Goal: Communication & Community: Answer question/provide support

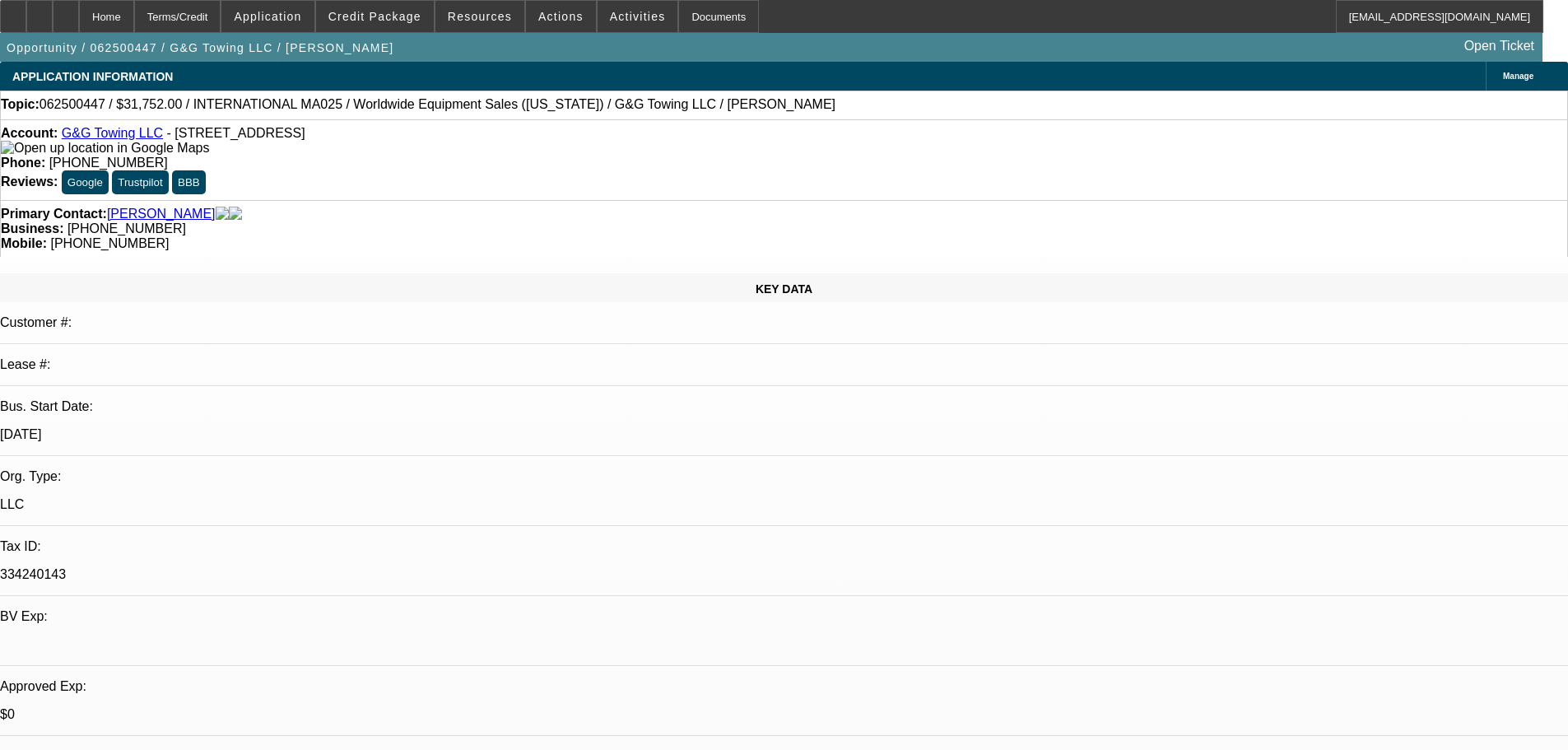
select select "0"
select select "2"
select select "0.1"
select select "4"
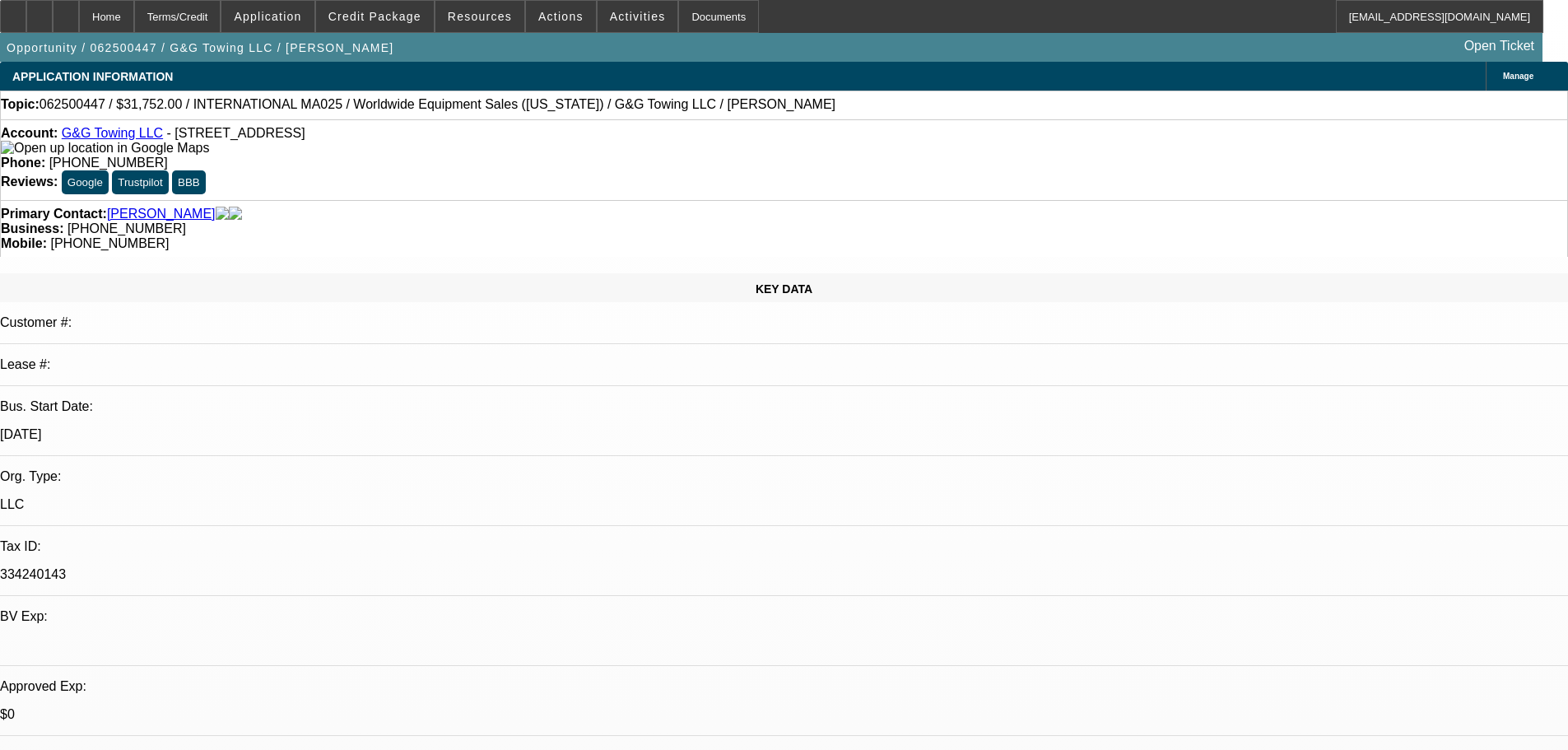
select select "0"
select select "2"
select select "0.1"
select select "4"
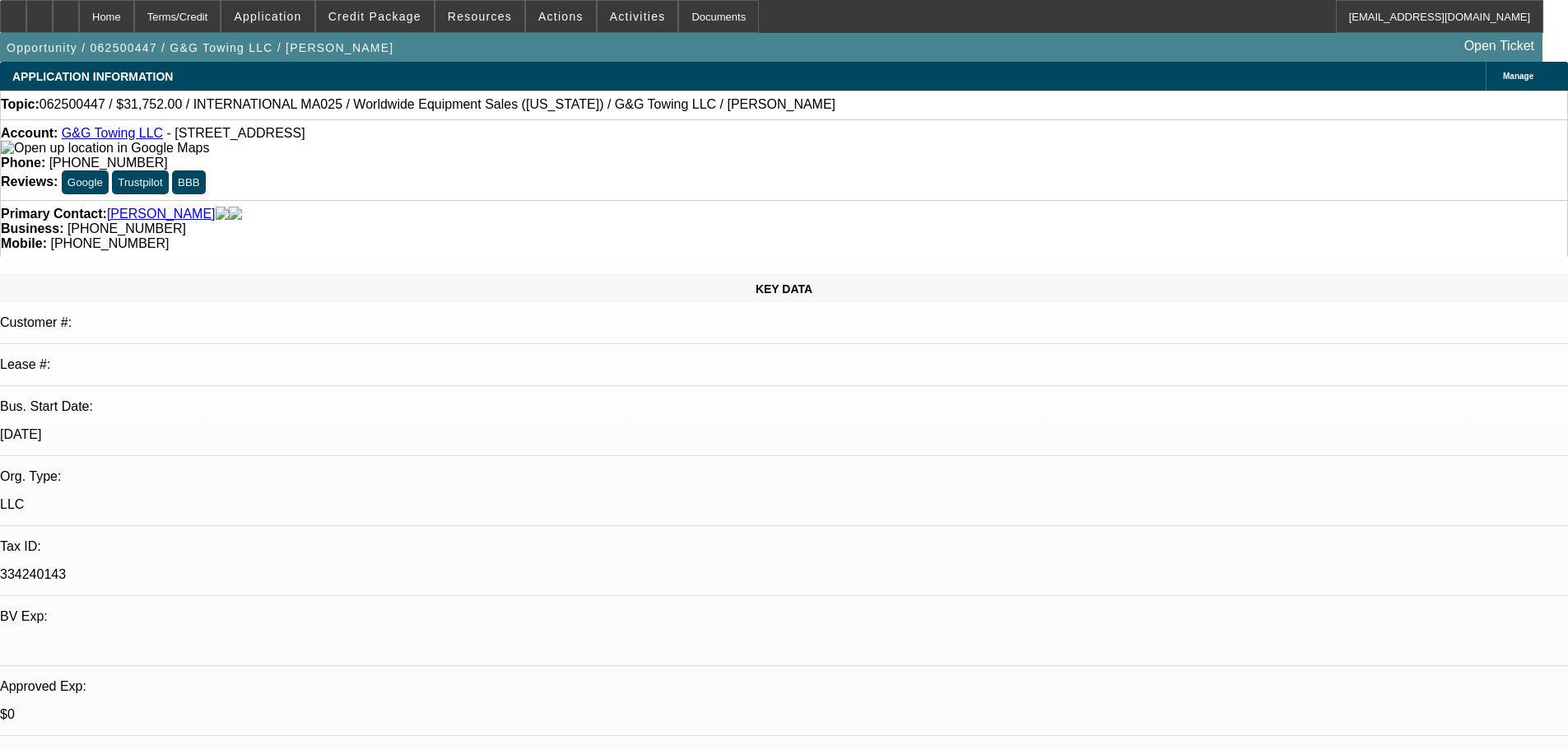
select select "0"
select select "2"
select select "0.1"
select select "4"
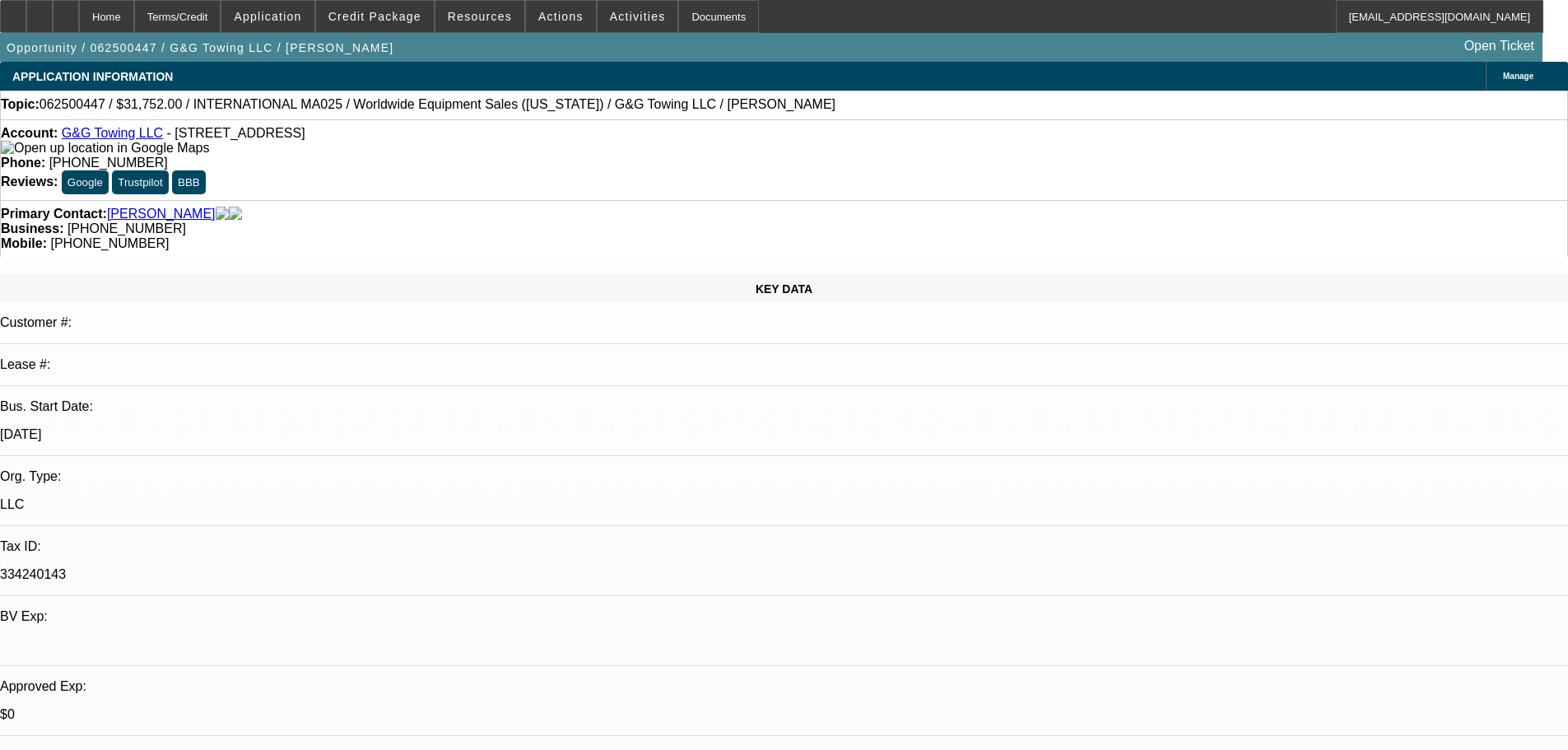
select select "0"
select select "2"
select select "0.1"
select select "4"
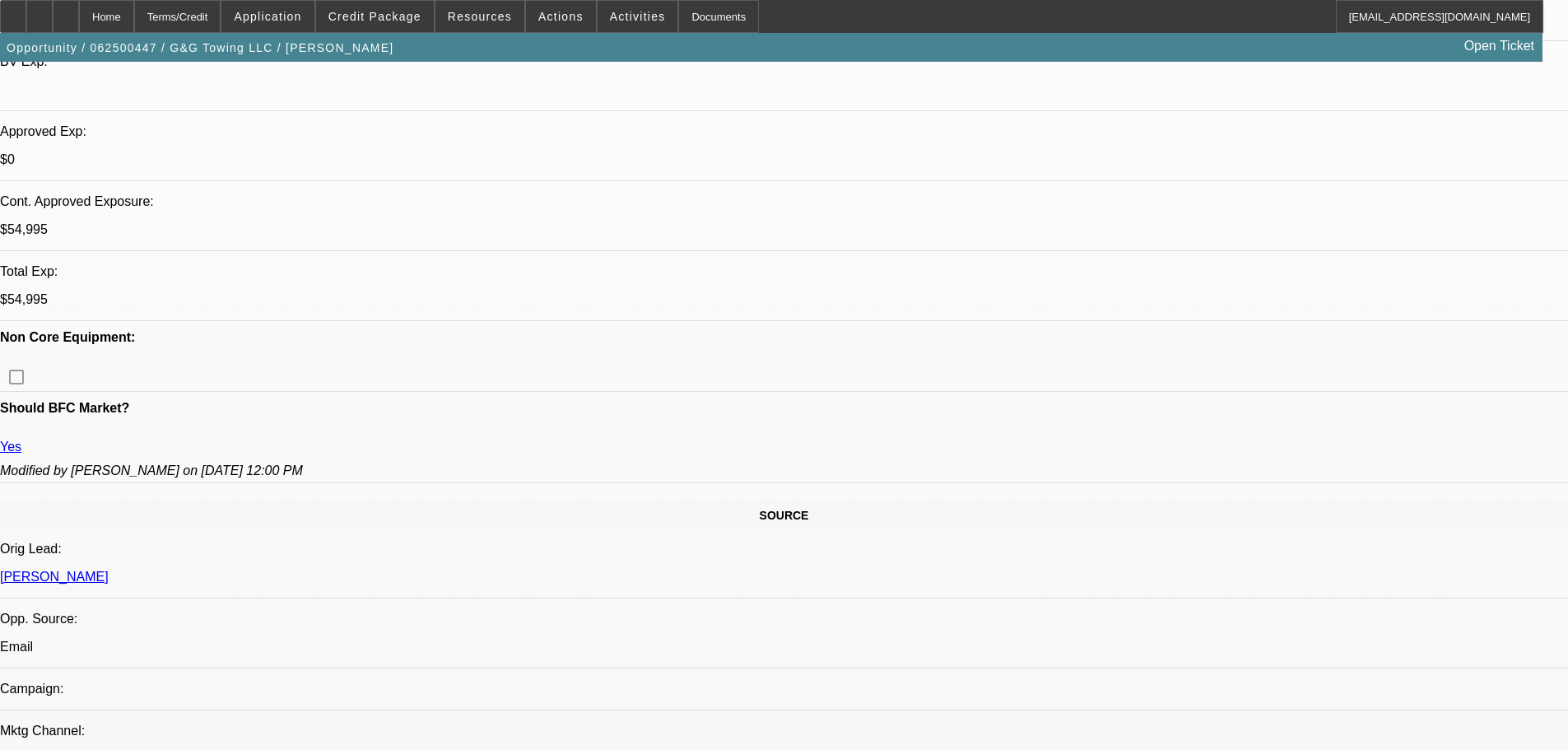
scroll to position [577, 0]
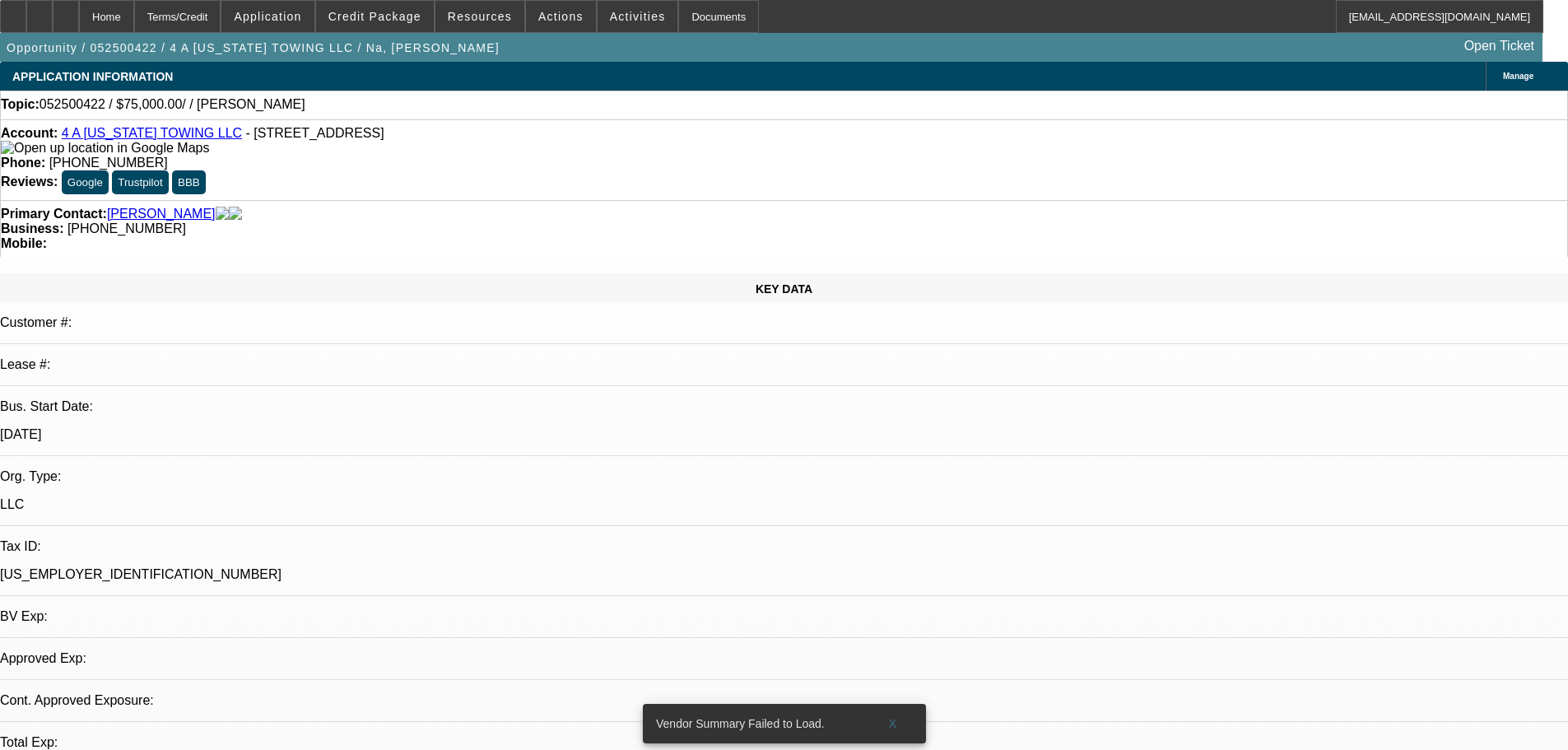
select select "0"
select select "2"
select select "0.1"
select select "4"
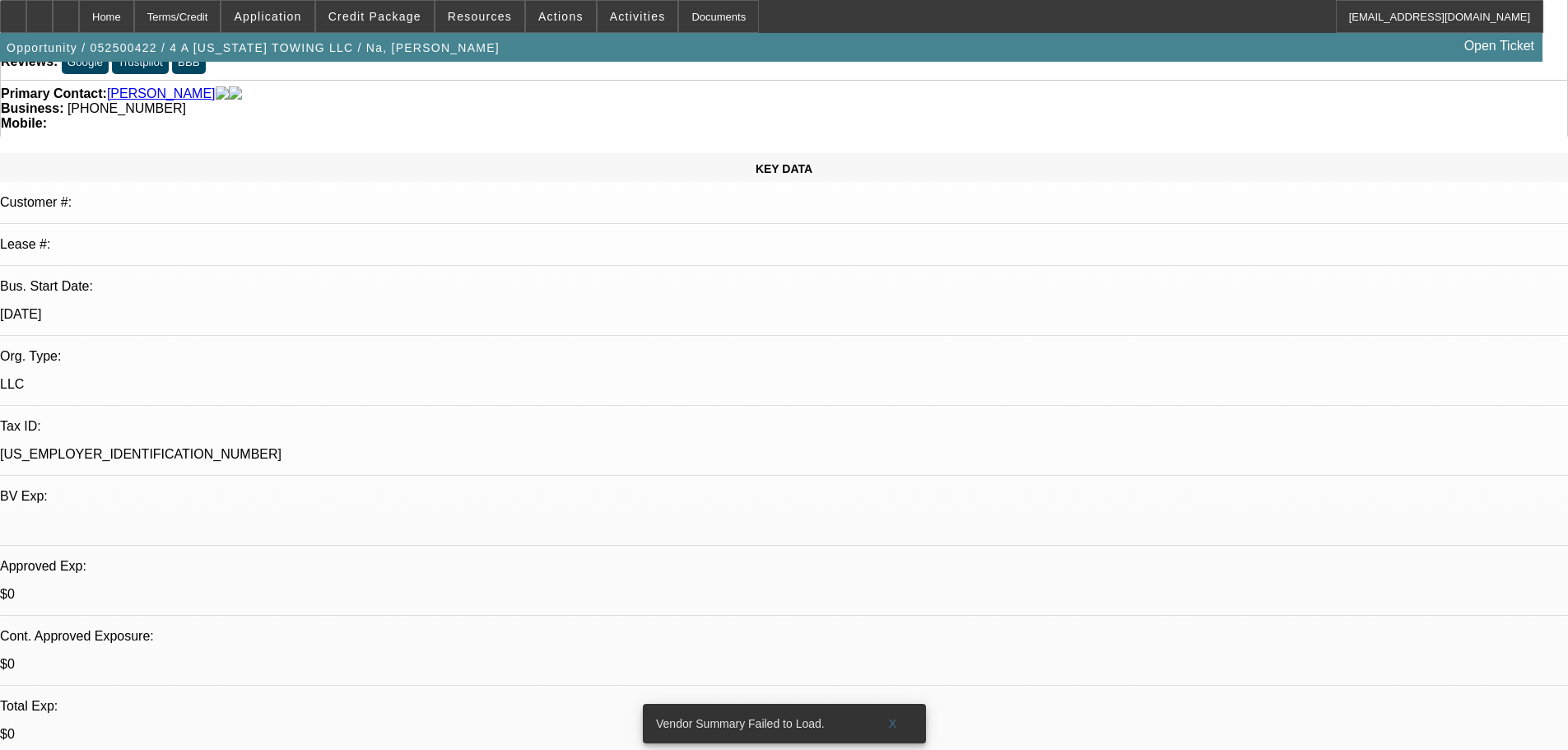
scroll to position [247, 0]
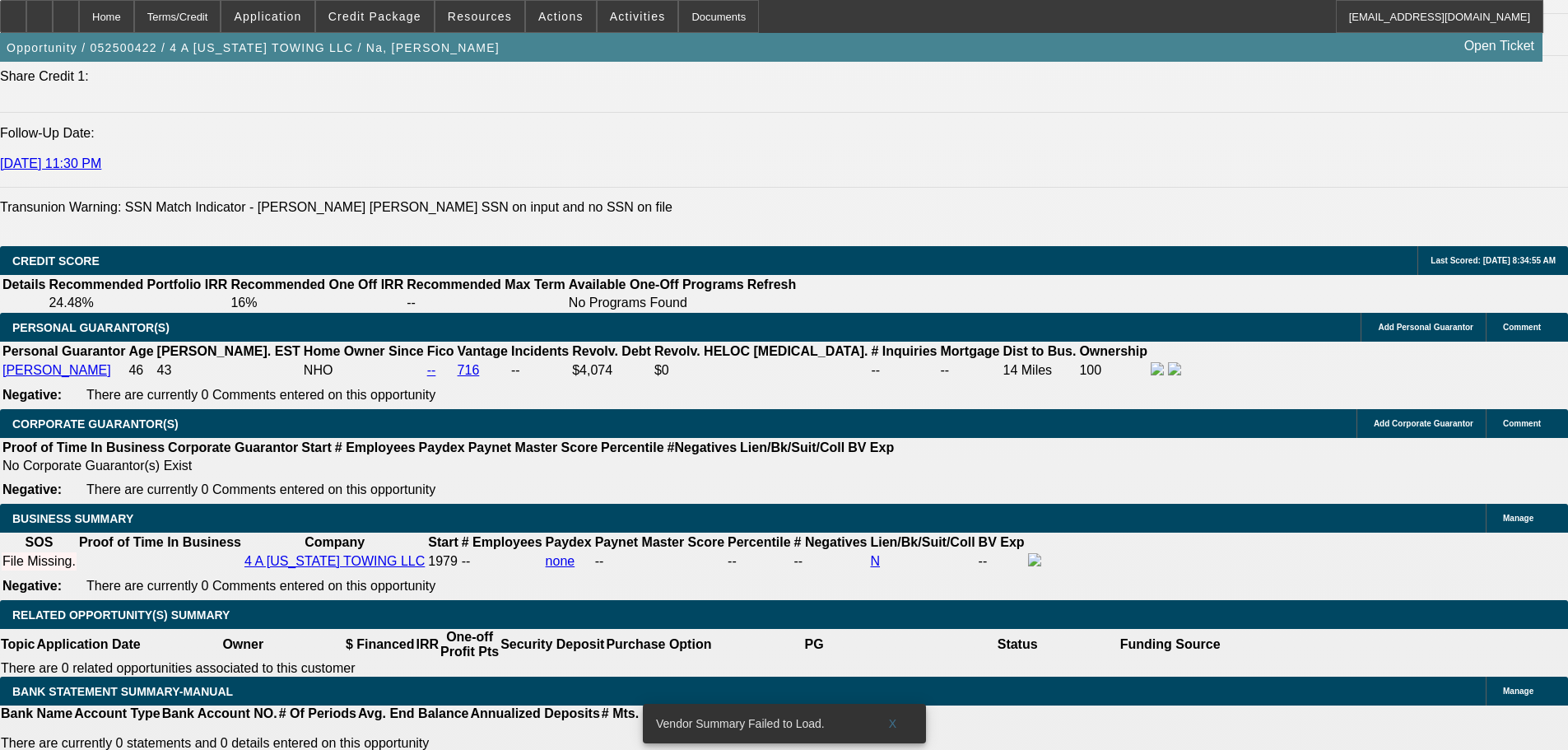
scroll to position [2305, 0]
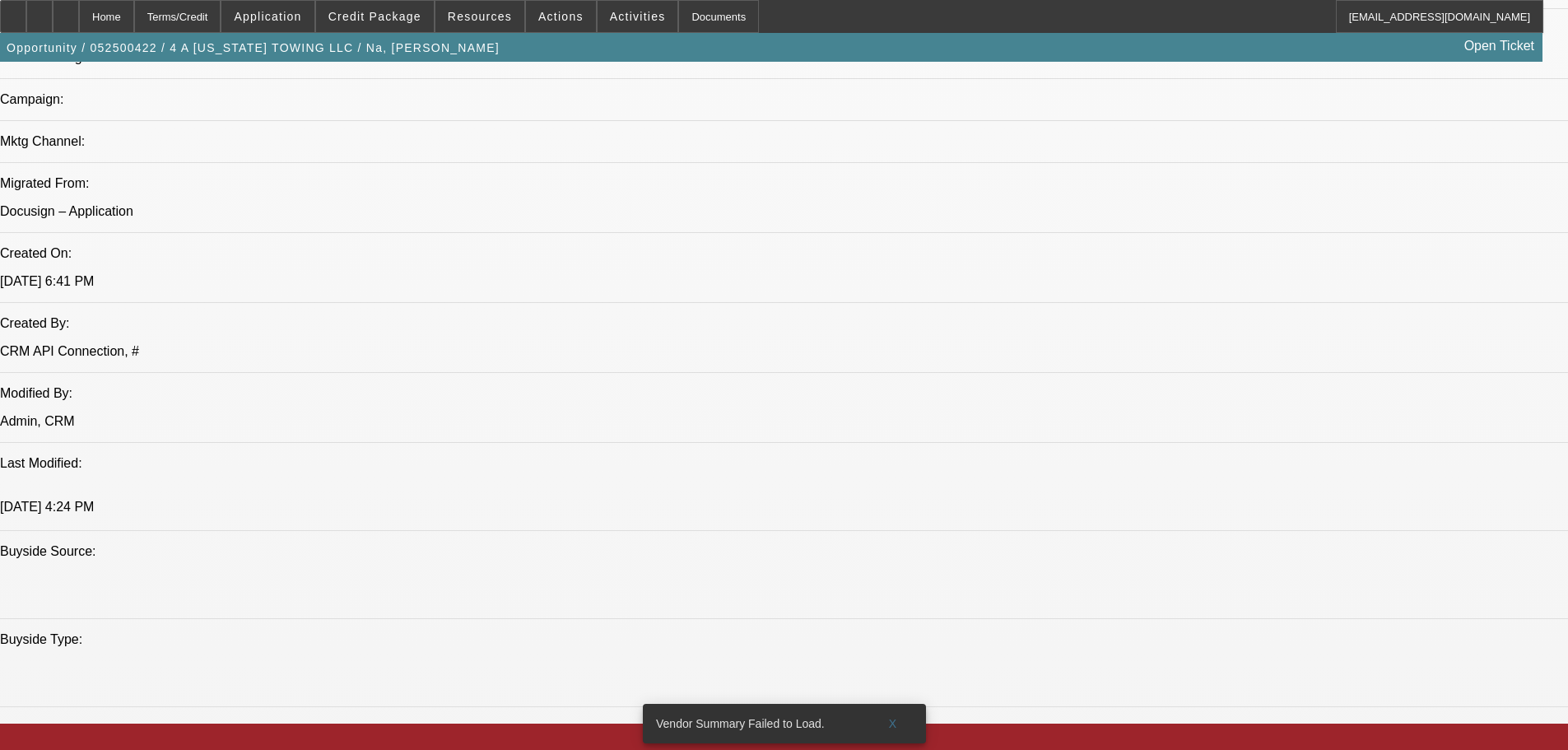
drag, startPoint x: 770, startPoint y: 487, endPoint x: 713, endPoint y: 290, distance: 205.1
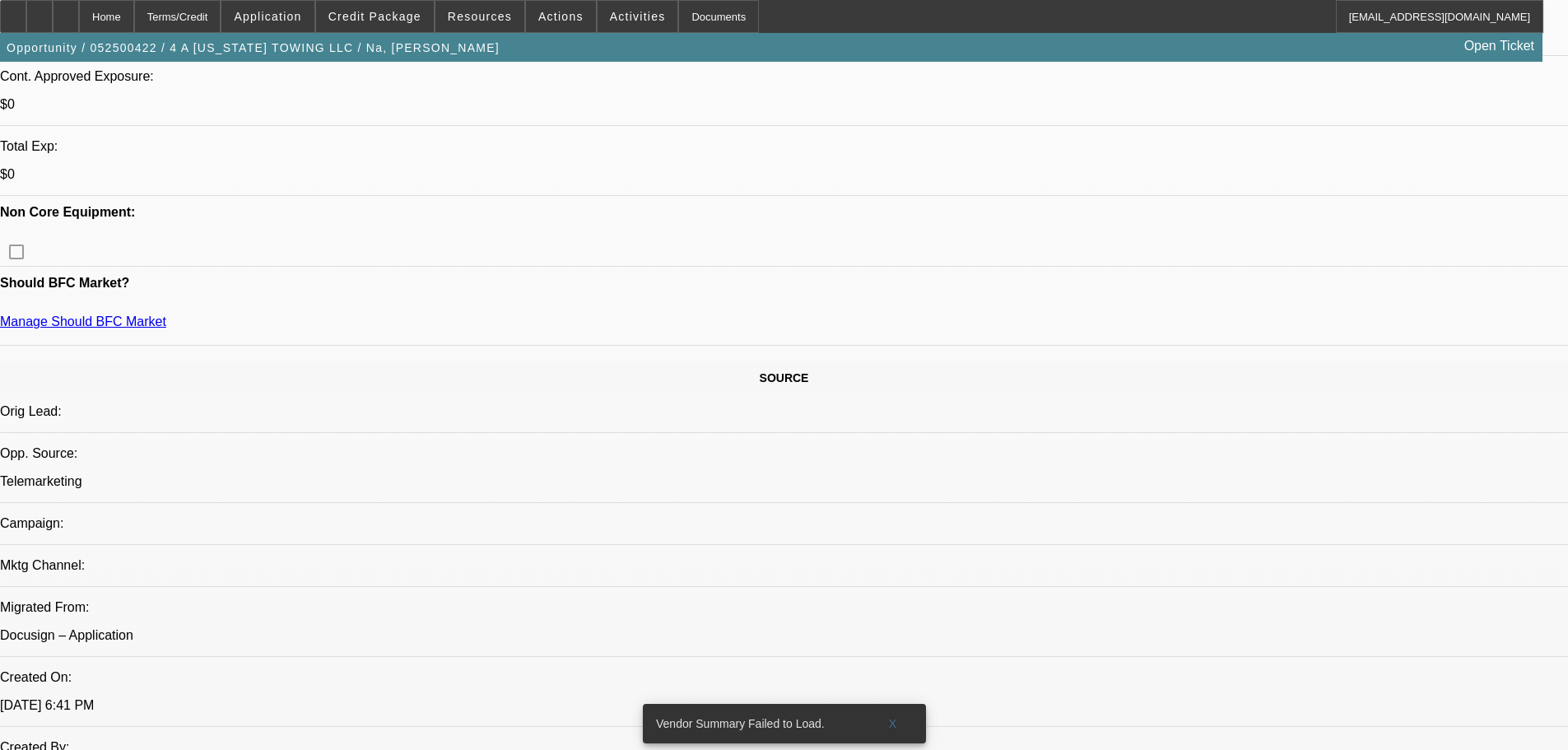
scroll to position [600, 0]
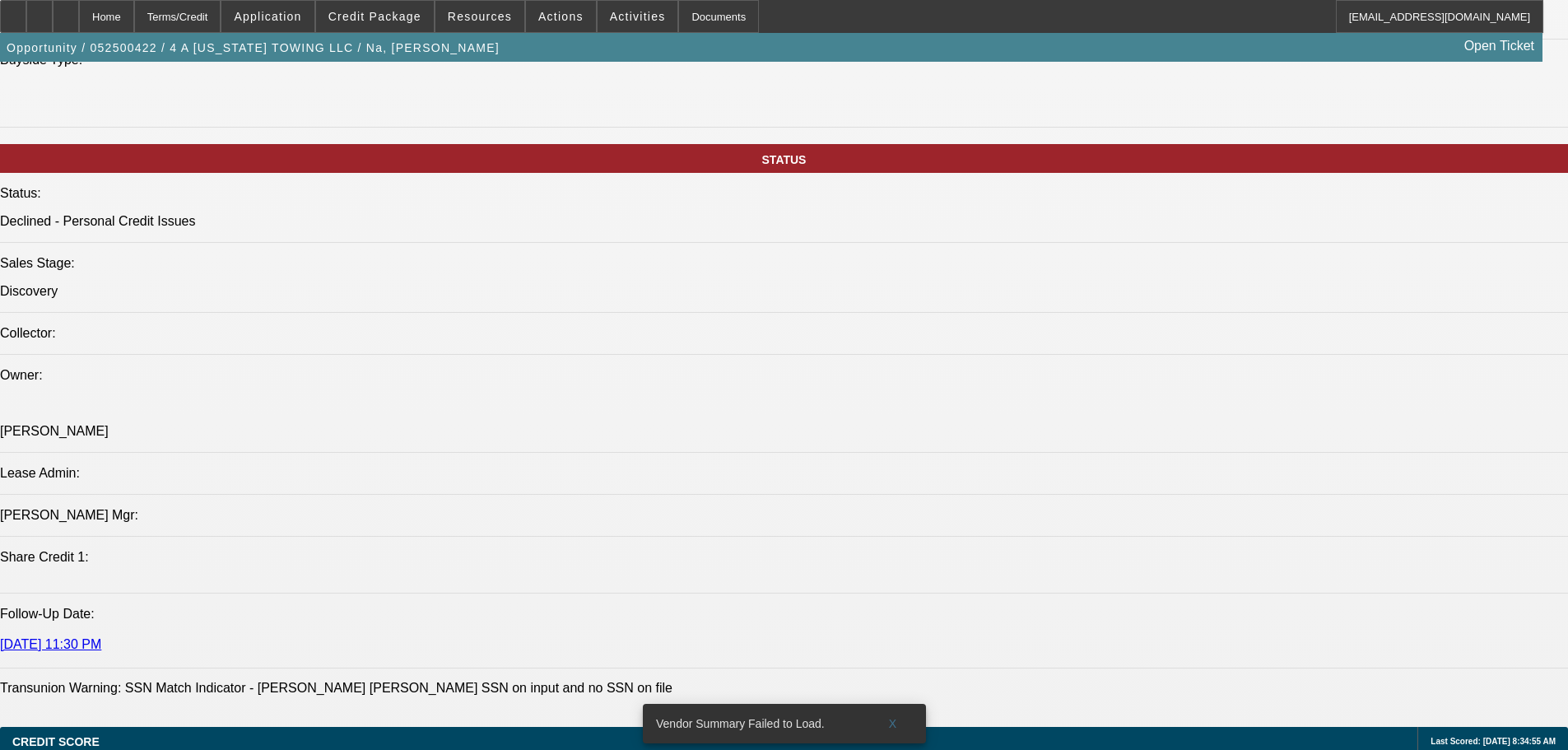
drag, startPoint x: 661, startPoint y: 621, endPoint x: 660, endPoint y: 671, distance: 50.0
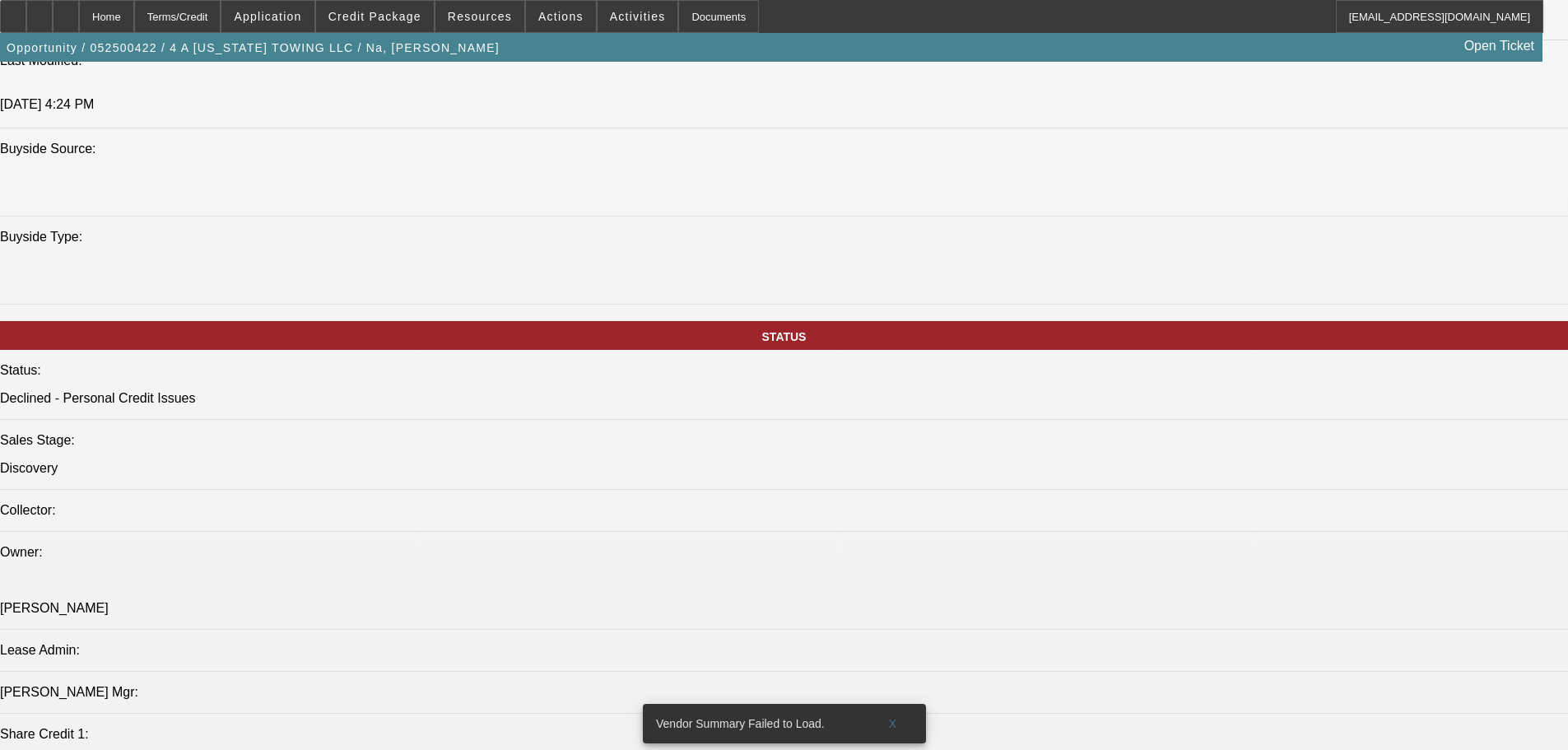
drag, startPoint x: 650, startPoint y: 644, endPoint x: 689, endPoint y: 421, distance: 226.4
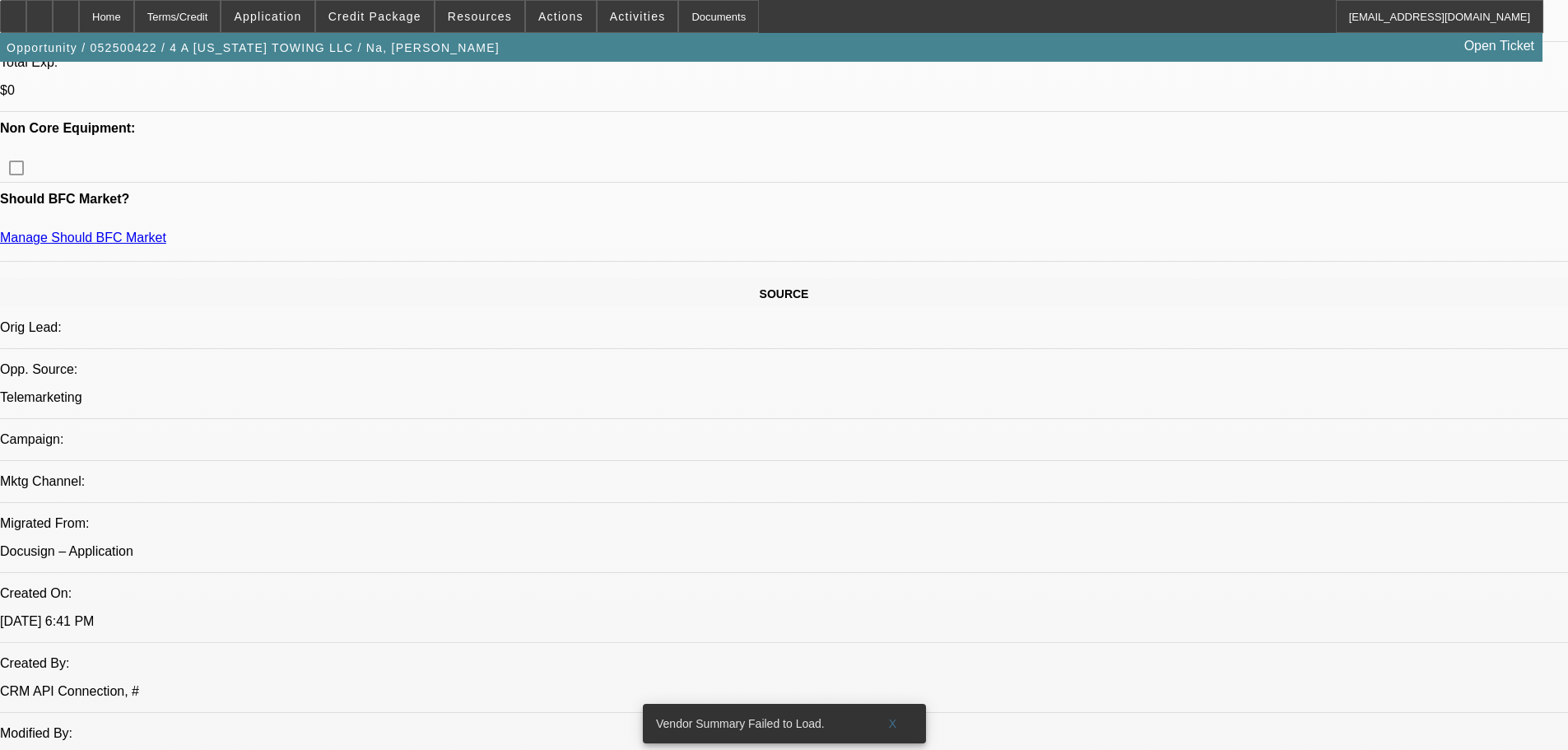
drag, startPoint x: 554, startPoint y: 386, endPoint x: 555, endPoint y: 245, distance: 141.0
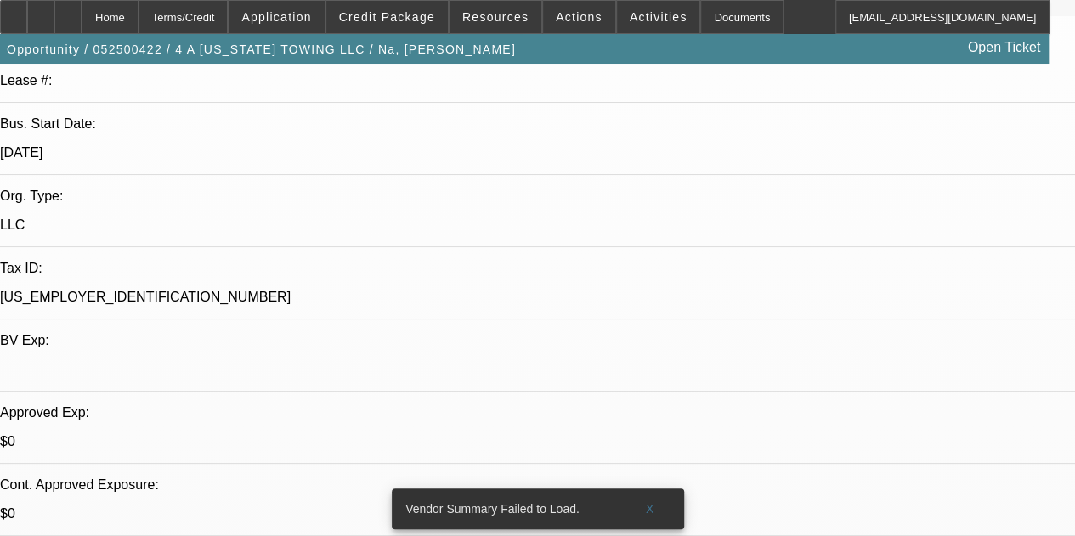
scroll to position [41, 0]
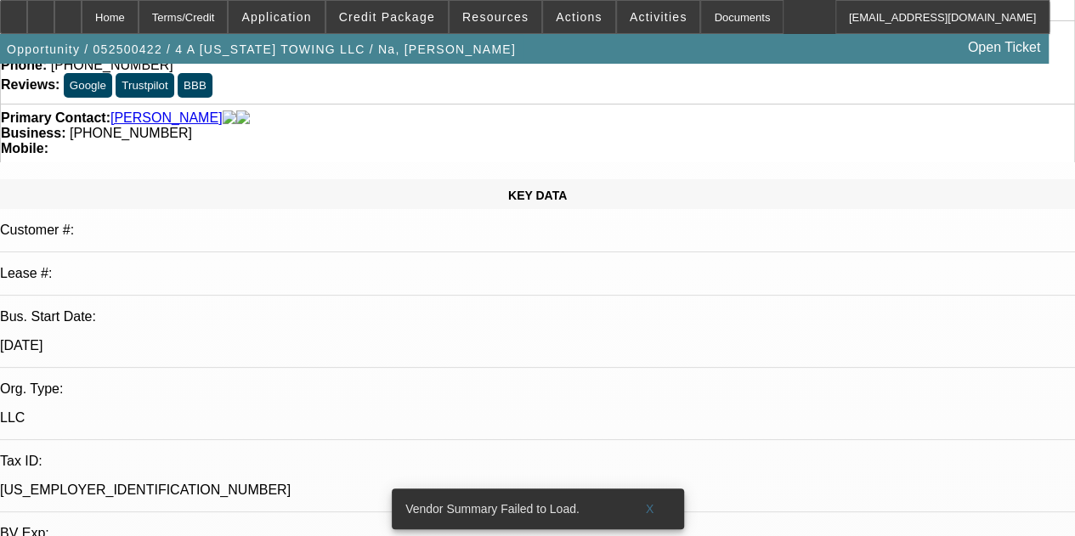
drag, startPoint x: 526, startPoint y: 344, endPoint x: 515, endPoint y: 92, distance: 252.6
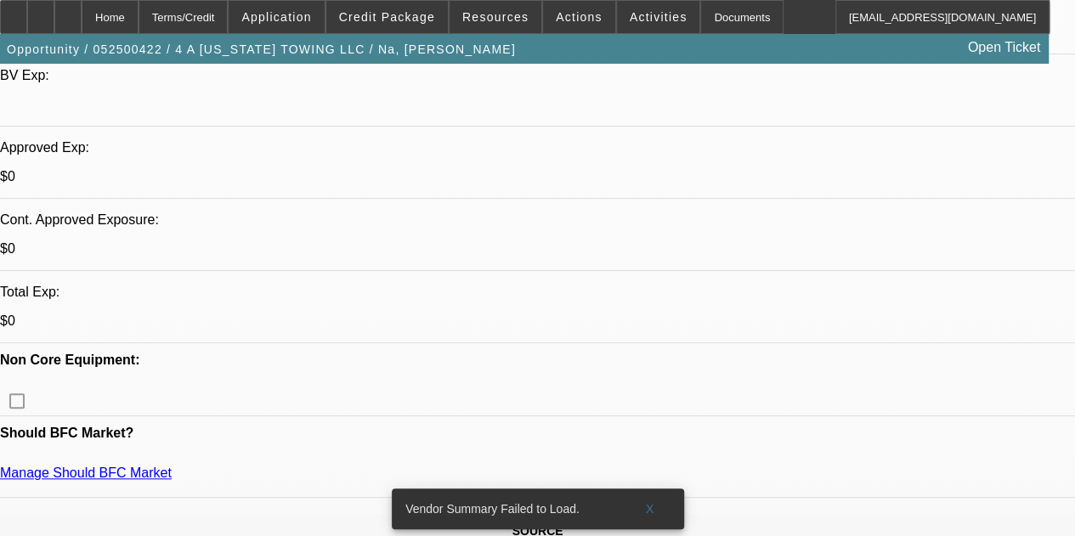
scroll to position [636, 0]
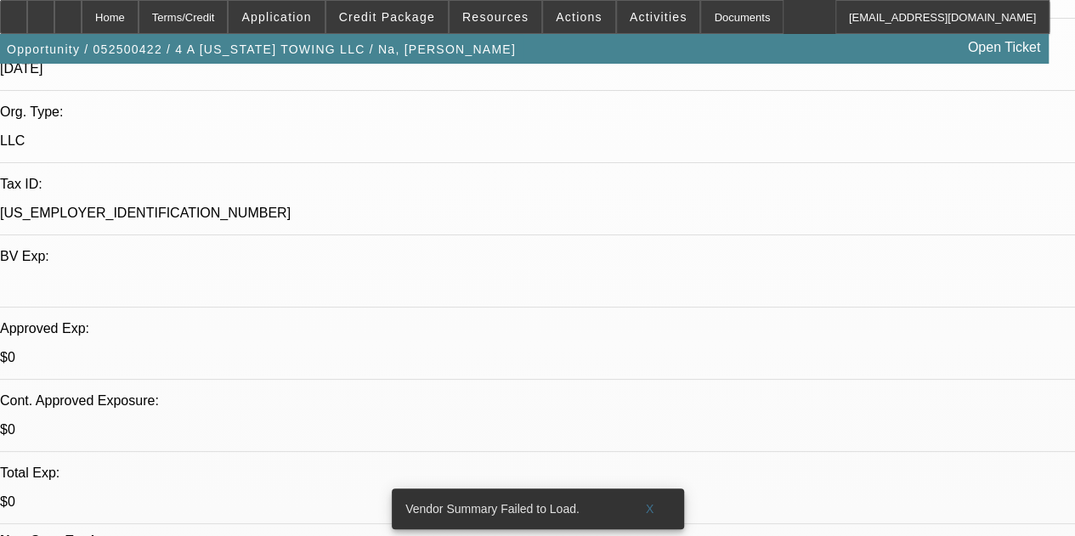
drag, startPoint x: 487, startPoint y: 216, endPoint x: 487, endPoint y: 99, distance: 116.4
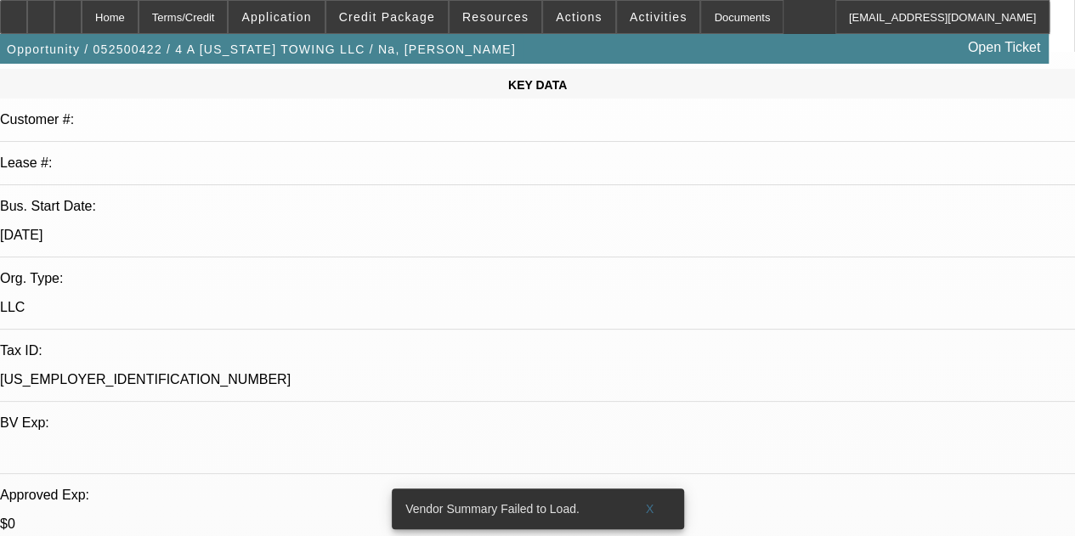
drag, startPoint x: 446, startPoint y: 225, endPoint x: 449, endPoint y: 415, distance: 189.5
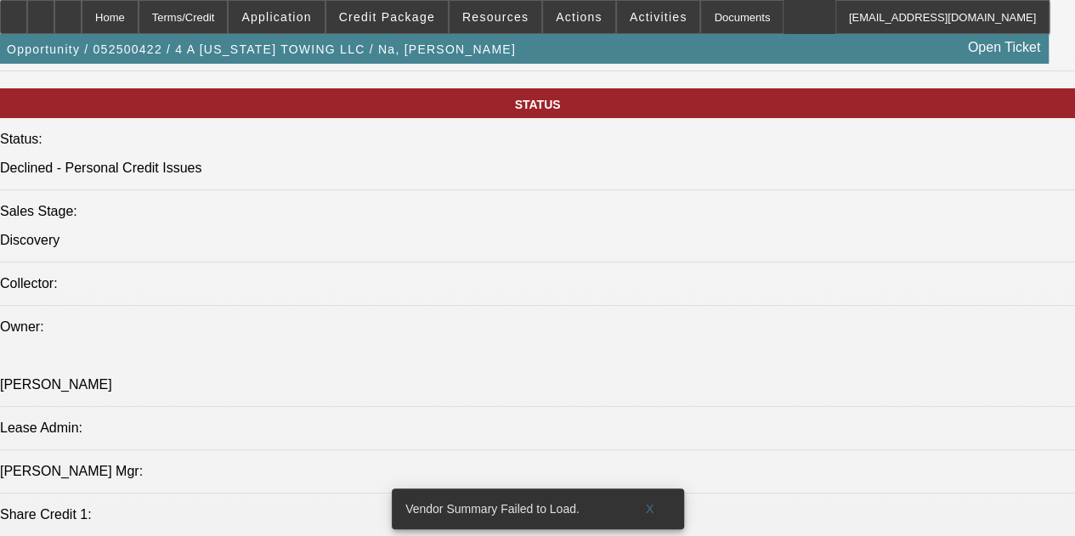
scroll to position [1728, 0]
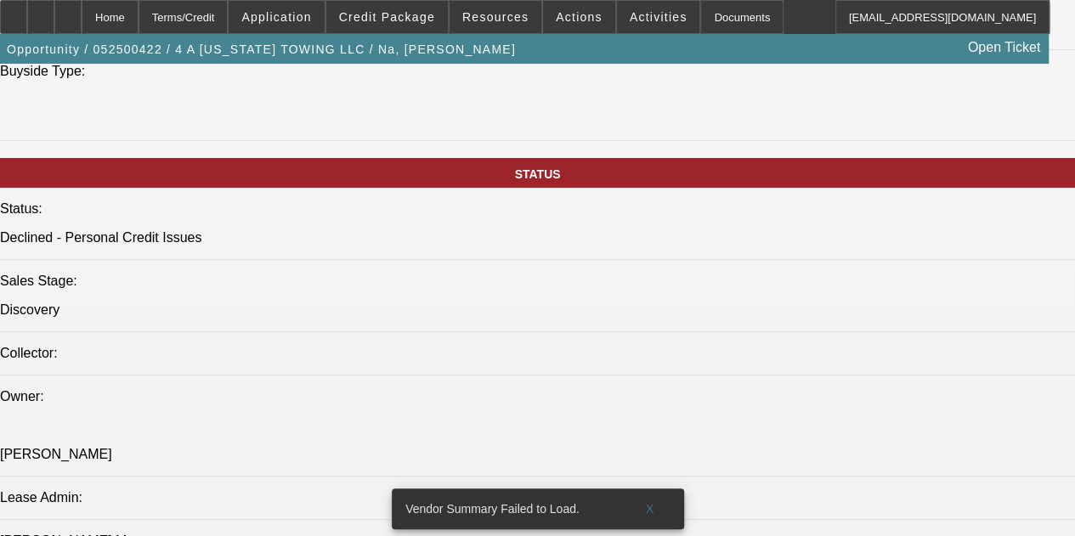
drag, startPoint x: 172, startPoint y: 129, endPoint x: 107, endPoint y: 86, distance: 78.5
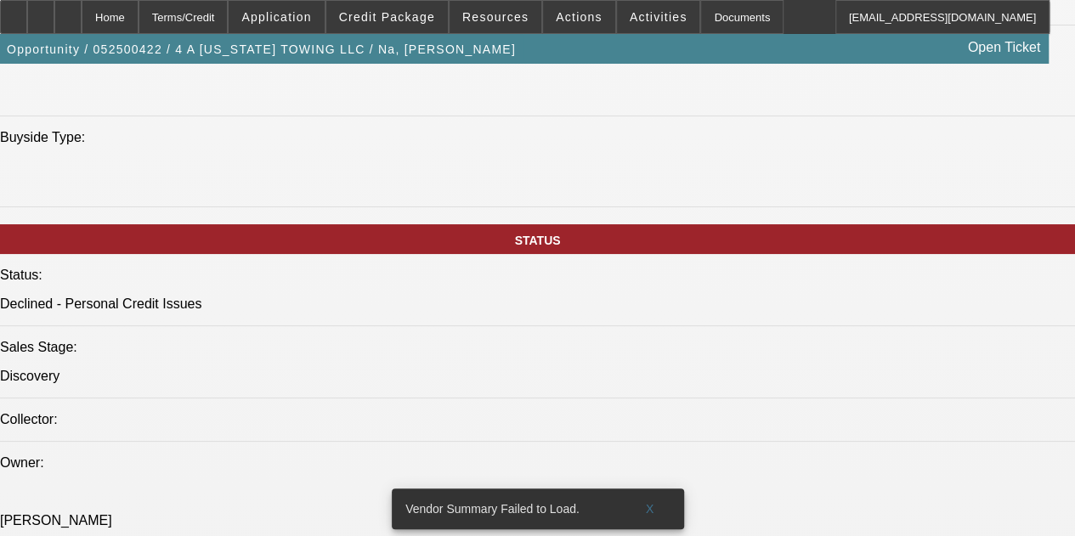
drag, startPoint x: 371, startPoint y: 240, endPoint x: 347, endPoint y: 144, distance: 99.1
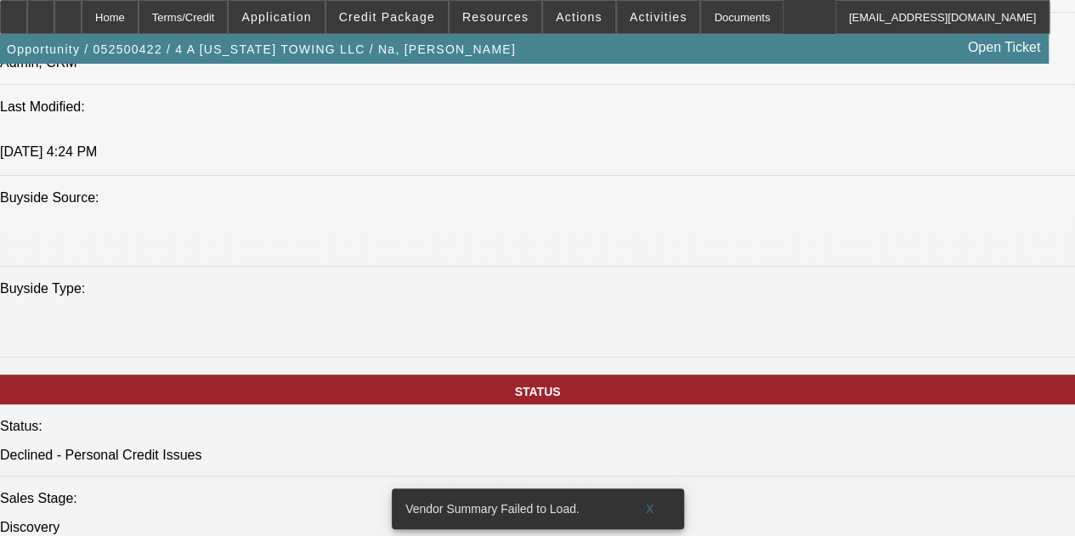
drag, startPoint x: 426, startPoint y: 392, endPoint x: 406, endPoint y: 196, distance: 196.4
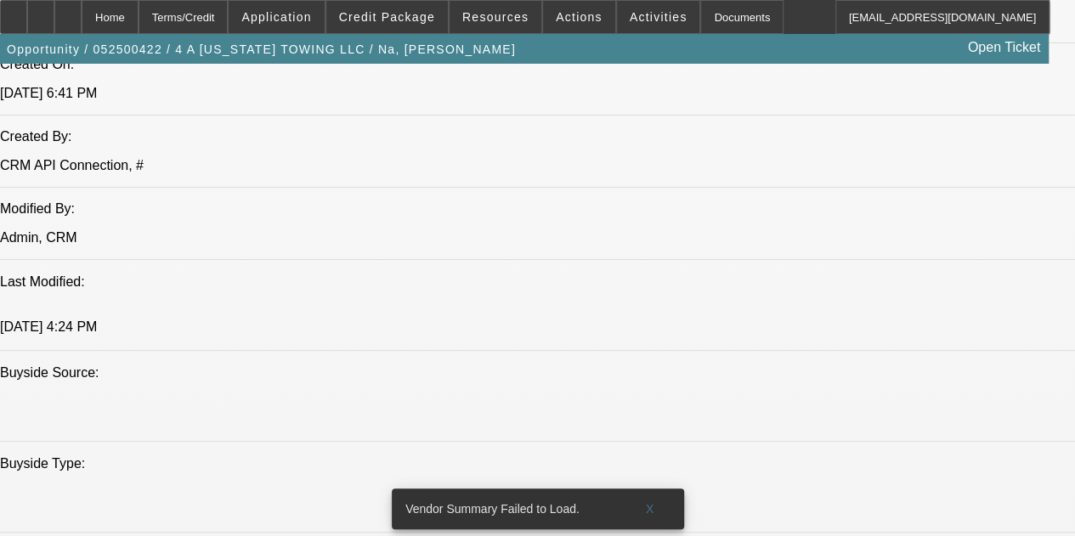
drag, startPoint x: 394, startPoint y: 264, endPoint x: 393, endPoint y: 180, distance: 84.1
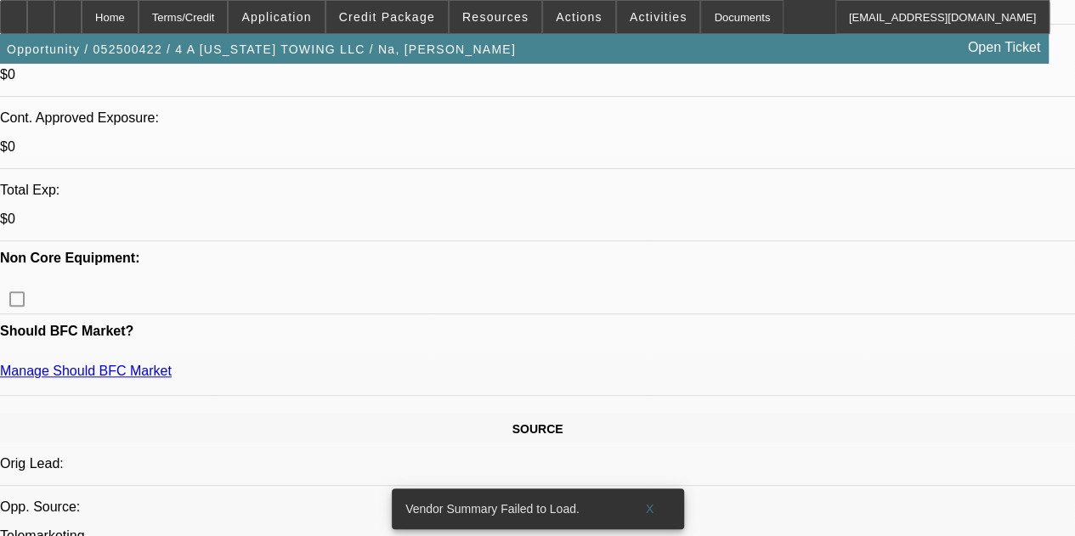
scroll to position [589, 0]
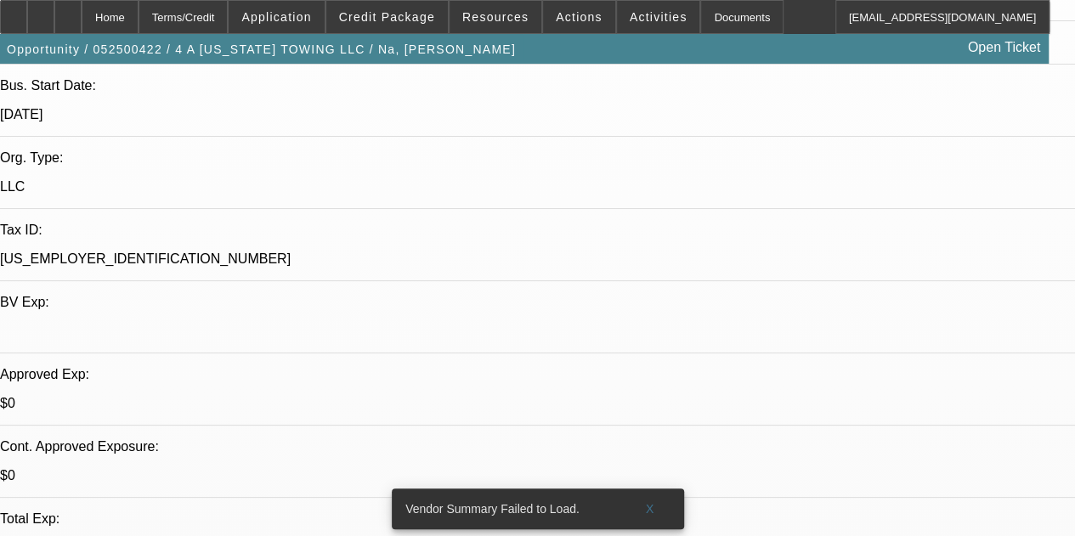
drag, startPoint x: 362, startPoint y: 348, endPoint x: 372, endPoint y: 176, distance: 171.9
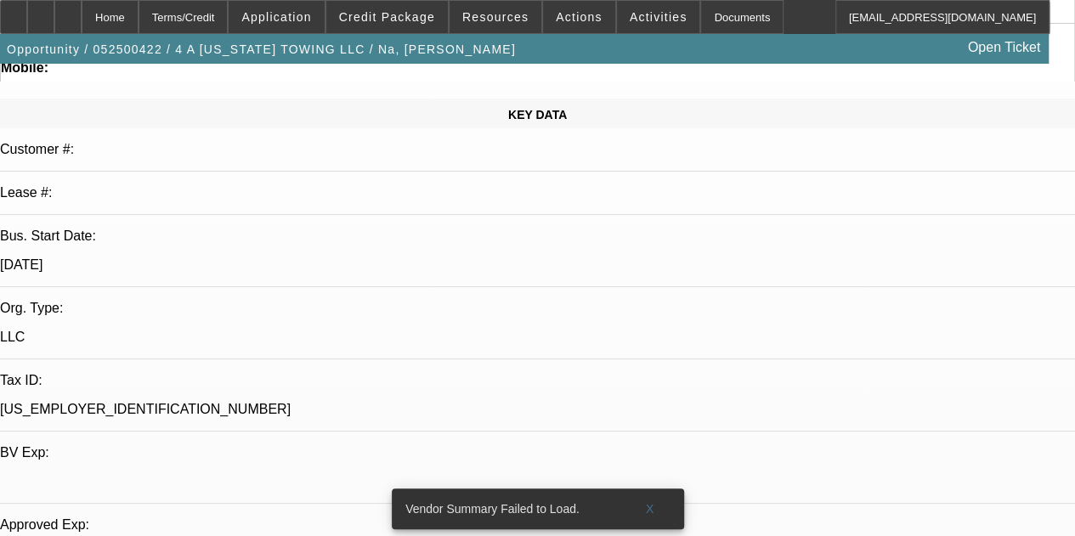
drag, startPoint x: 426, startPoint y: 292, endPoint x: 431, endPoint y: 130, distance: 162.4
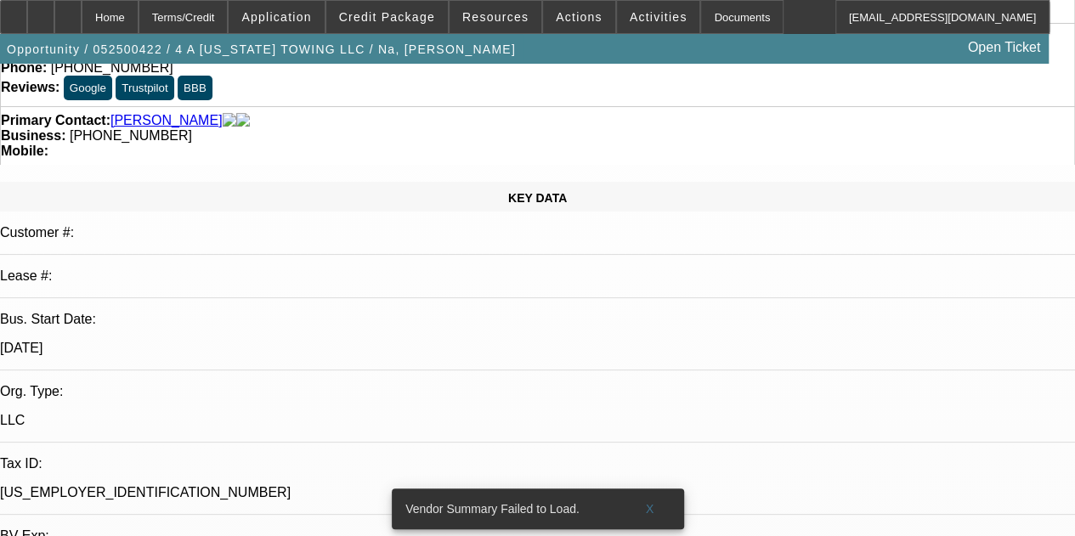
scroll to position [0, 0]
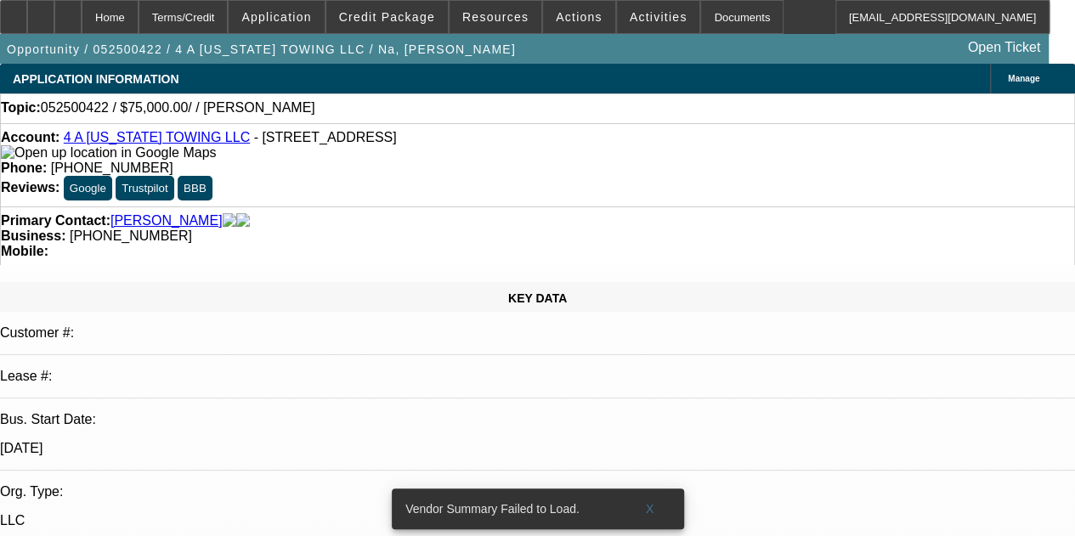
drag, startPoint x: 372, startPoint y: 264, endPoint x: 406, endPoint y: 157, distance: 112.3
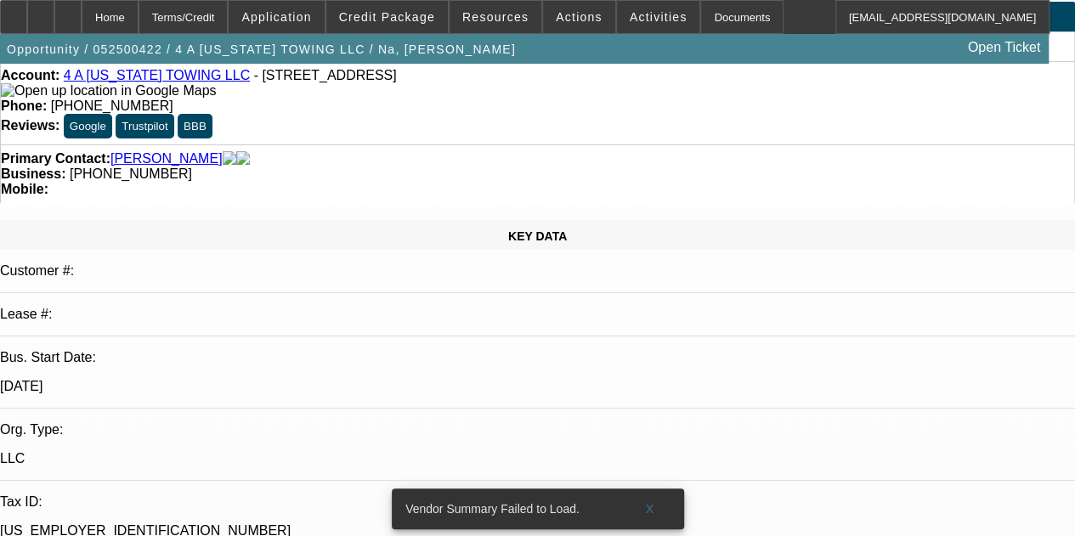
drag, startPoint x: 401, startPoint y: 237, endPoint x: 401, endPoint y: 378, distance: 141.0
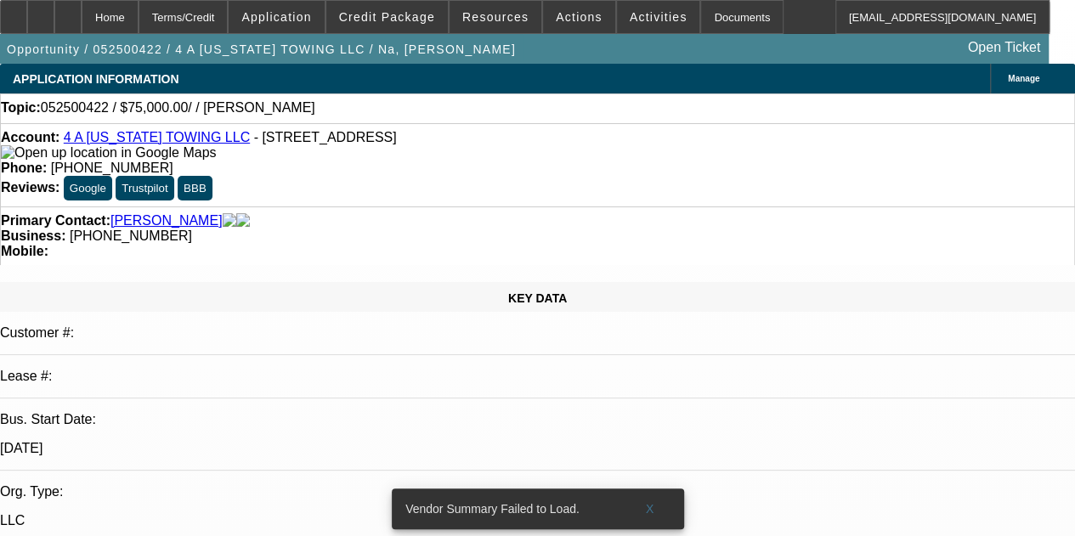
drag, startPoint x: 834, startPoint y: 215, endPoint x: 838, endPoint y: 154, distance: 61.3
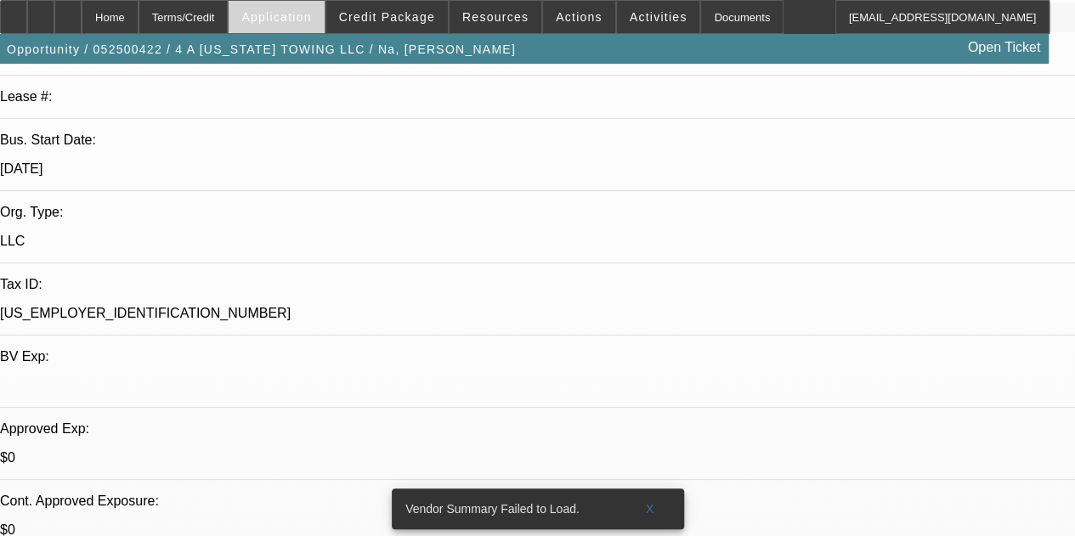
scroll to position [255, 0]
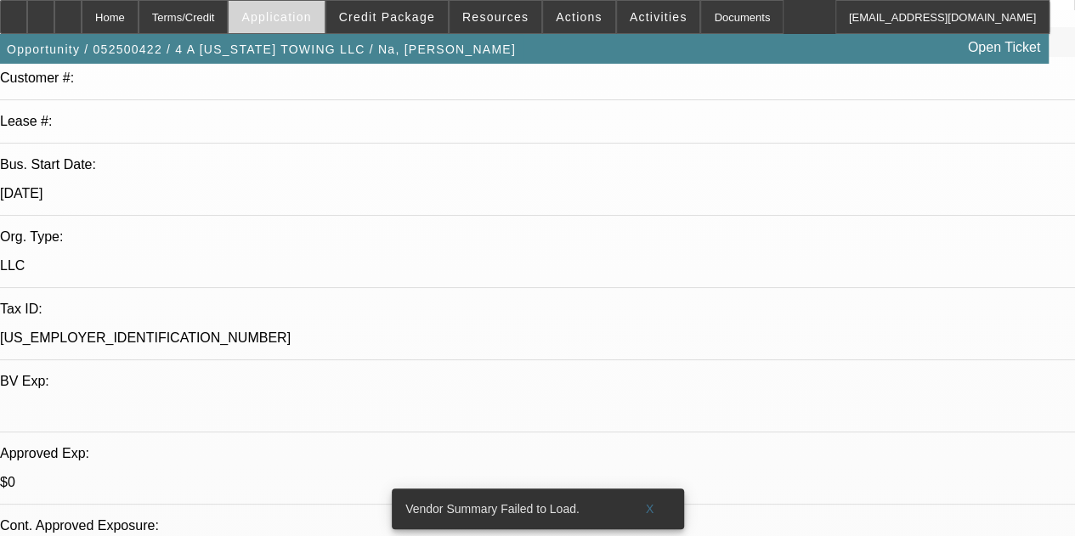
click at [311, 20] on span "Application" at bounding box center [276, 17] width 70 height 14
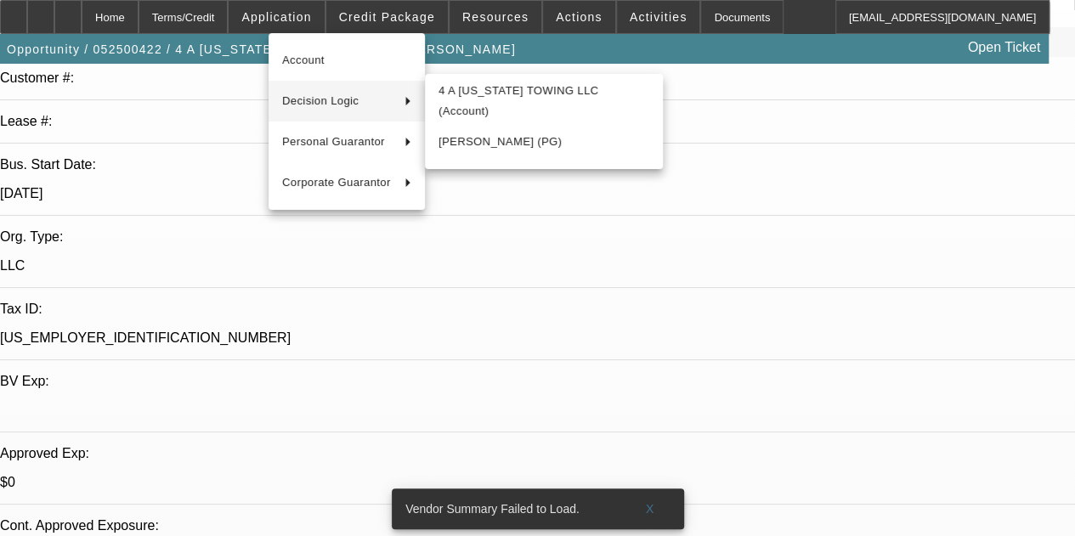
drag, startPoint x: 401, startPoint y: 8, endPoint x: 399, endPoint y: 19, distance: 11.2
click at [401, 8] on div at bounding box center [537, 268] width 1075 height 536
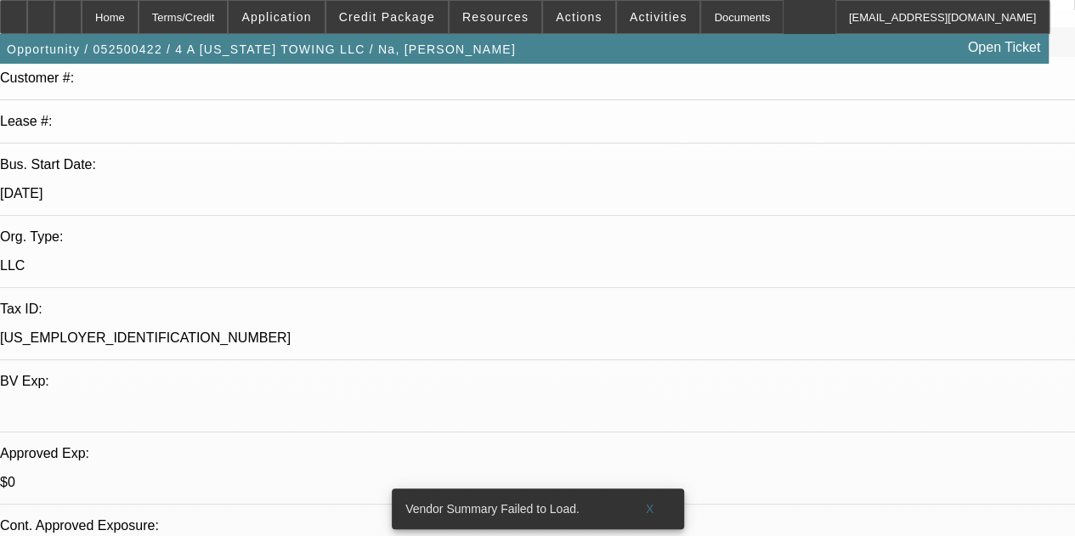
click at [399, 20] on span "Credit Package" at bounding box center [387, 17] width 96 height 14
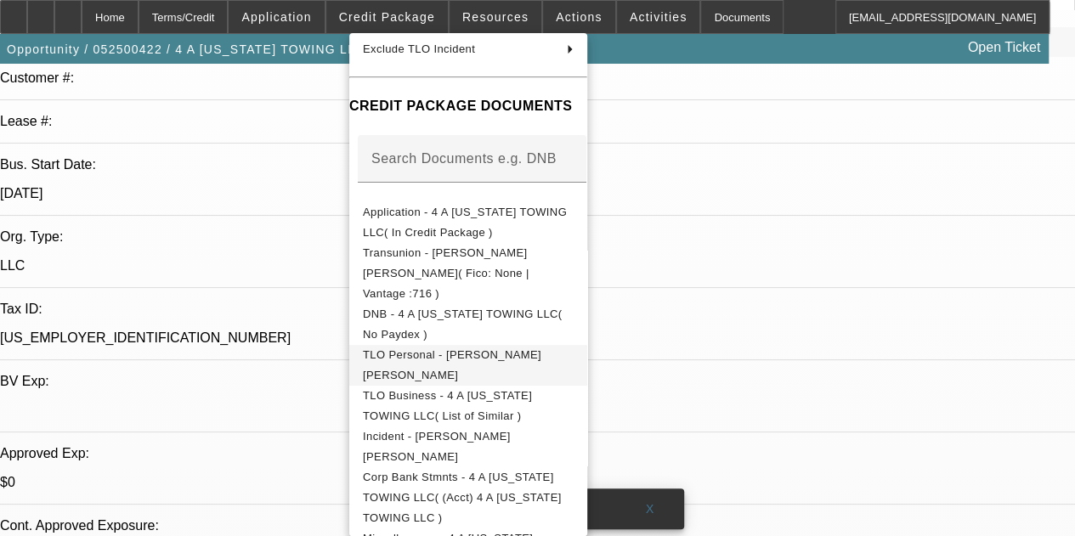
scroll to position [425, 0]
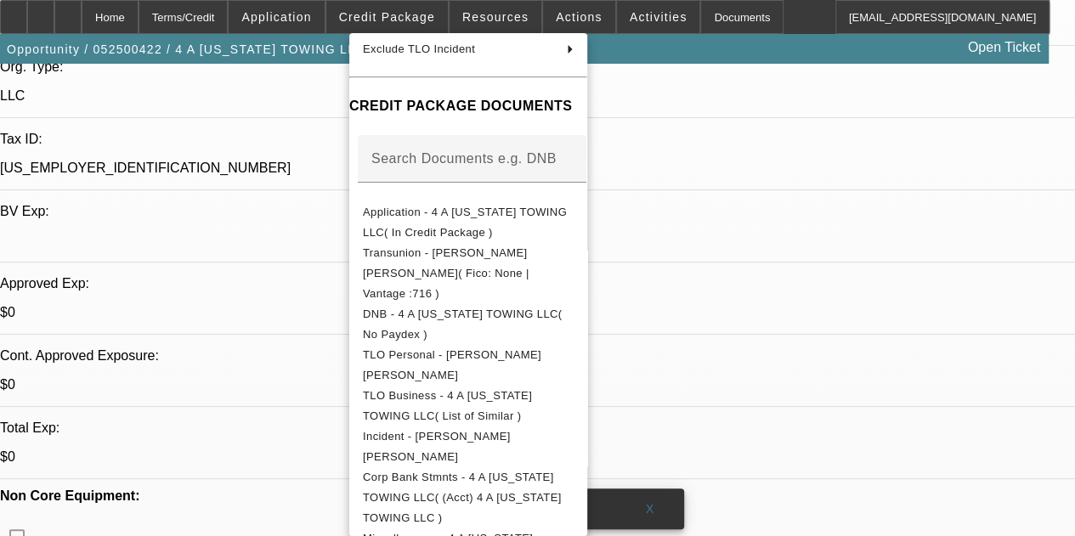
click at [302, 363] on div at bounding box center [537, 268] width 1075 height 536
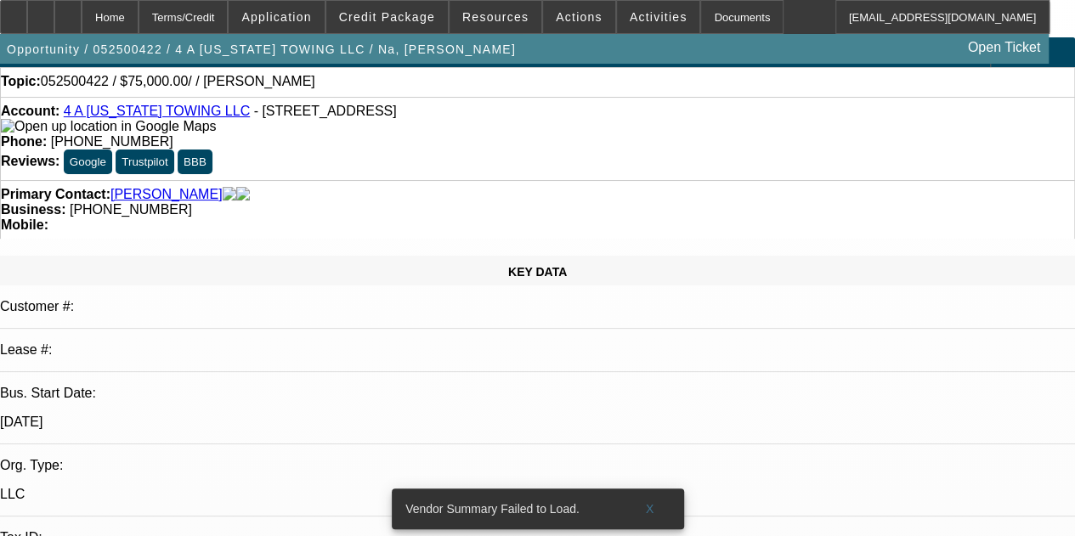
scroll to position [0, 0]
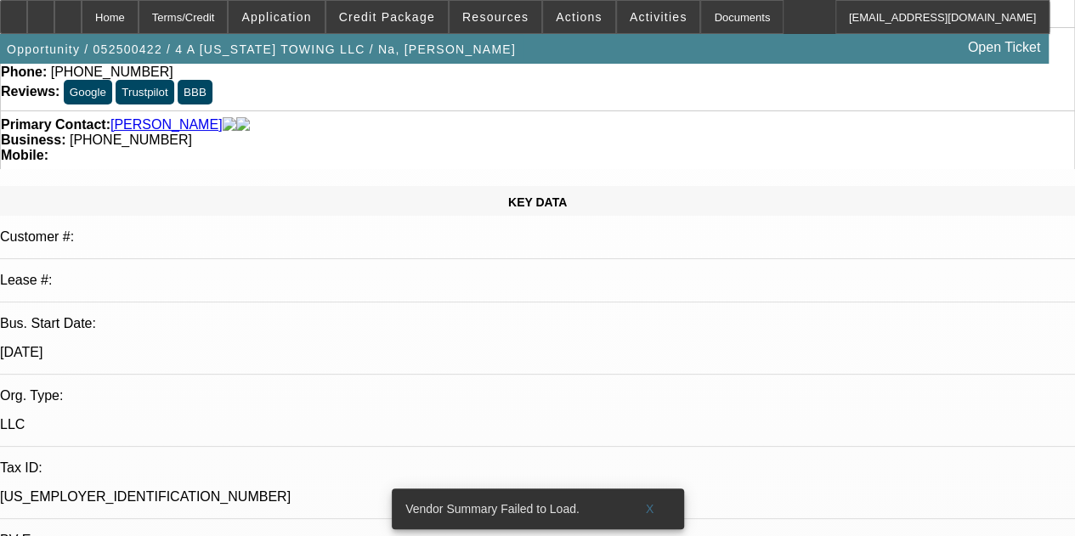
drag, startPoint x: 429, startPoint y: 389, endPoint x: 420, endPoint y: 351, distance: 39.4
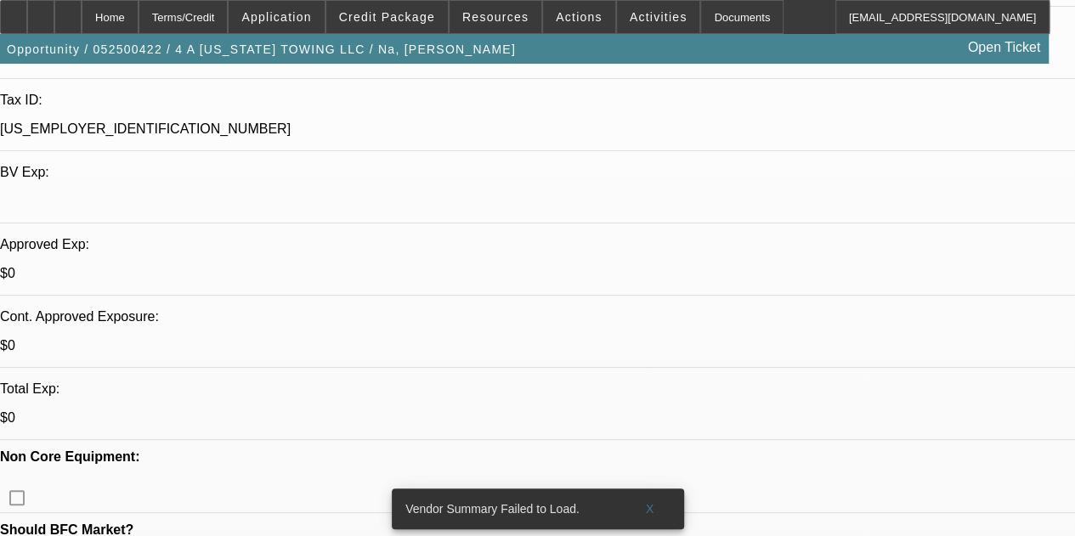
drag, startPoint x: 439, startPoint y: 268, endPoint x: 455, endPoint y: 442, distance: 174.0
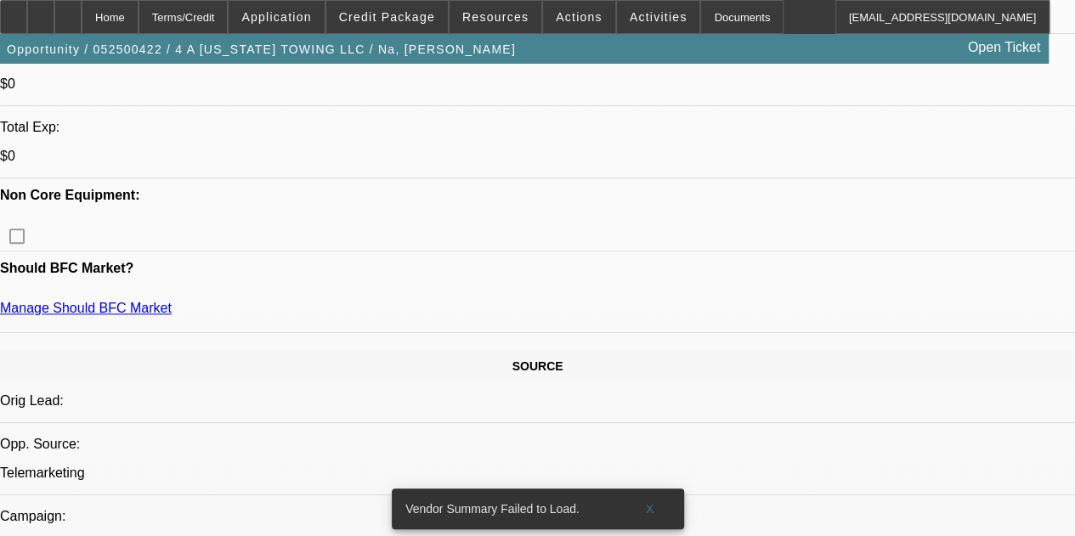
drag, startPoint x: 445, startPoint y: 189, endPoint x: 452, endPoint y: 324, distance: 135.3
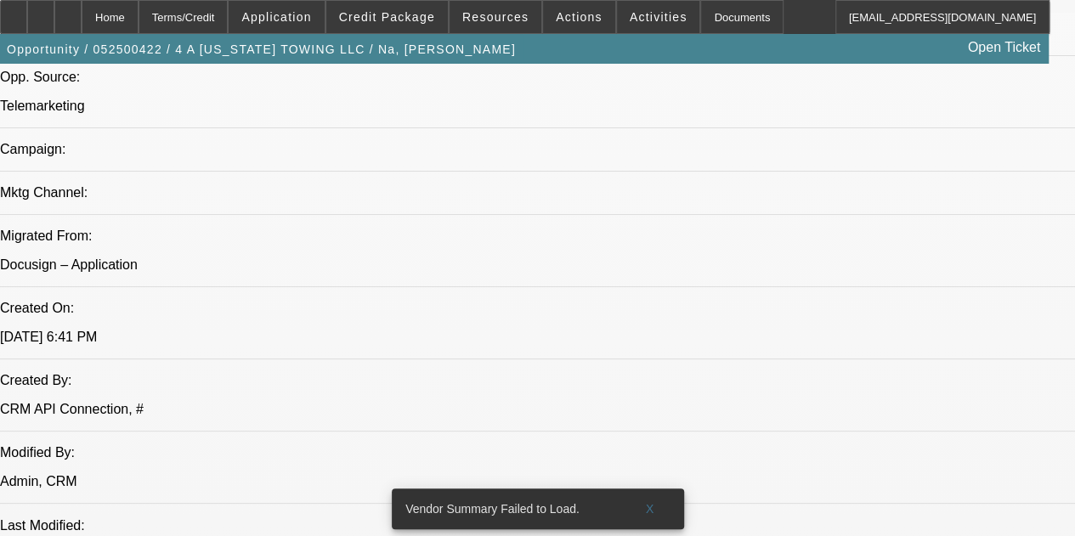
drag, startPoint x: 452, startPoint y: 207, endPoint x: 417, endPoint y: 339, distance: 136.2
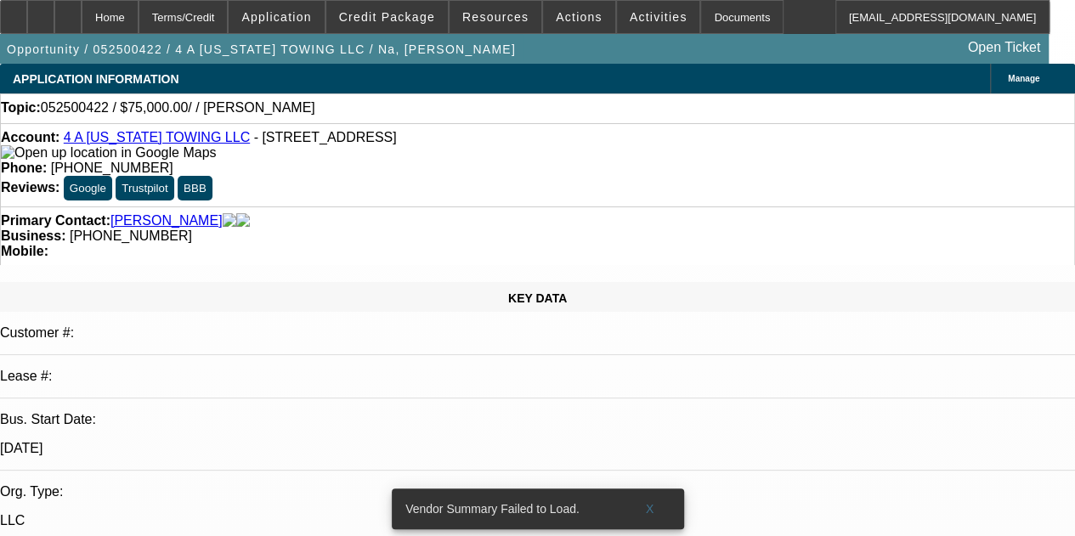
drag, startPoint x: 458, startPoint y: 275, endPoint x: 502, endPoint y: -103, distance: 380.7
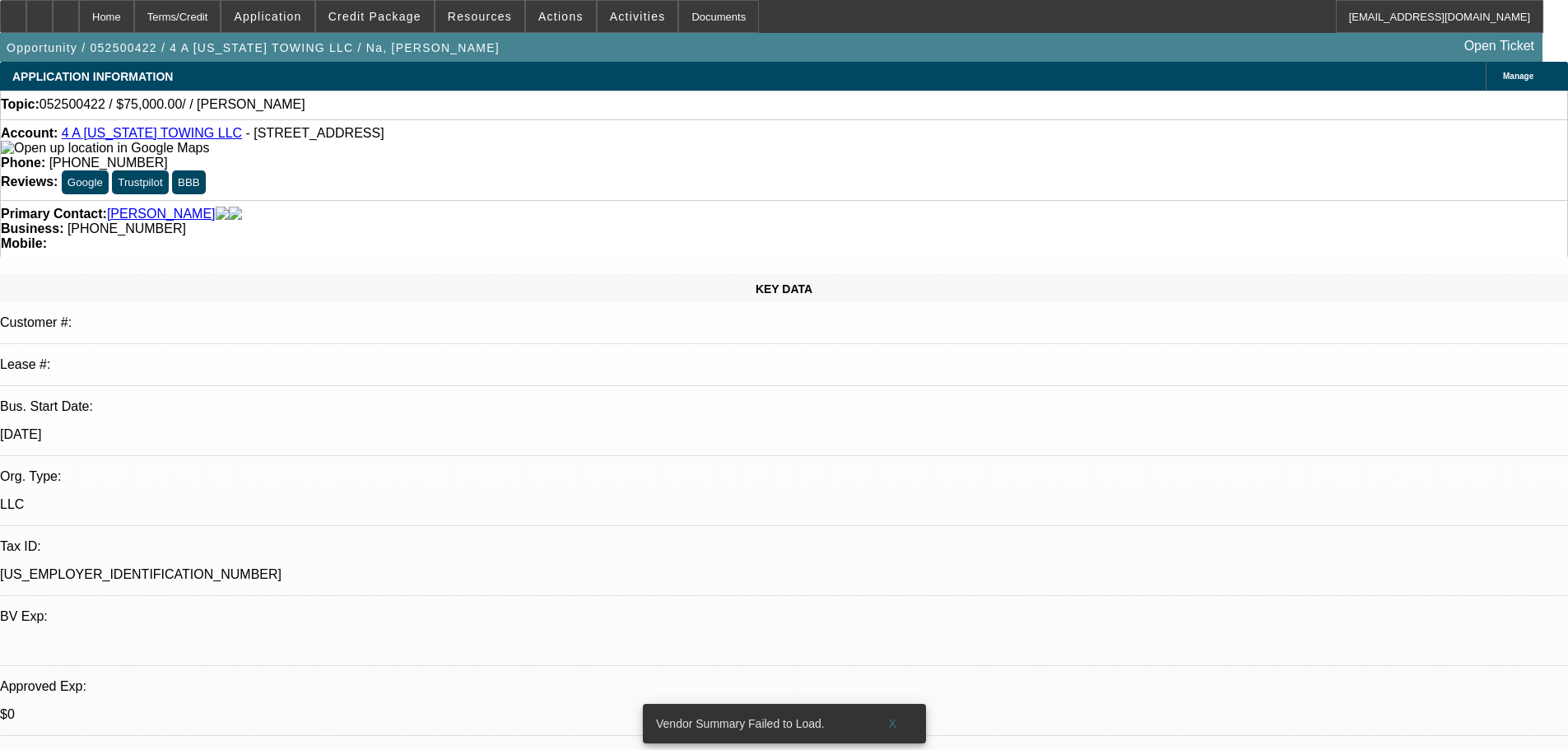
click at [391, 16] on span "Credit Package" at bounding box center [375, 16] width 93 height 14
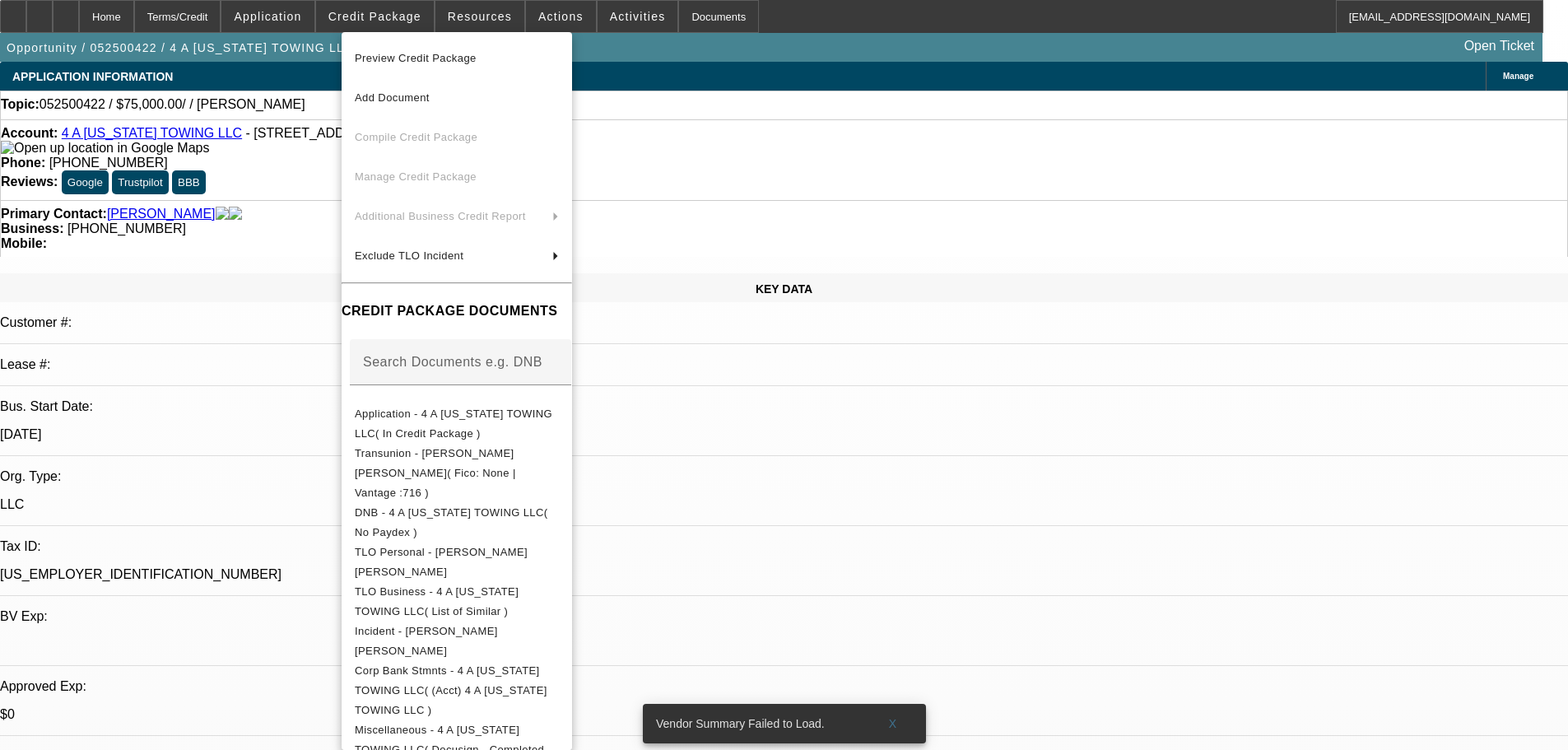
click at [918, 491] on div at bounding box center [784, 375] width 1568 height 750
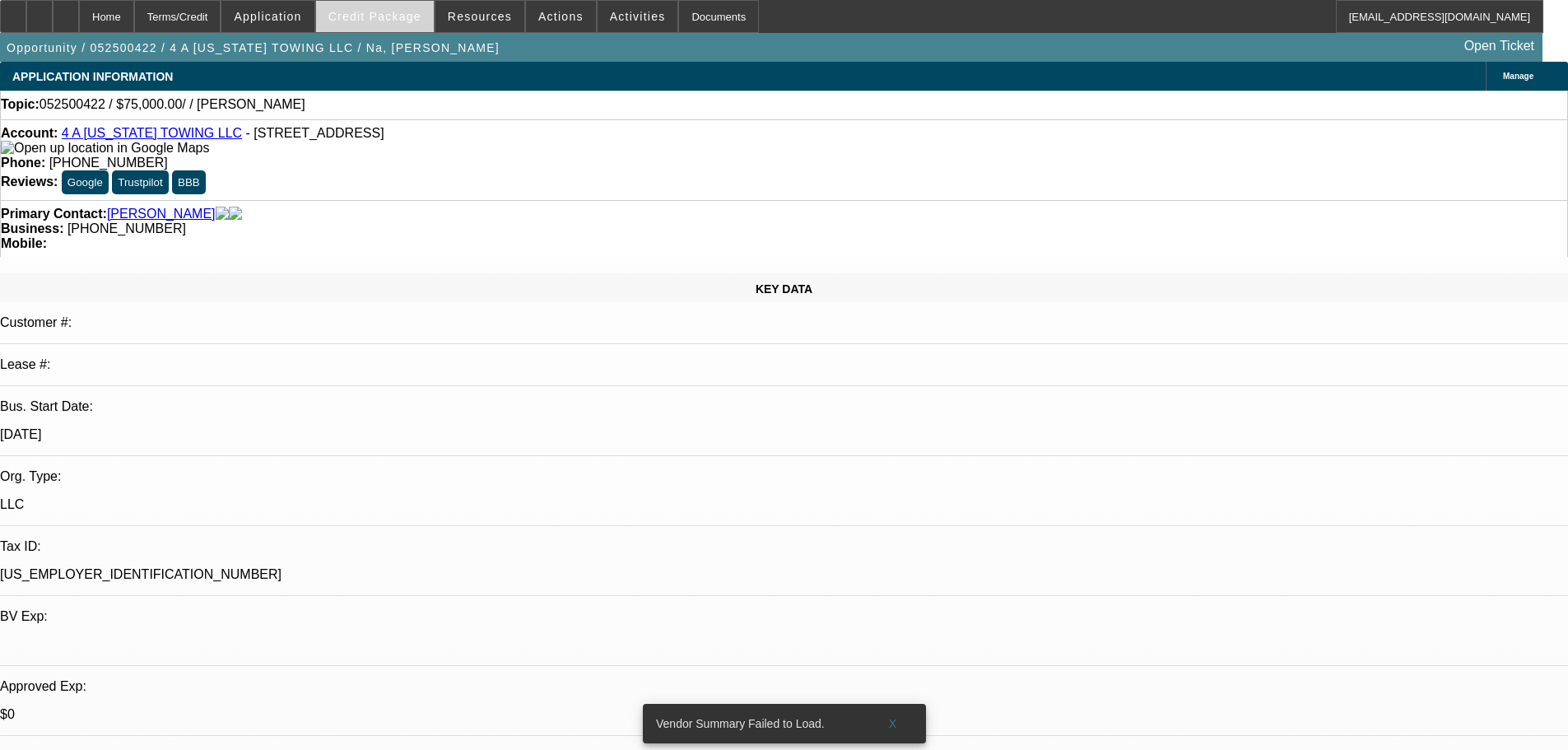
click at [361, 3] on span at bounding box center [375, 16] width 118 height 40
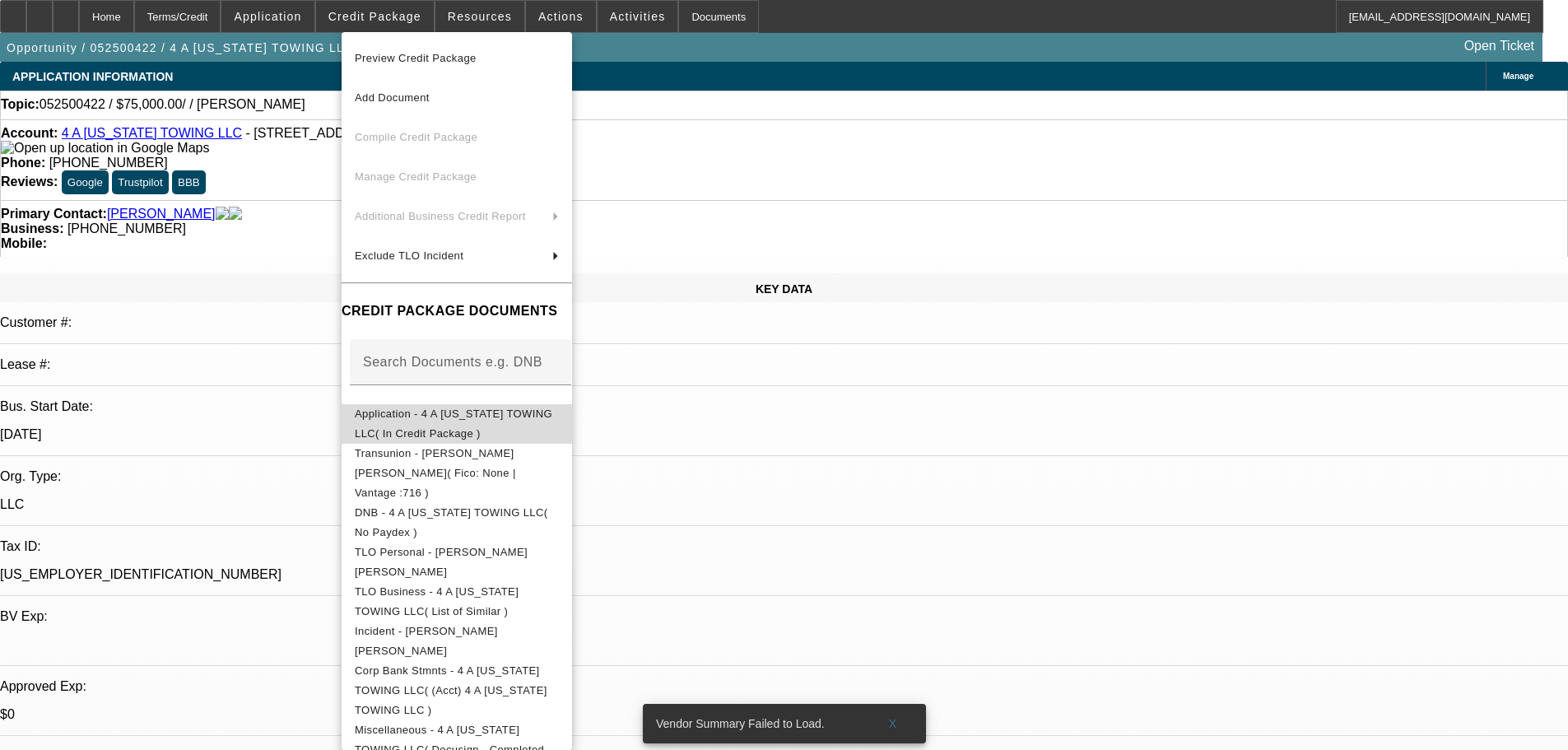
click at [531, 426] on span "Application - 4 A COLORADO TOWING LLC( In Credit Package )" at bounding box center [456, 423] width 204 height 40
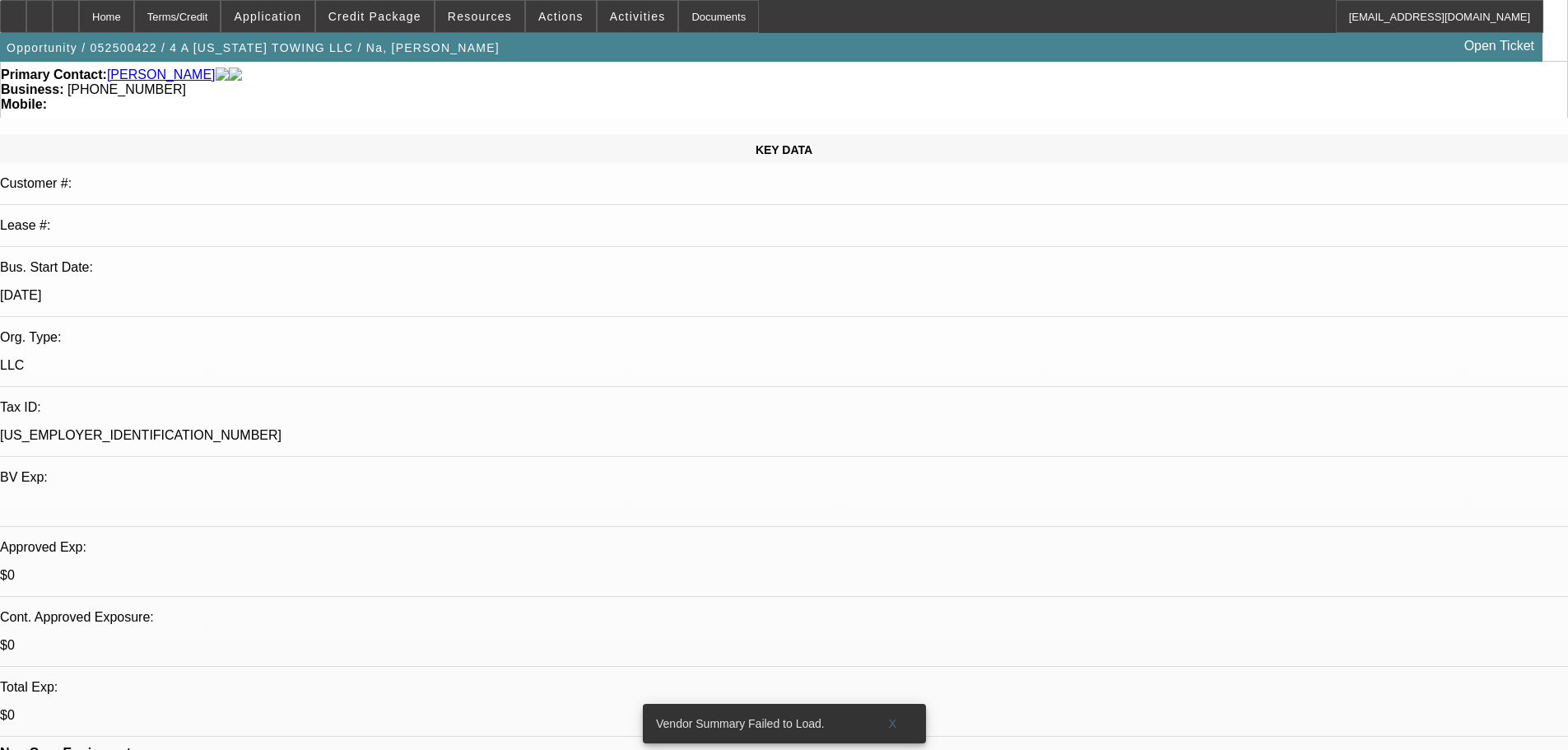
drag, startPoint x: 635, startPoint y: 469, endPoint x: 604, endPoint y: 489, distance: 36.9
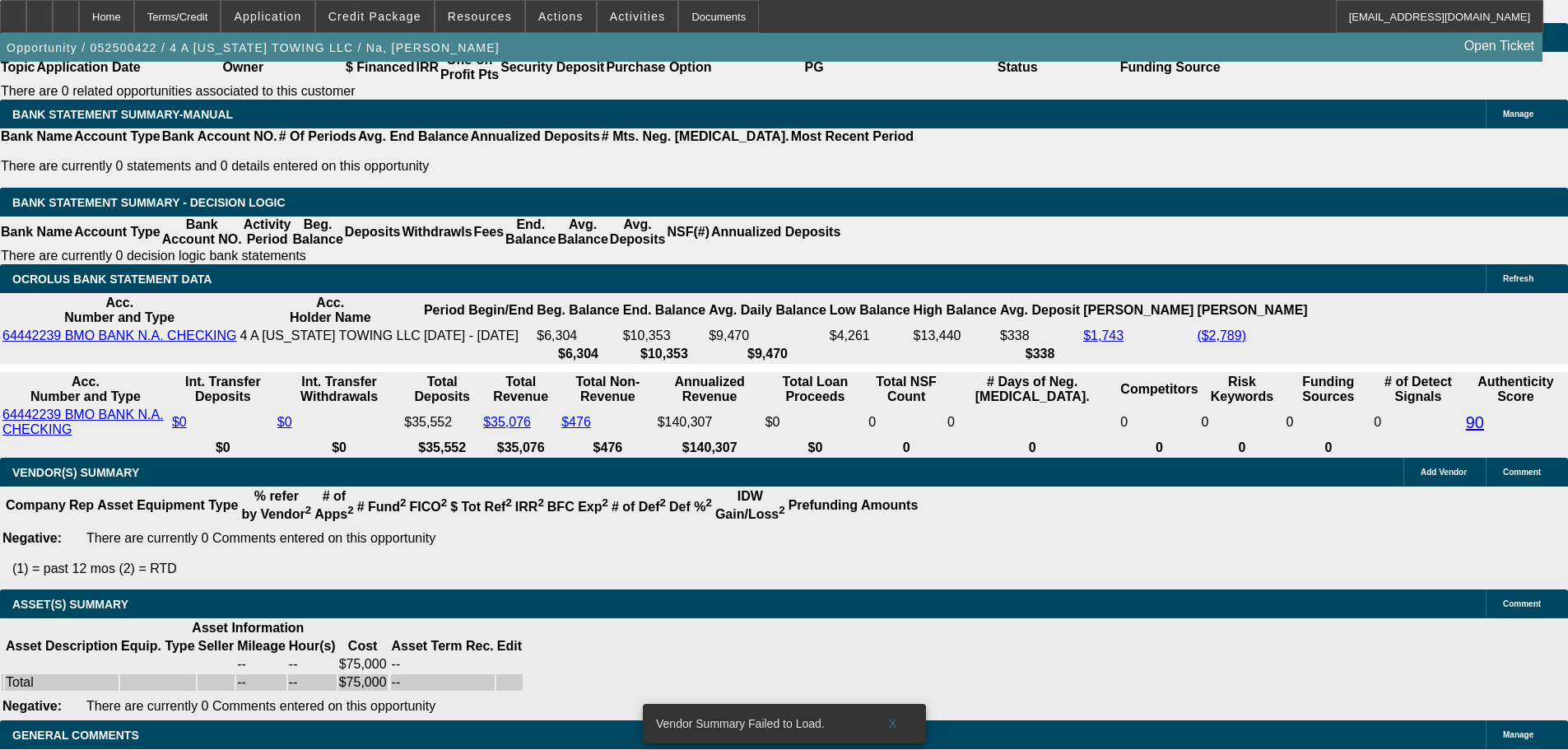
scroll to position [2861, 0]
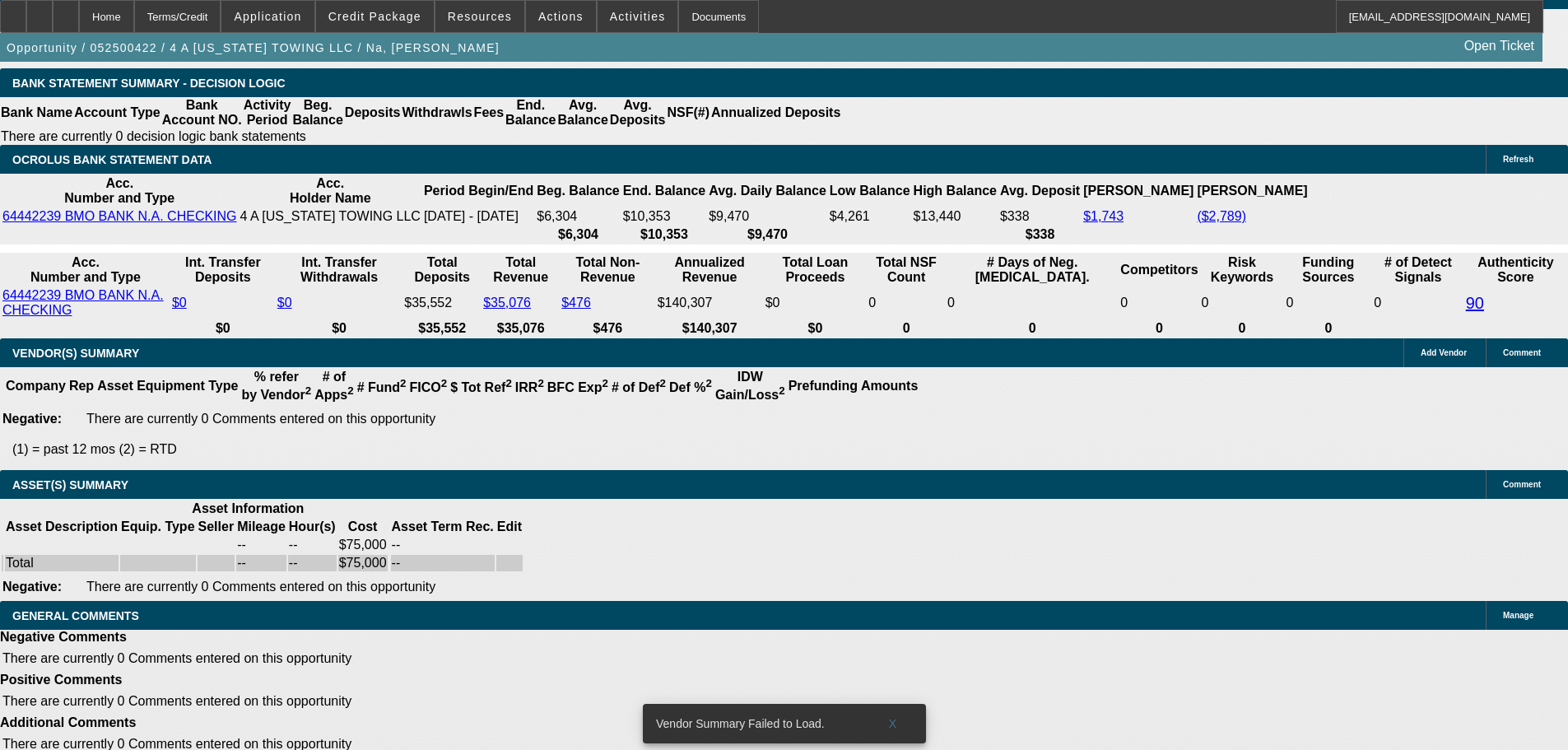
drag, startPoint x: 537, startPoint y: 574, endPoint x: 542, endPoint y: 614, distance: 40.3
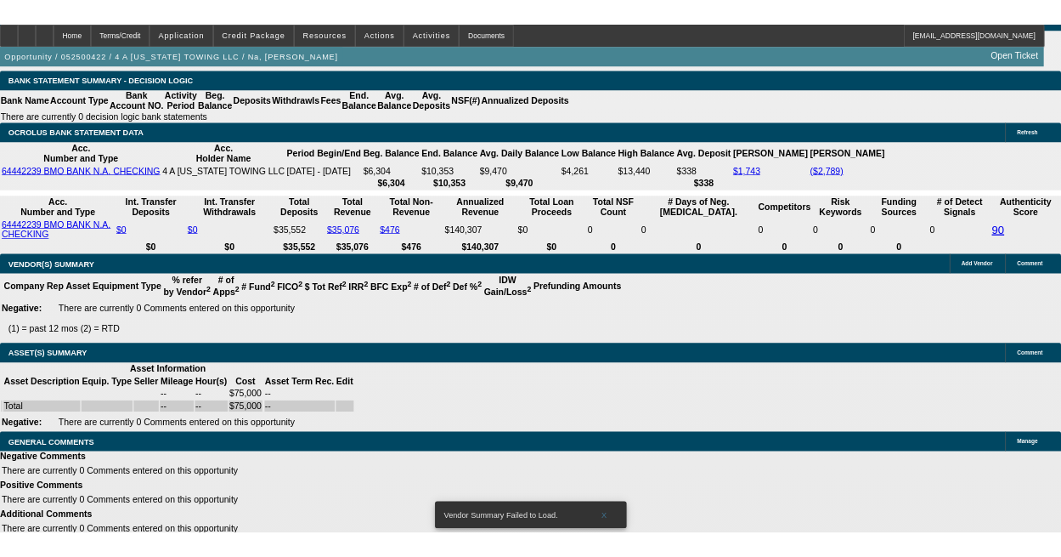
scroll to position [3337, 0]
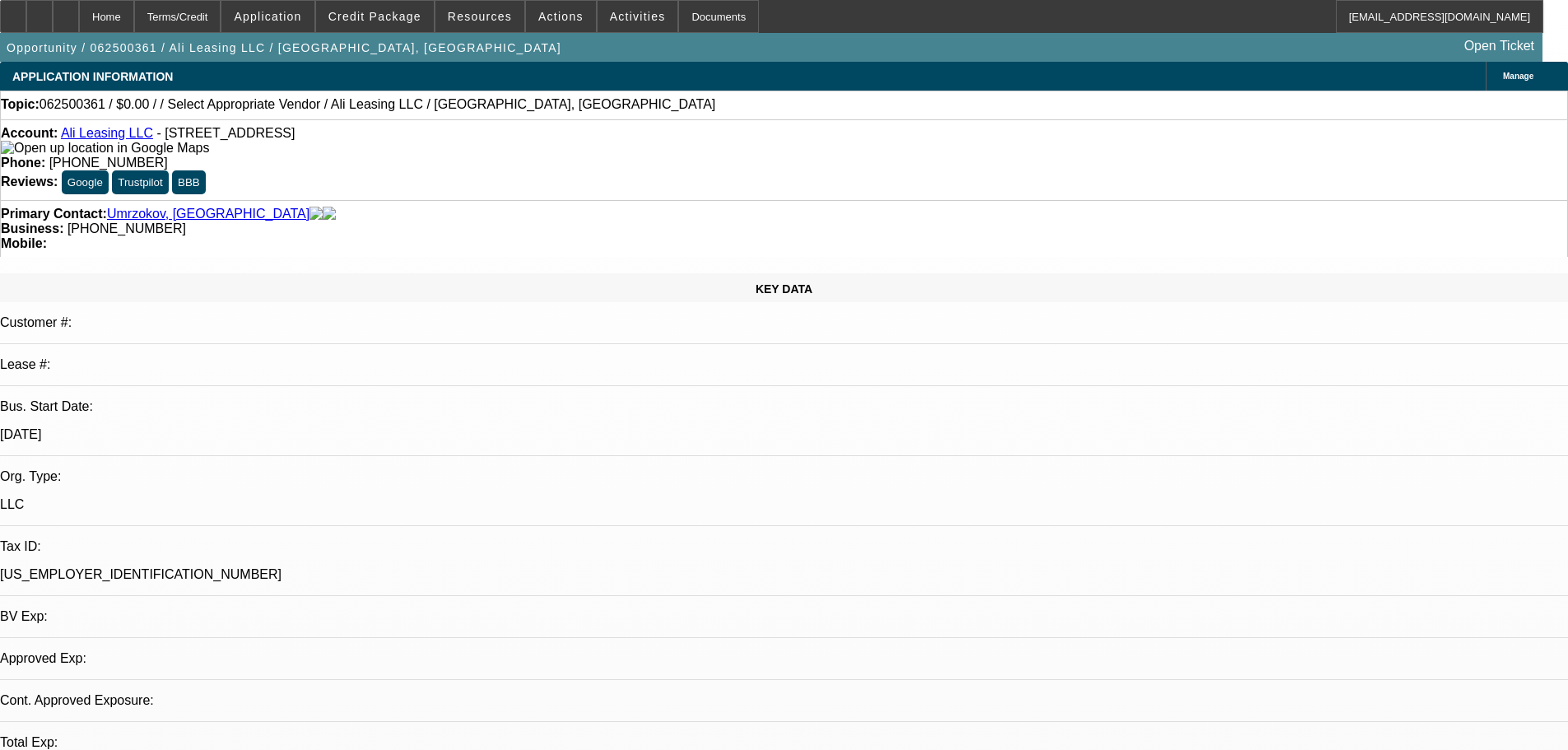
select select "0"
select select "2"
select select "0.1"
select select "4"
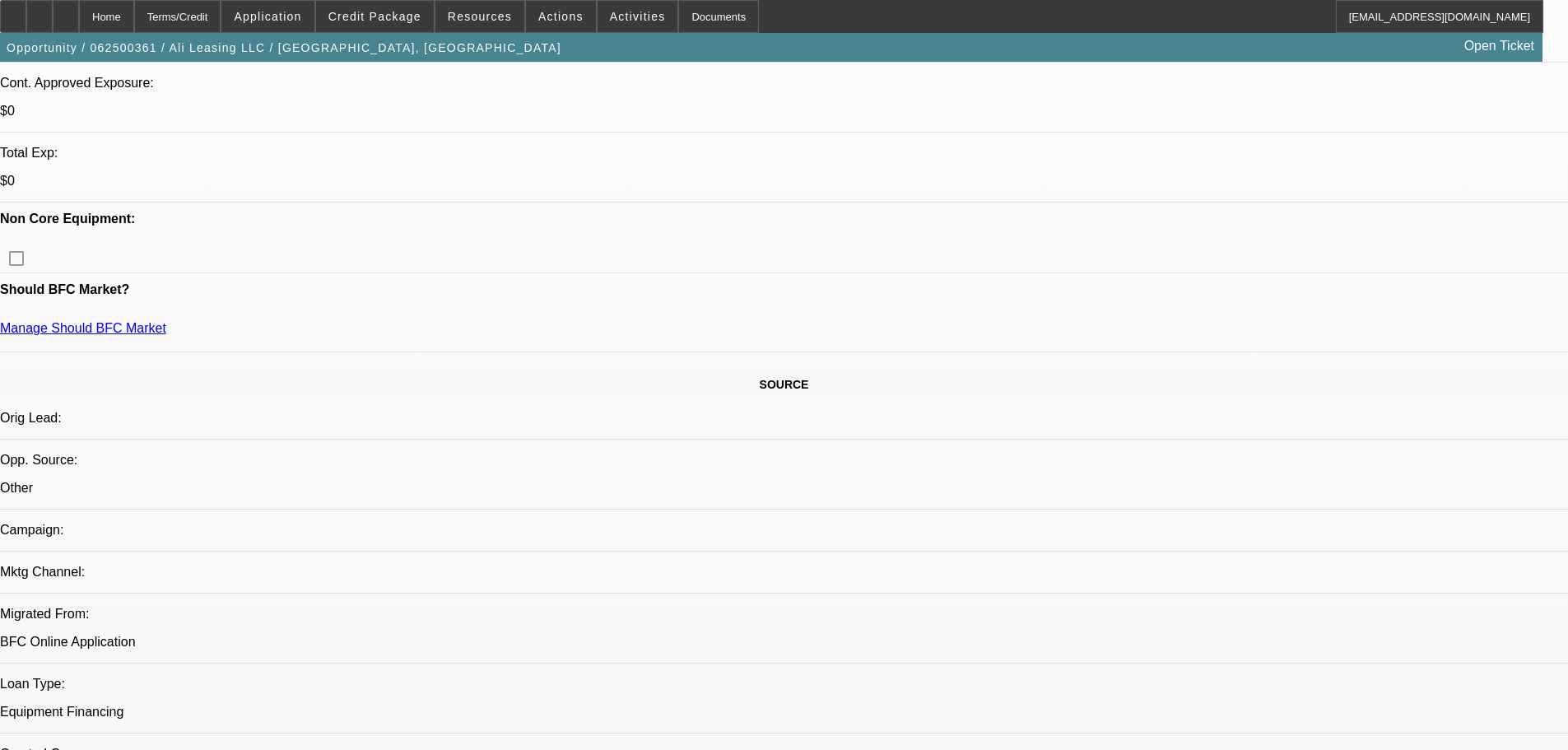
drag, startPoint x: 605, startPoint y: 382, endPoint x: 611, endPoint y: 495, distance: 113.2
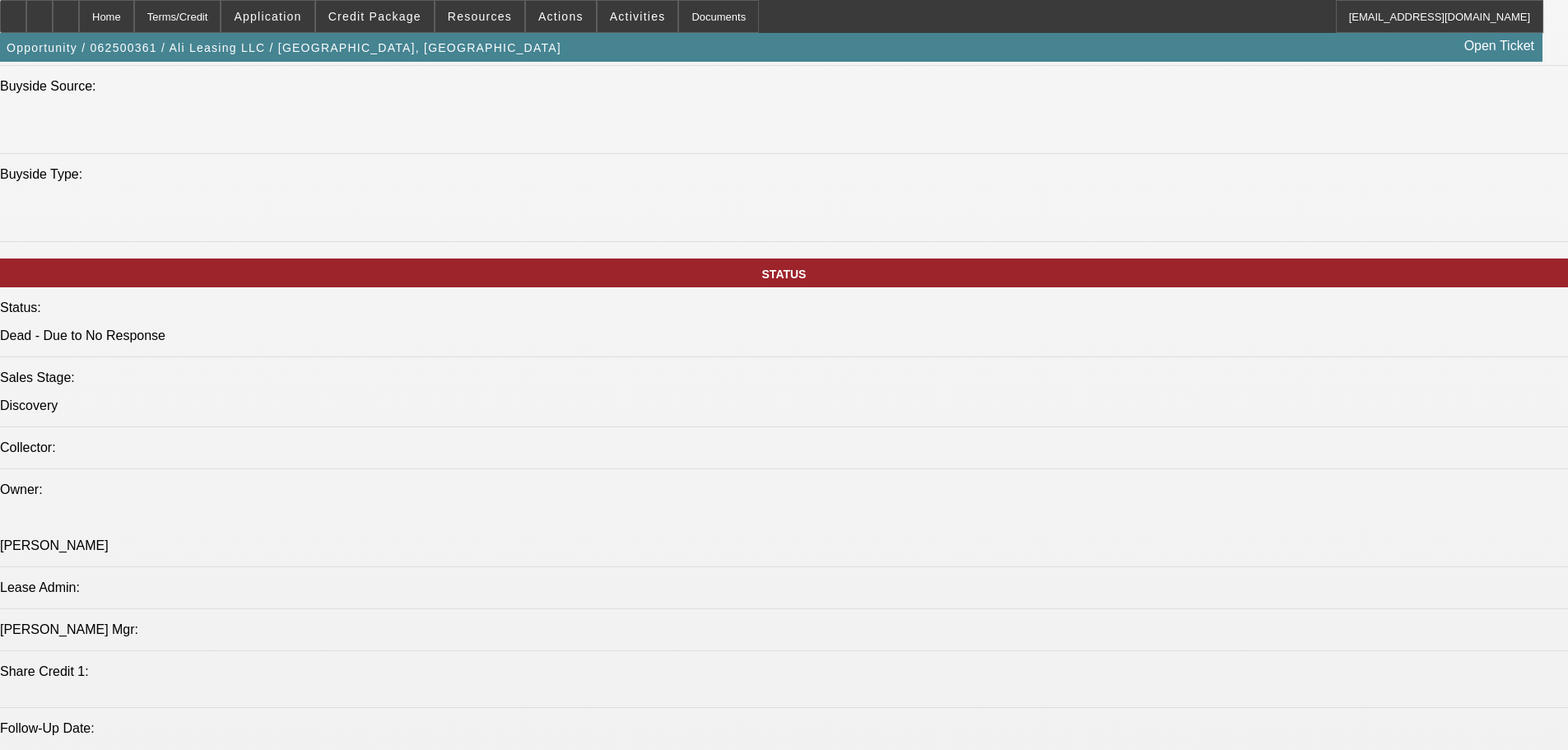
scroll to position [2766, 0]
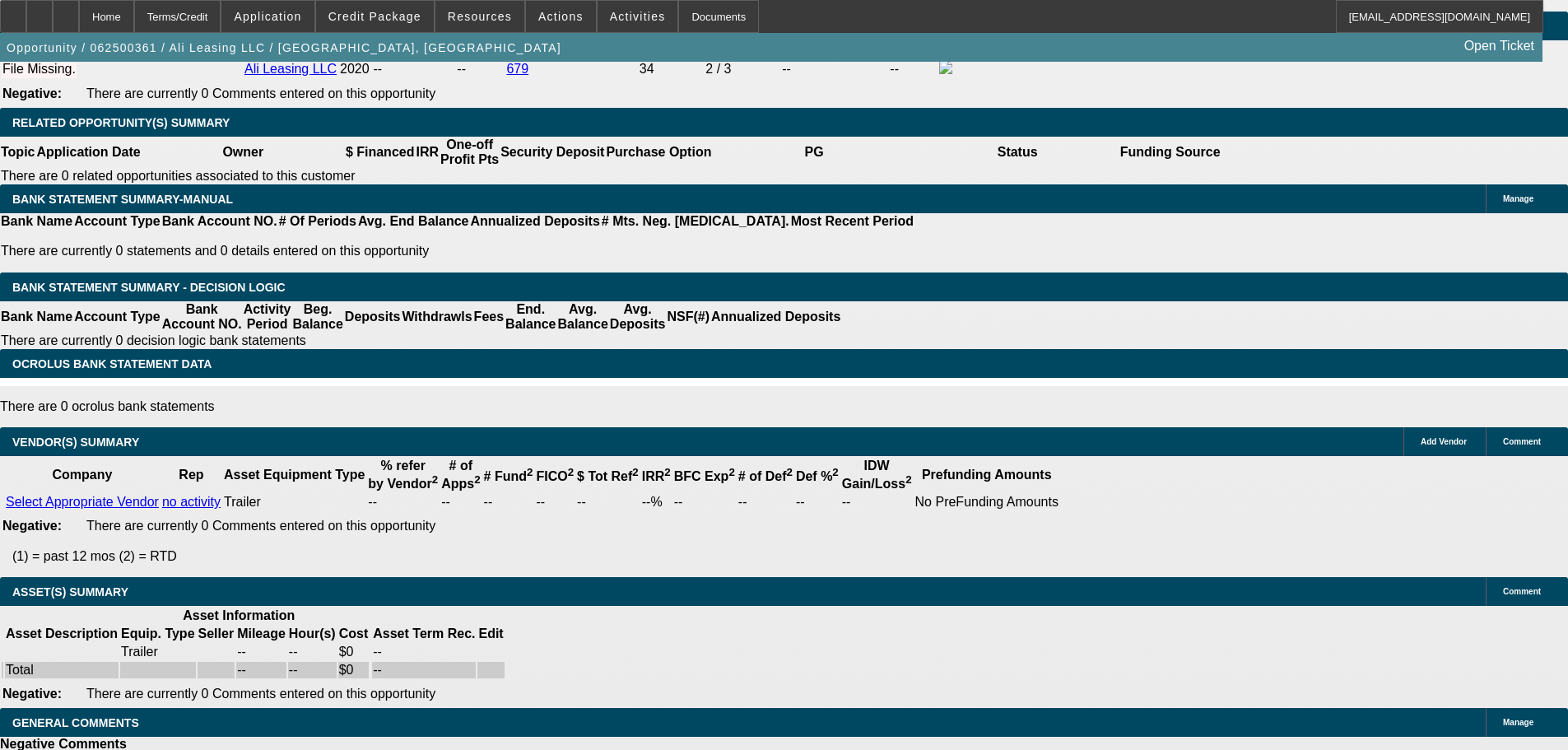
drag, startPoint x: 650, startPoint y: 496, endPoint x: 662, endPoint y: 592, distance: 96.7
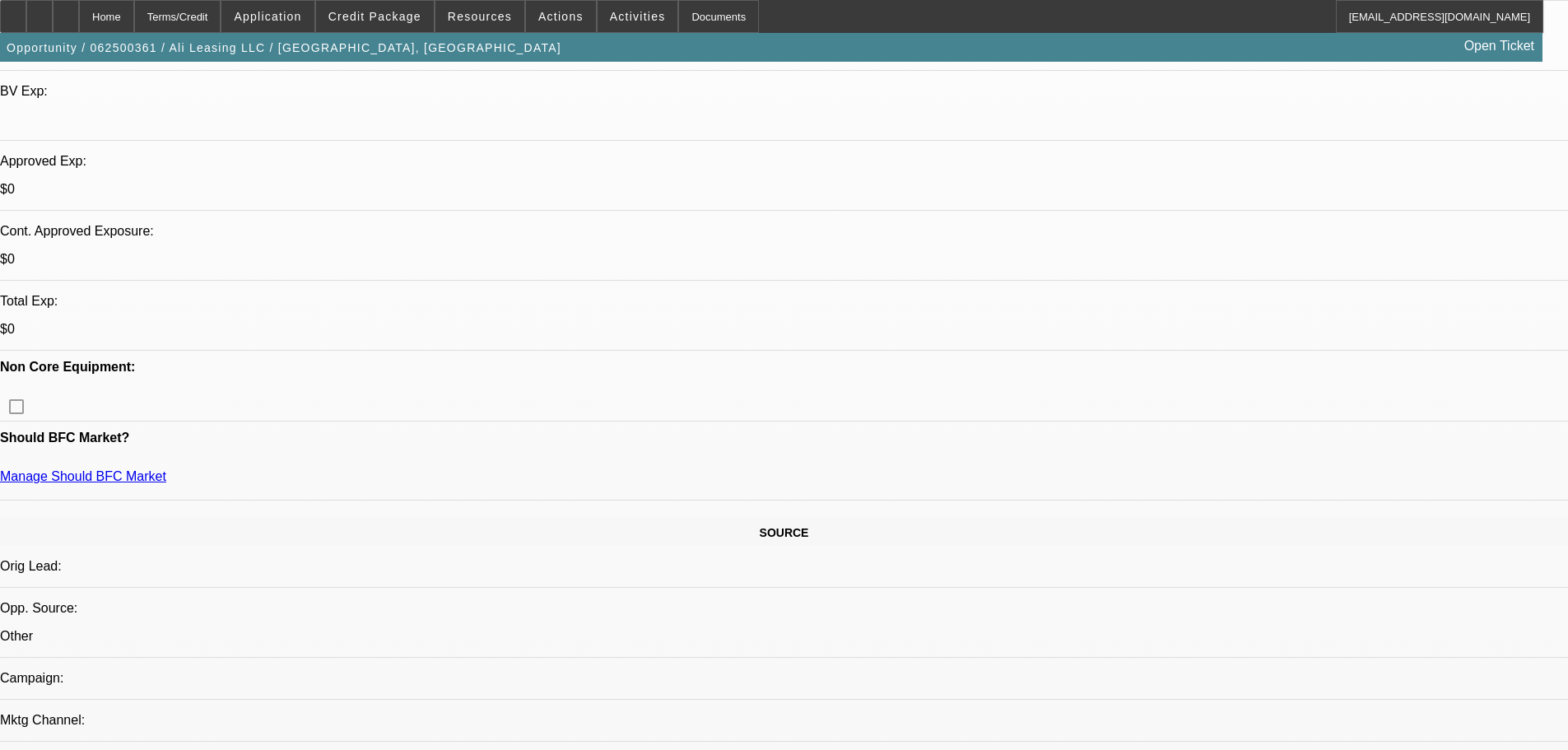
scroll to position [0, 0]
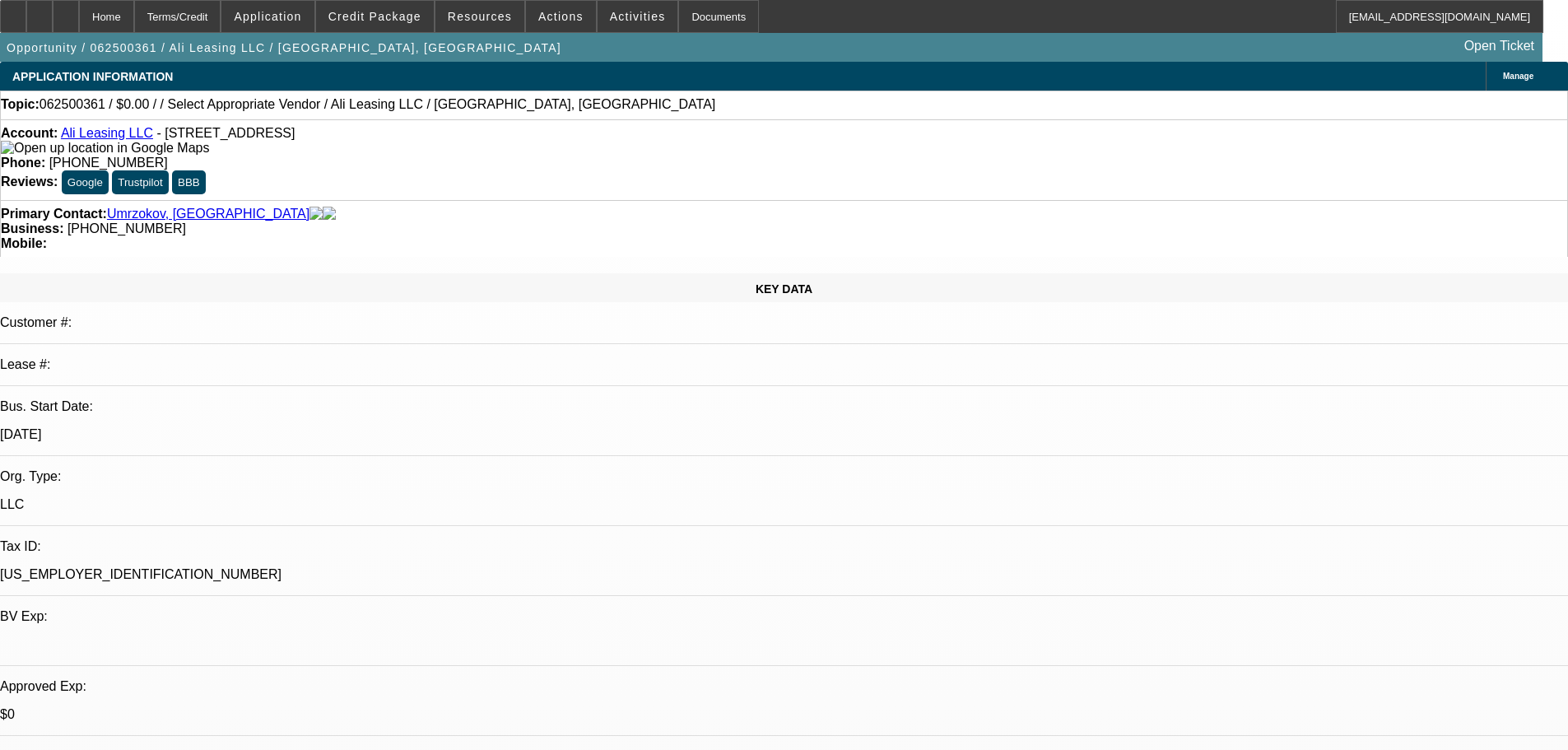
drag, startPoint x: 660, startPoint y: 510, endPoint x: 609, endPoint y: 193, distance: 321.1
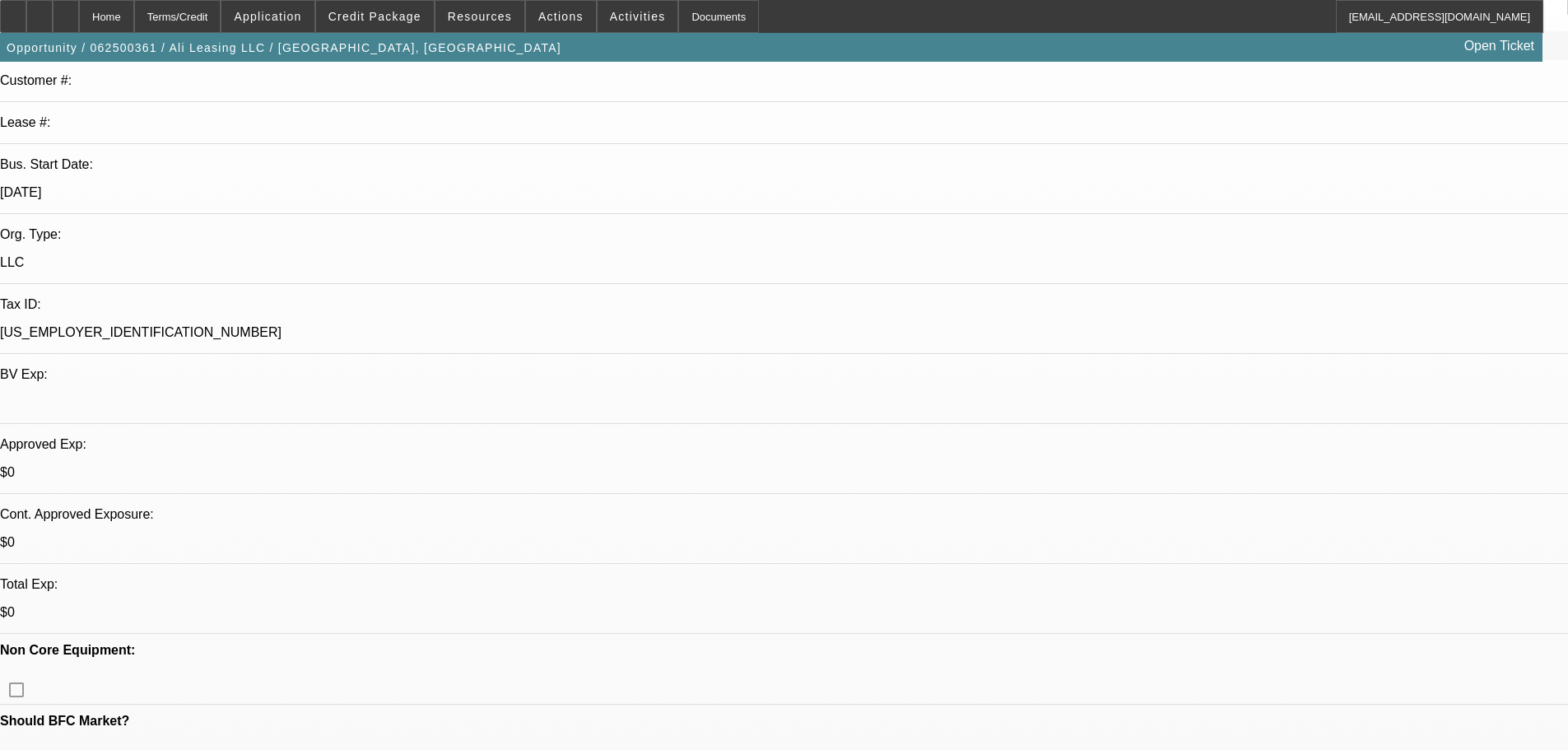
scroll to position [247, 0]
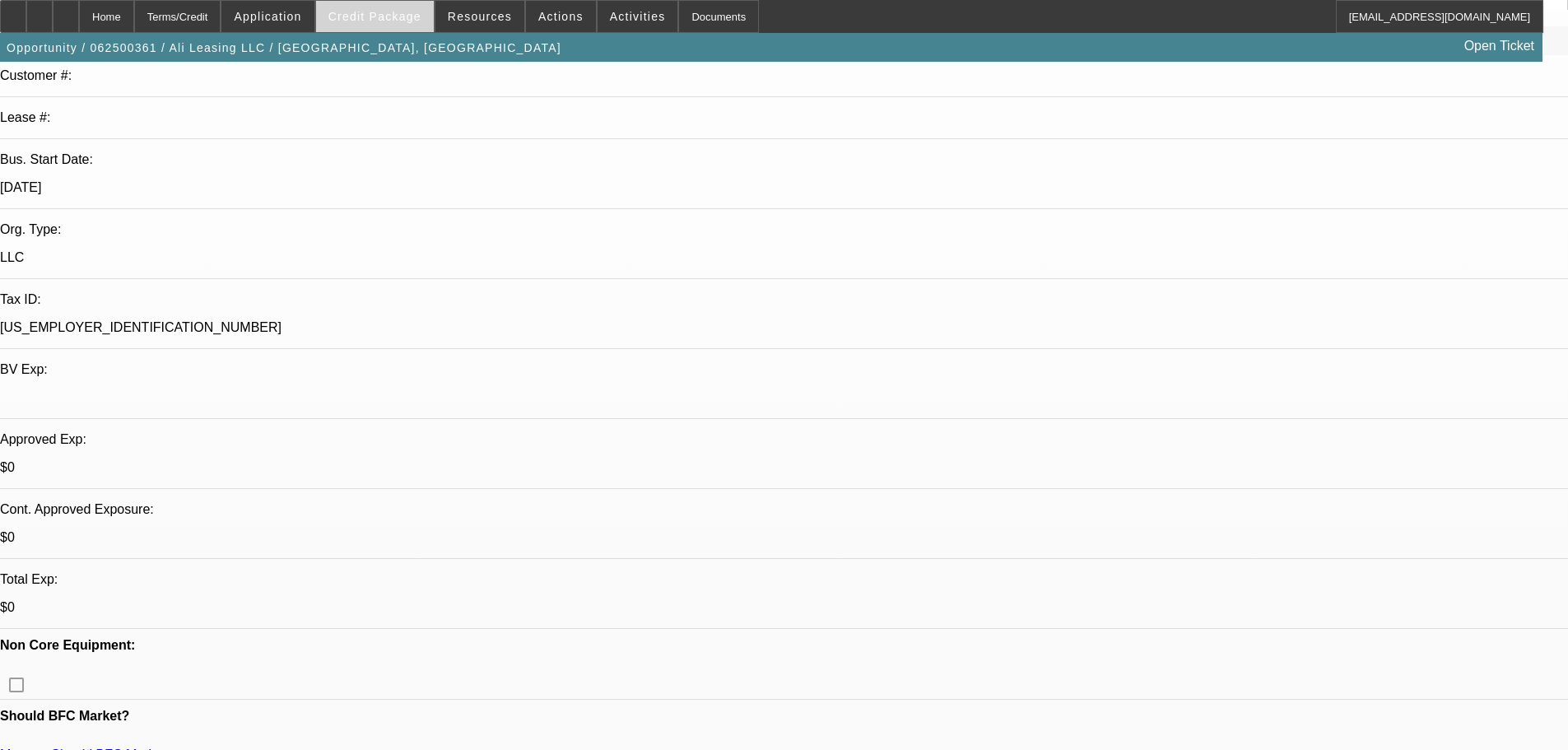
click at [389, 5] on span at bounding box center [375, 16] width 118 height 40
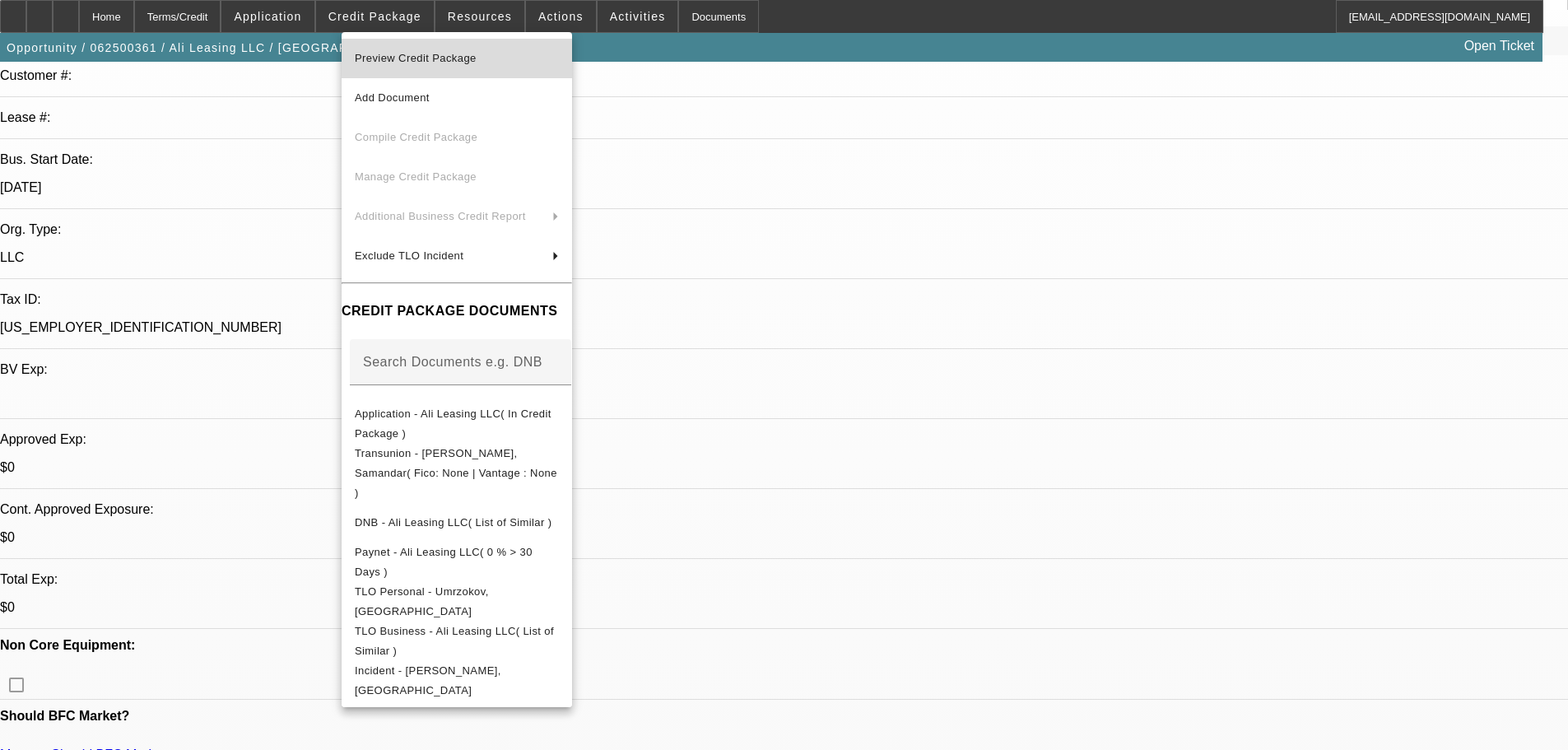
click at [538, 42] on button "Preview Credit Package" at bounding box center [457, 58] width 231 height 40
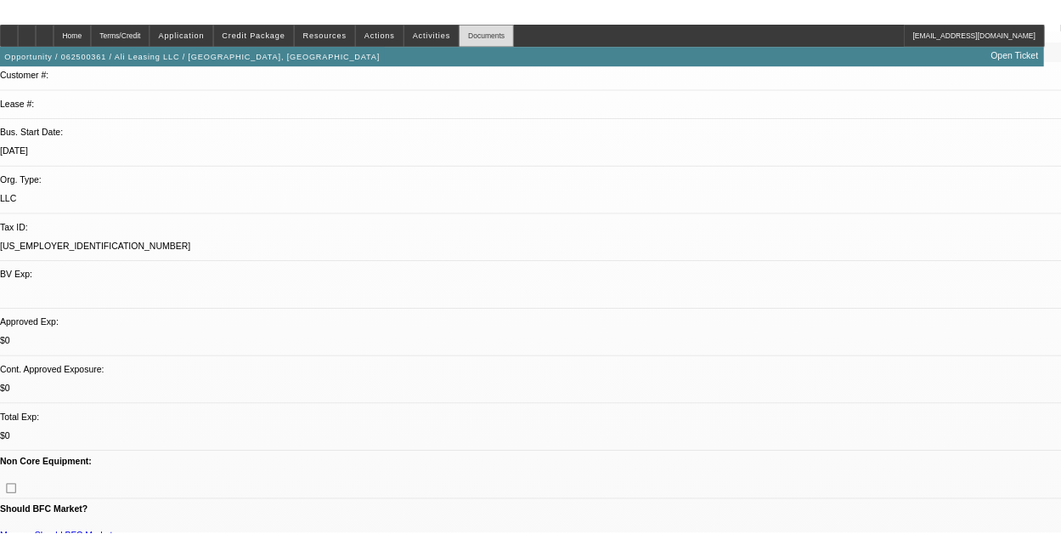
scroll to position [271, 0]
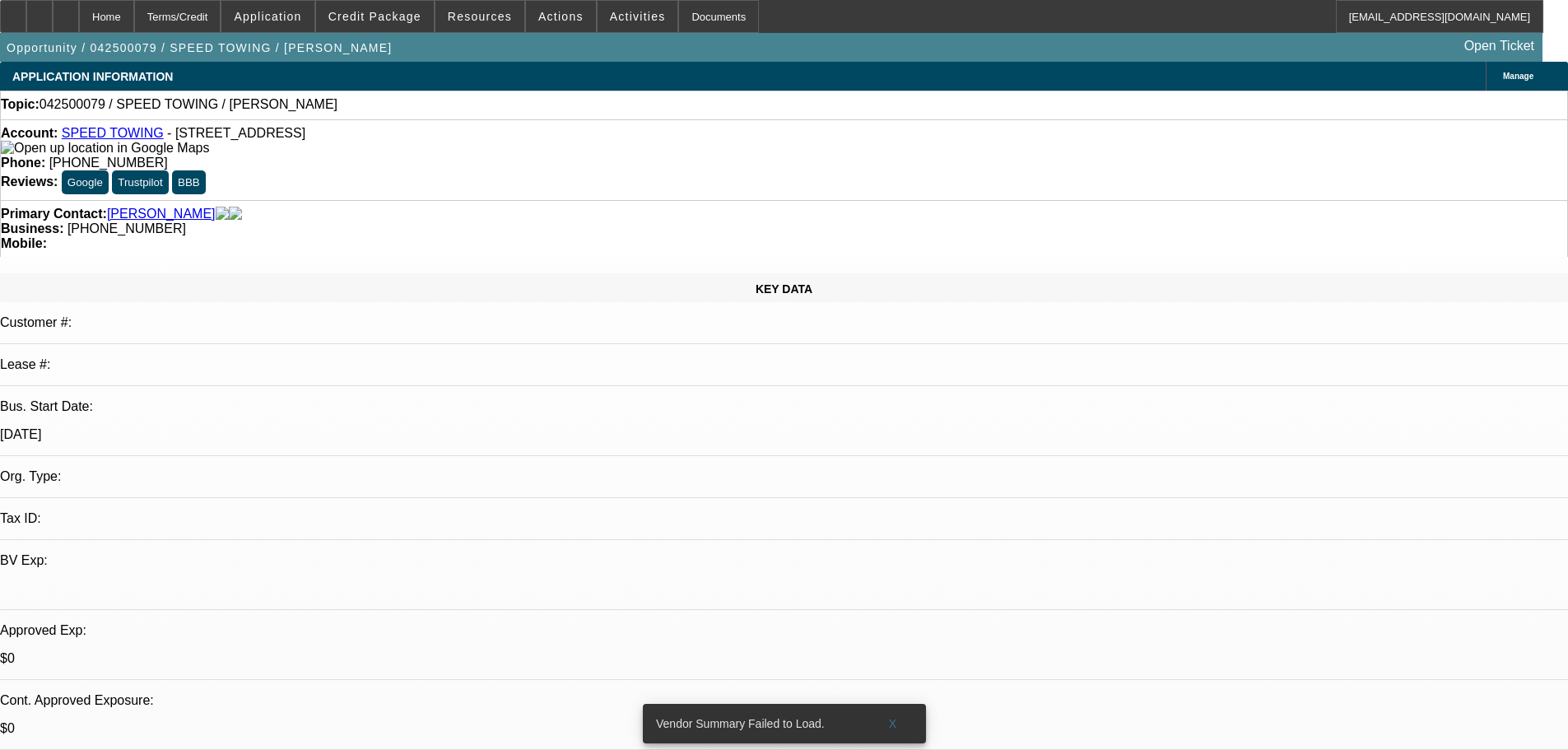
select select "0"
select select "2"
select select "0.1"
select select "4"
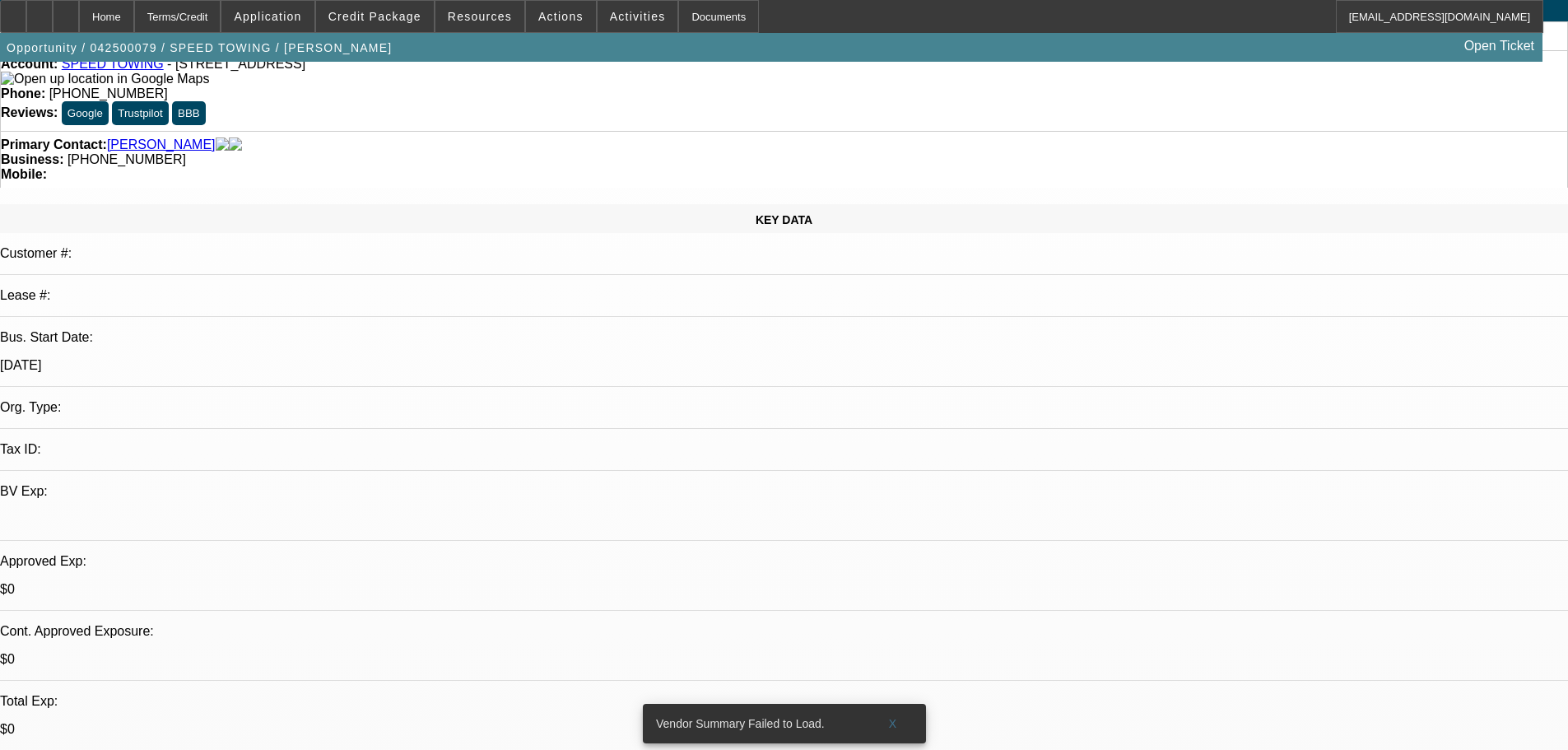
scroll to position [165, 0]
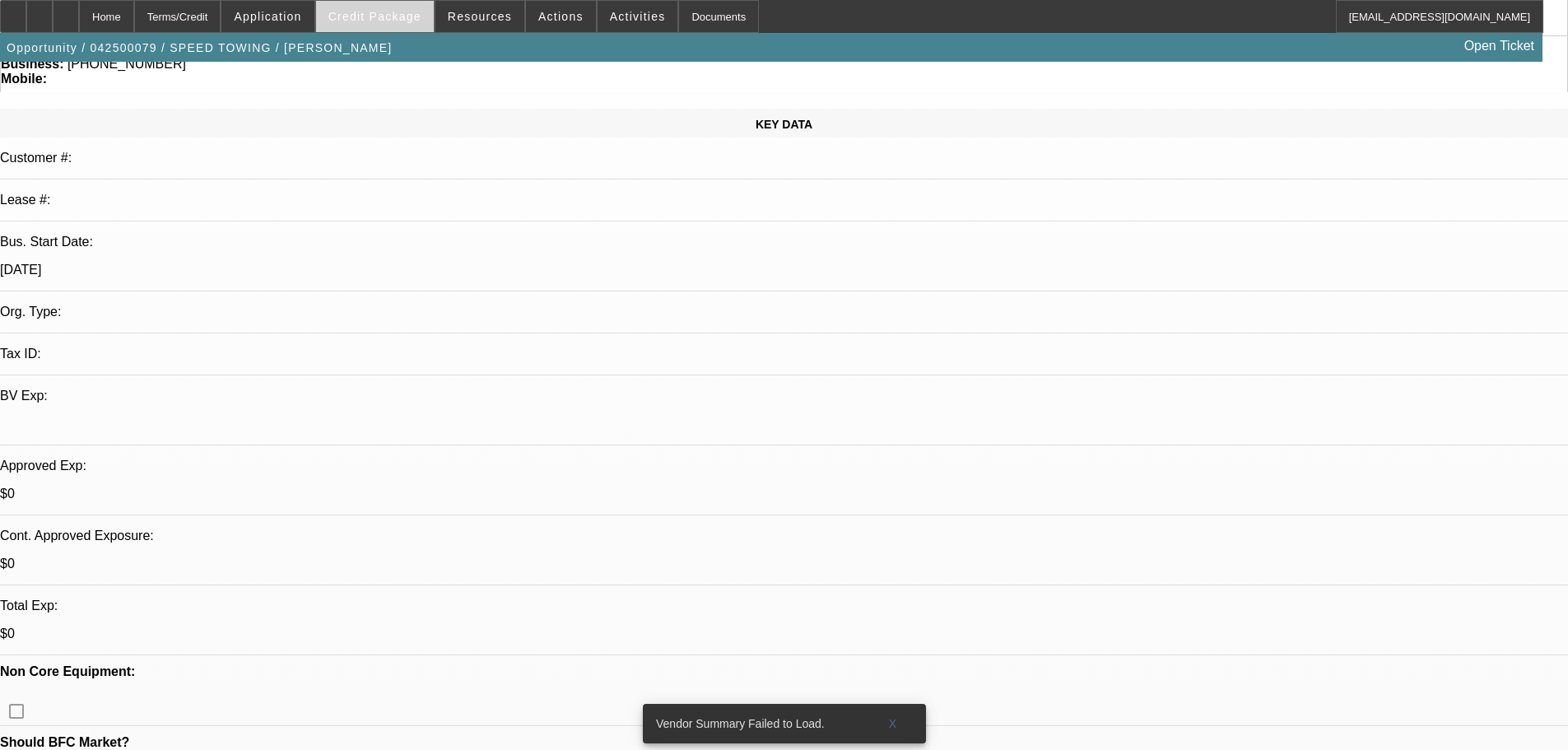
click at [391, 23] on span at bounding box center [375, 16] width 118 height 40
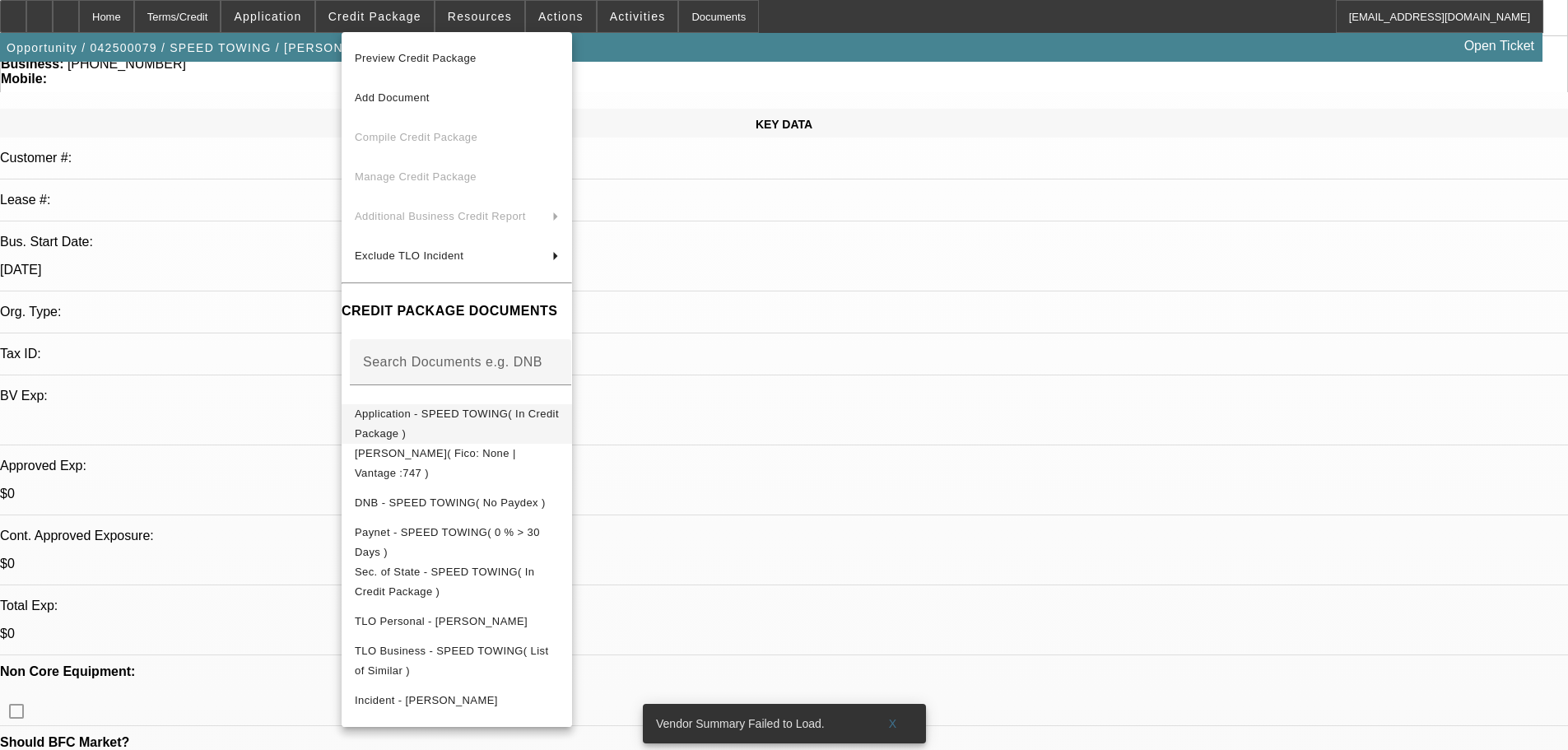
click at [541, 423] on span "Application - SPEED TOWING( In Credit Package )" at bounding box center [456, 423] width 204 height 32
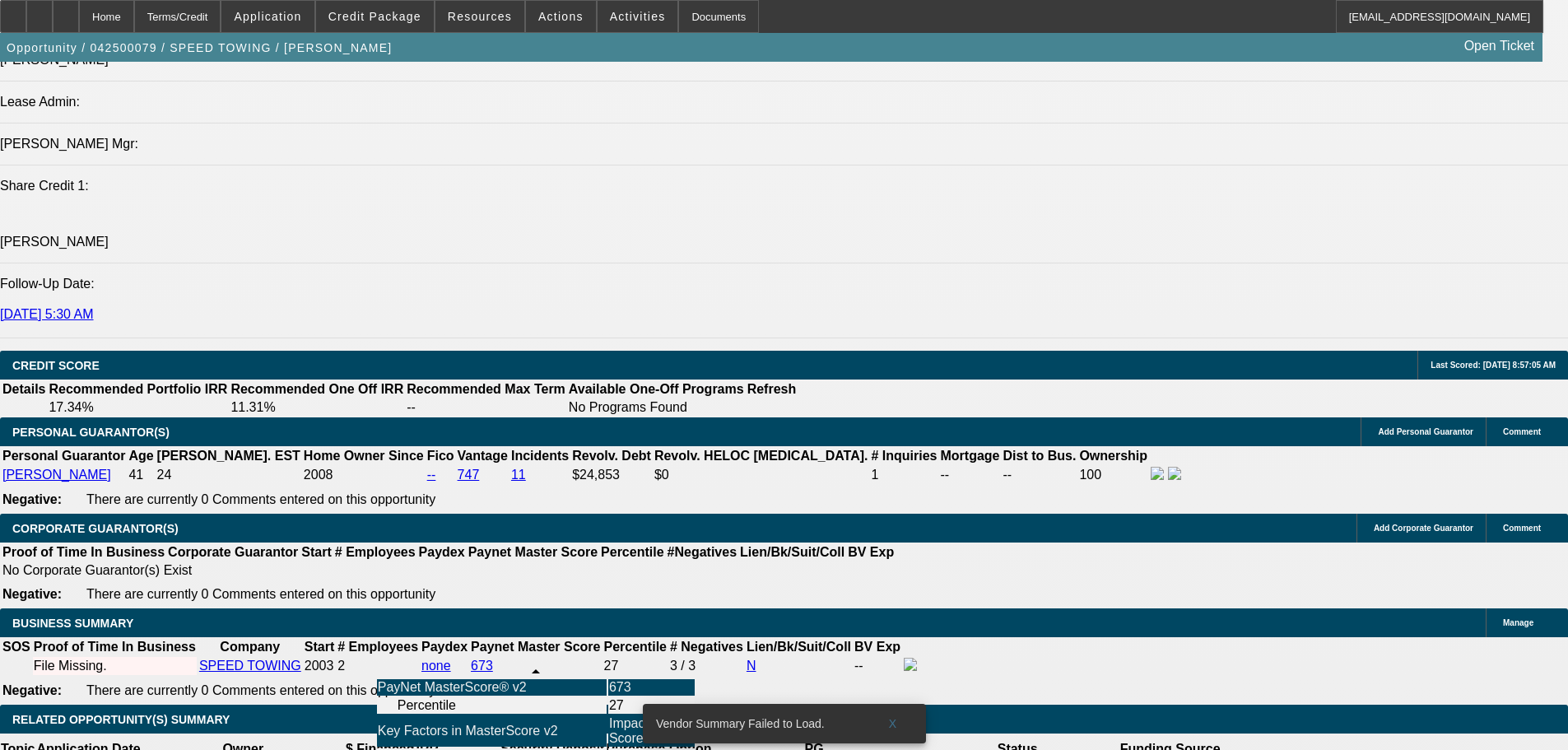
drag, startPoint x: 607, startPoint y: 468, endPoint x: 615, endPoint y: 516, distance: 48.7
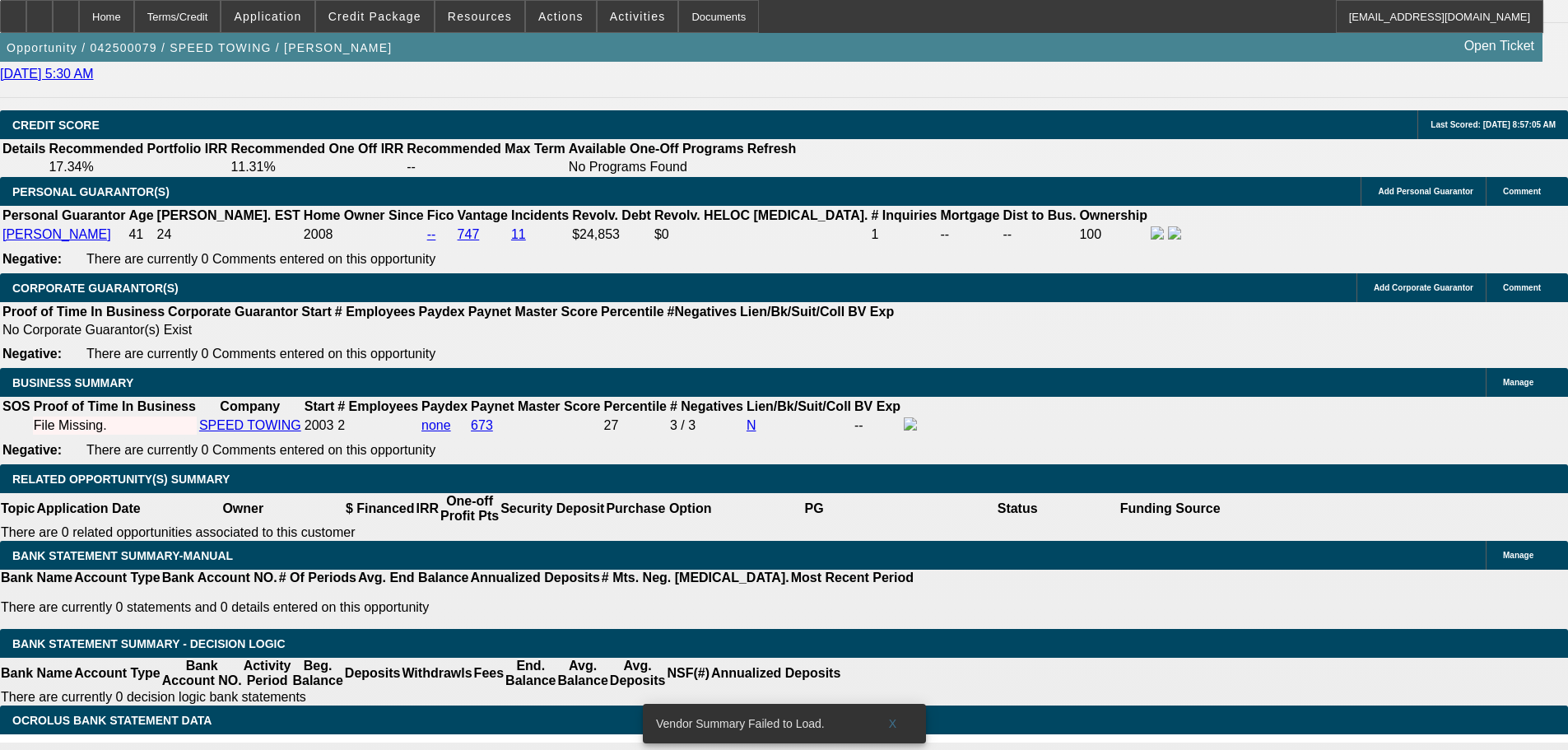
drag, startPoint x: 742, startPoint y: 377, endPoint x: 753, endPoint y: 311, distance: 66.9
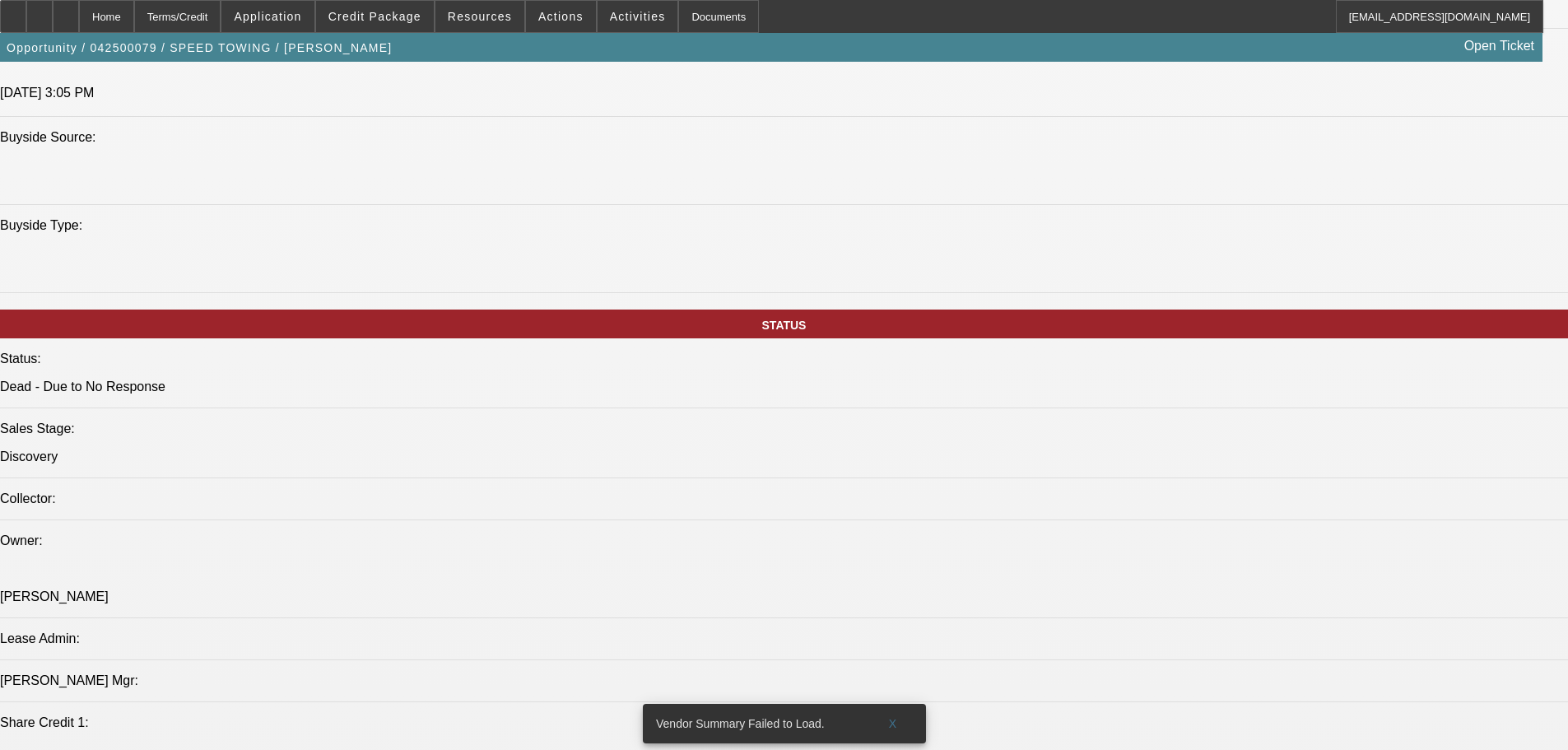
scroll to position [0, 0]
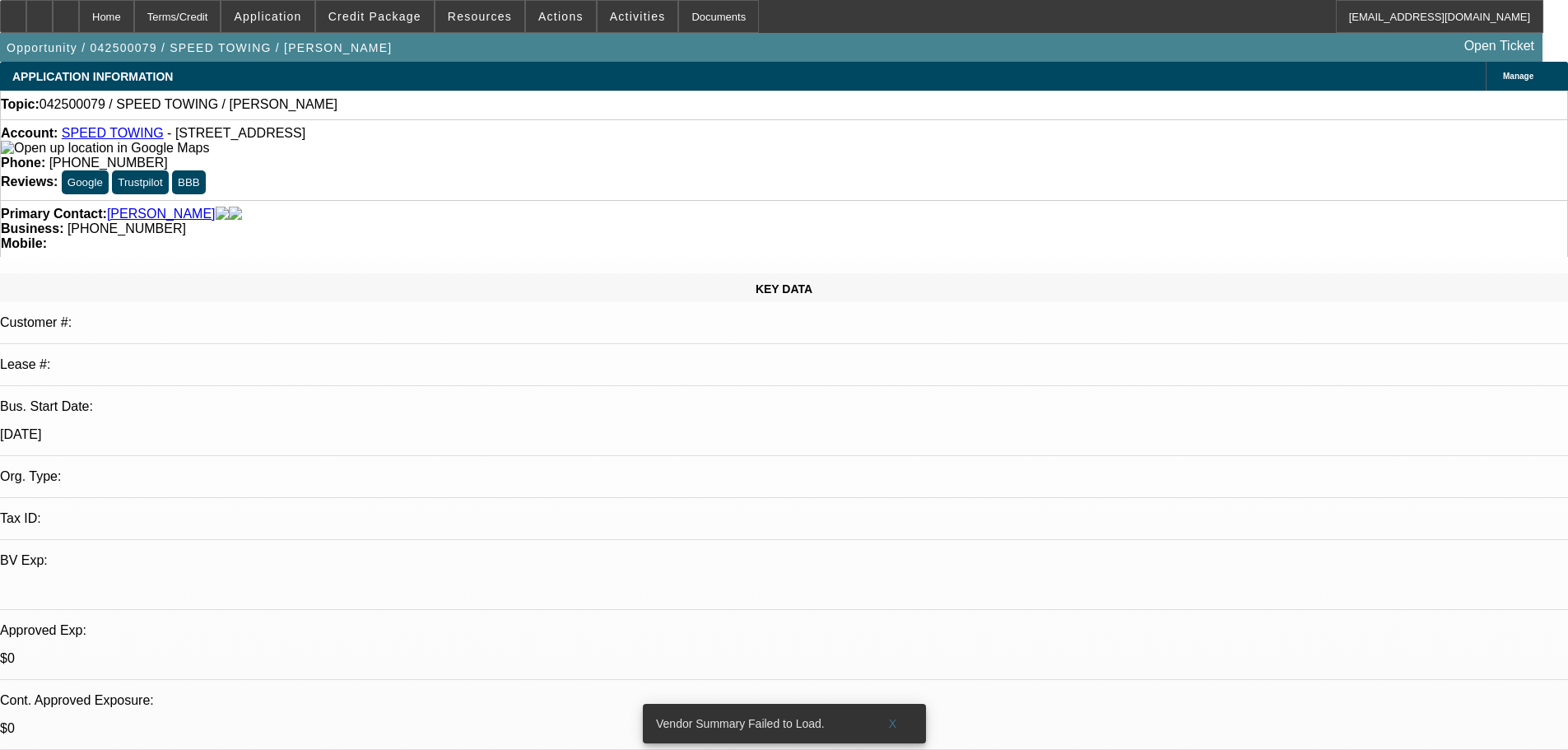
drag, startPoint x: 845, startPoint y: 510, endPoint x: 768, endPoint y: 171, distance: 347.6
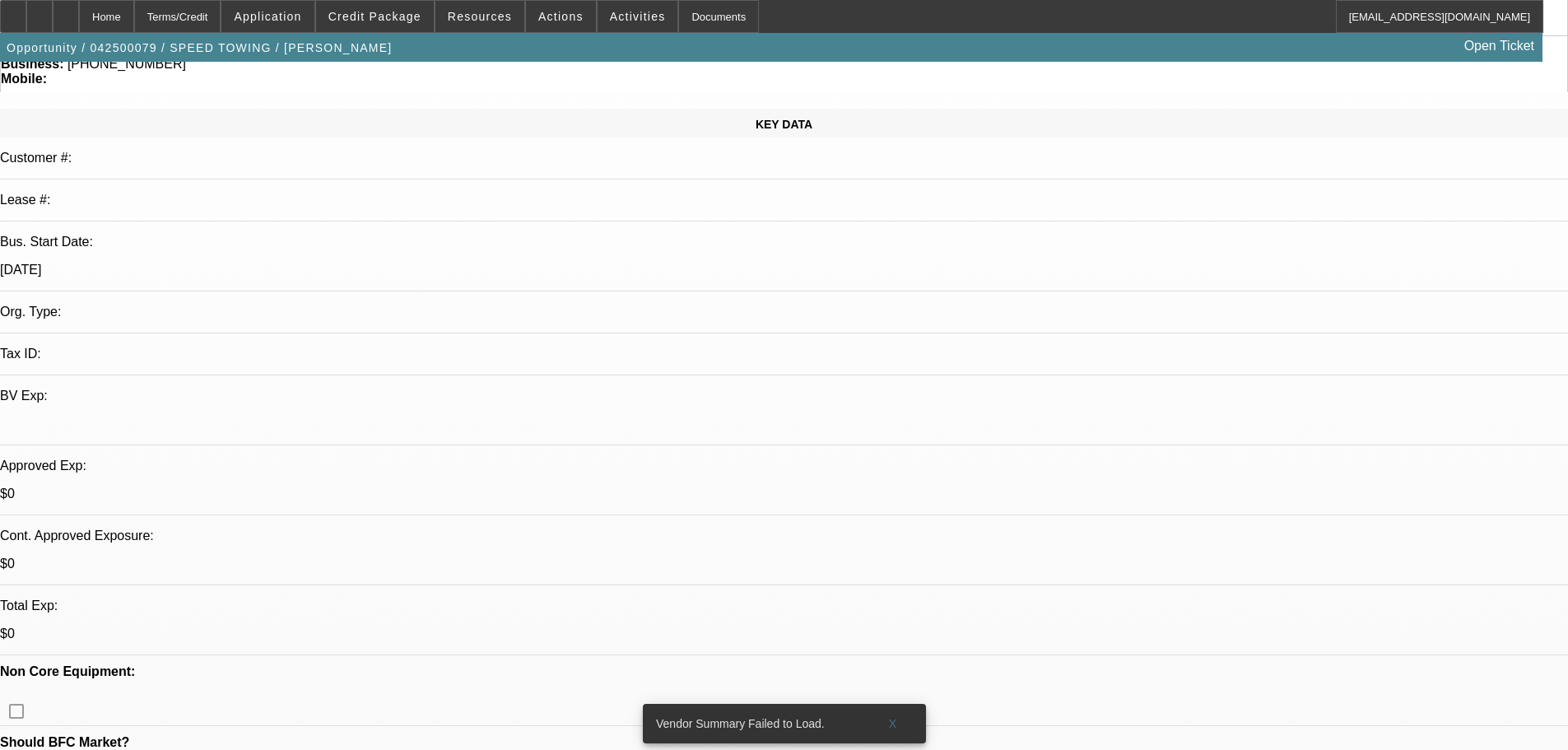
scroll to position [329, 0]
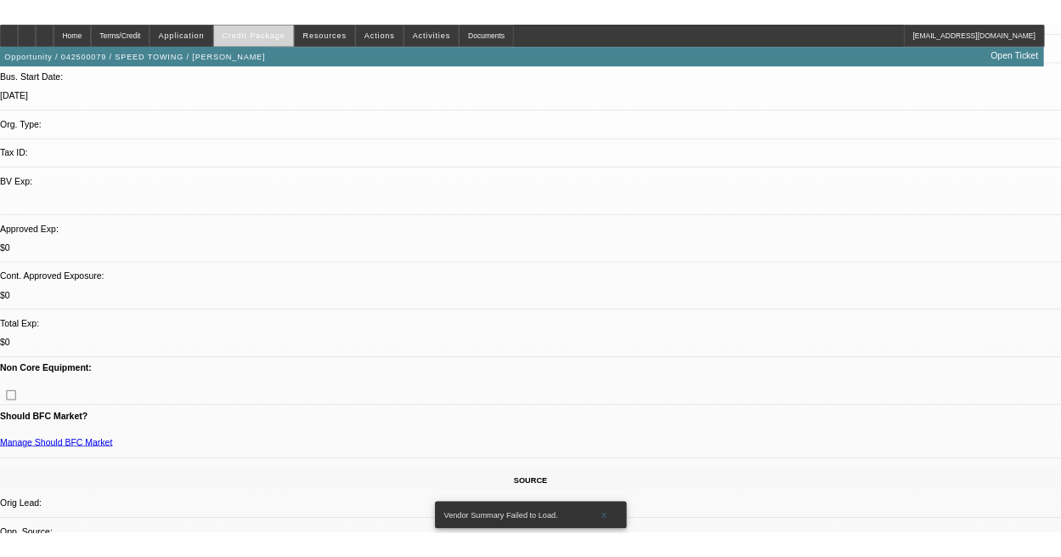
scroll to position [356, 0]
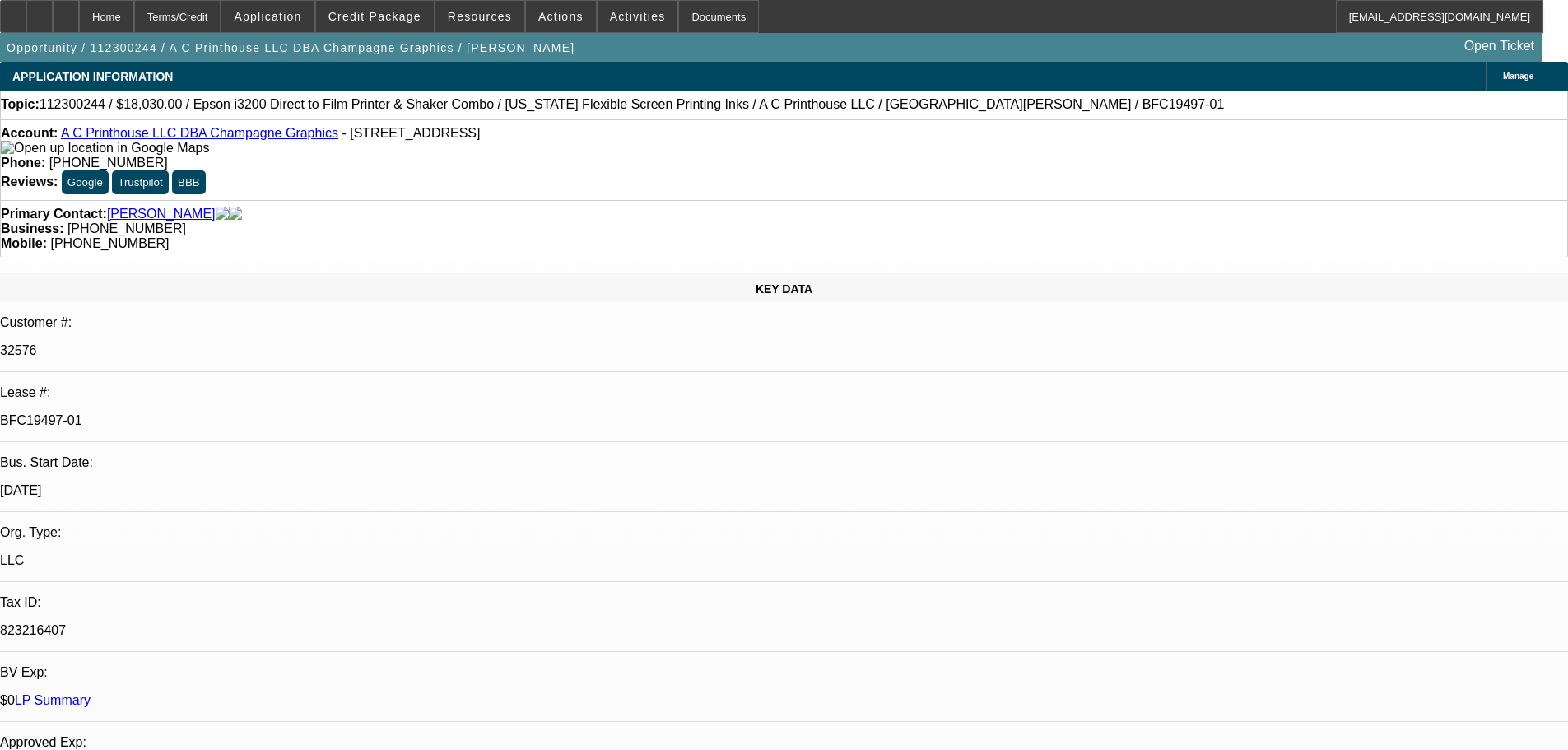
select select "0"
select select "6"
select select "0"
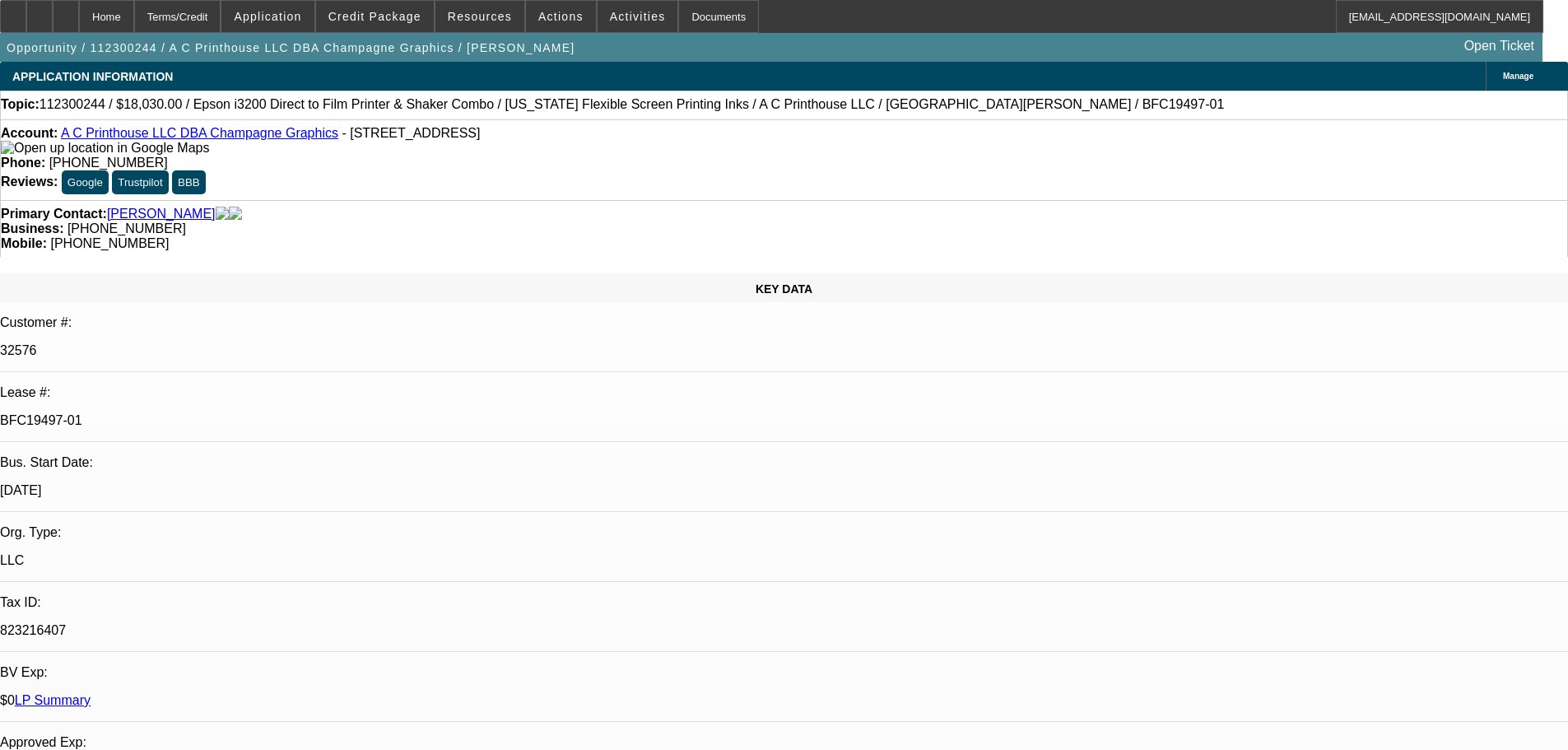
select select "0"
select select "6"
select select "0"
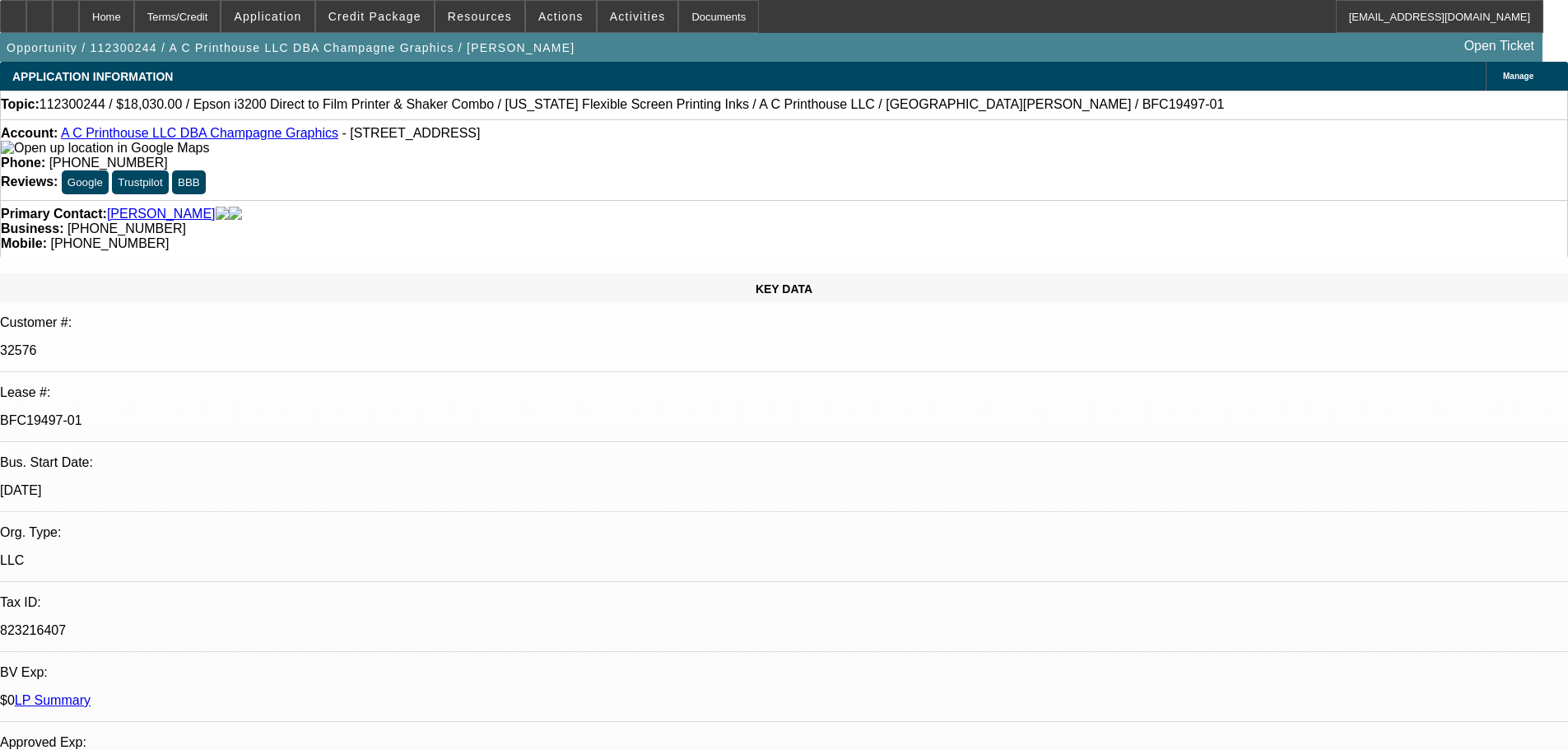
select select "0"
select select "6"
select select "0"
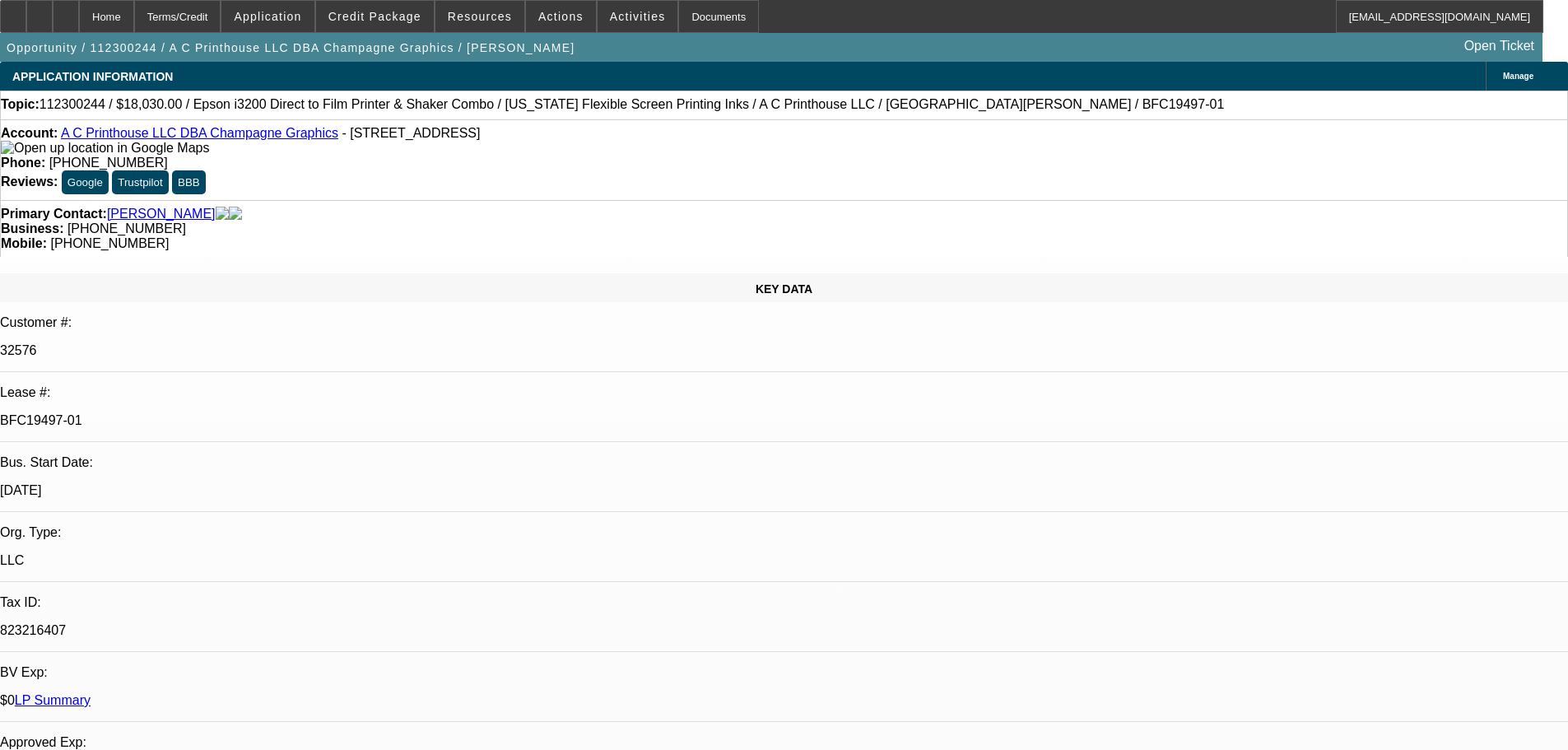
select select "6"
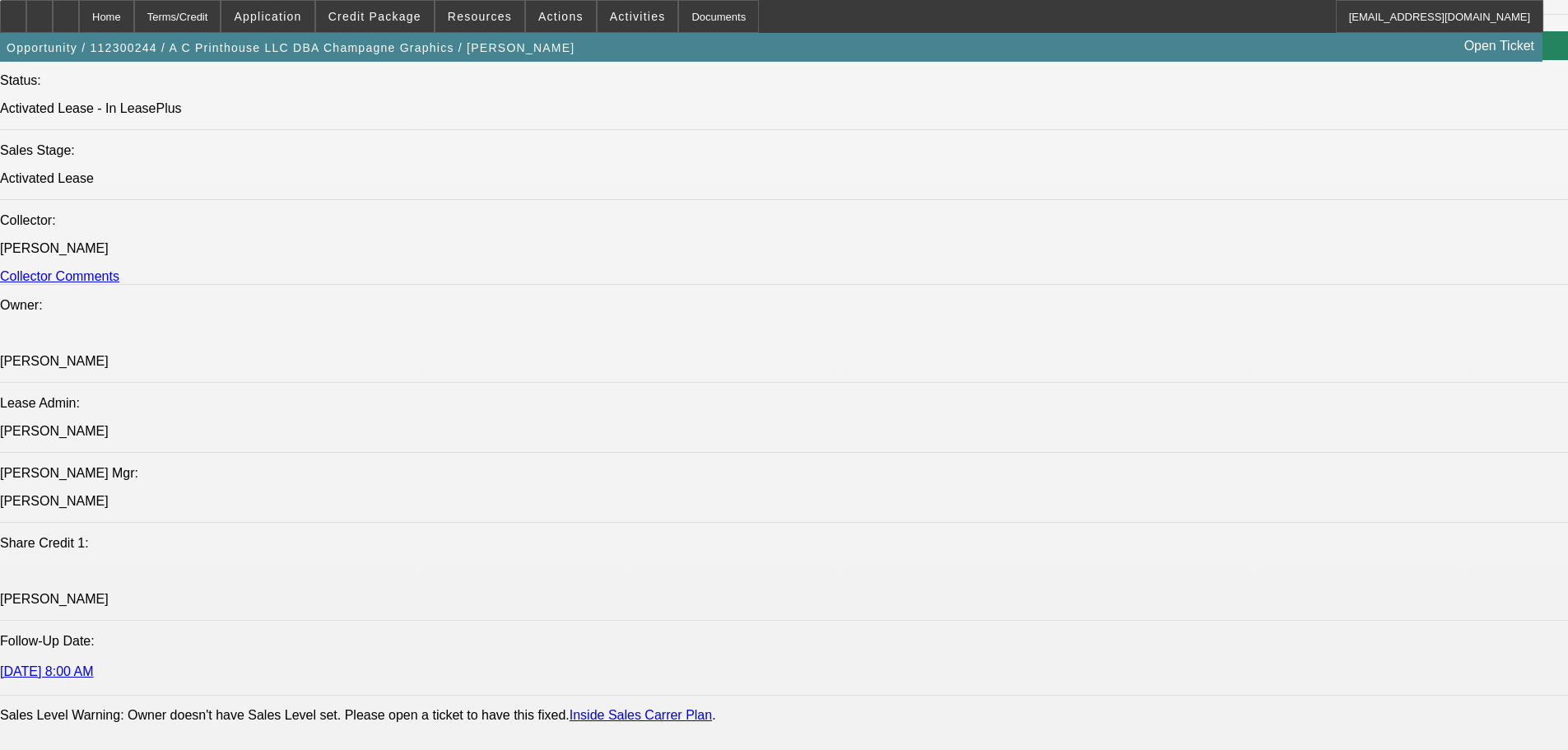
drag, startPoint x: 462, startPoint y: 324, endPoint x: 527, endPoint y: 644, distance: 326.5
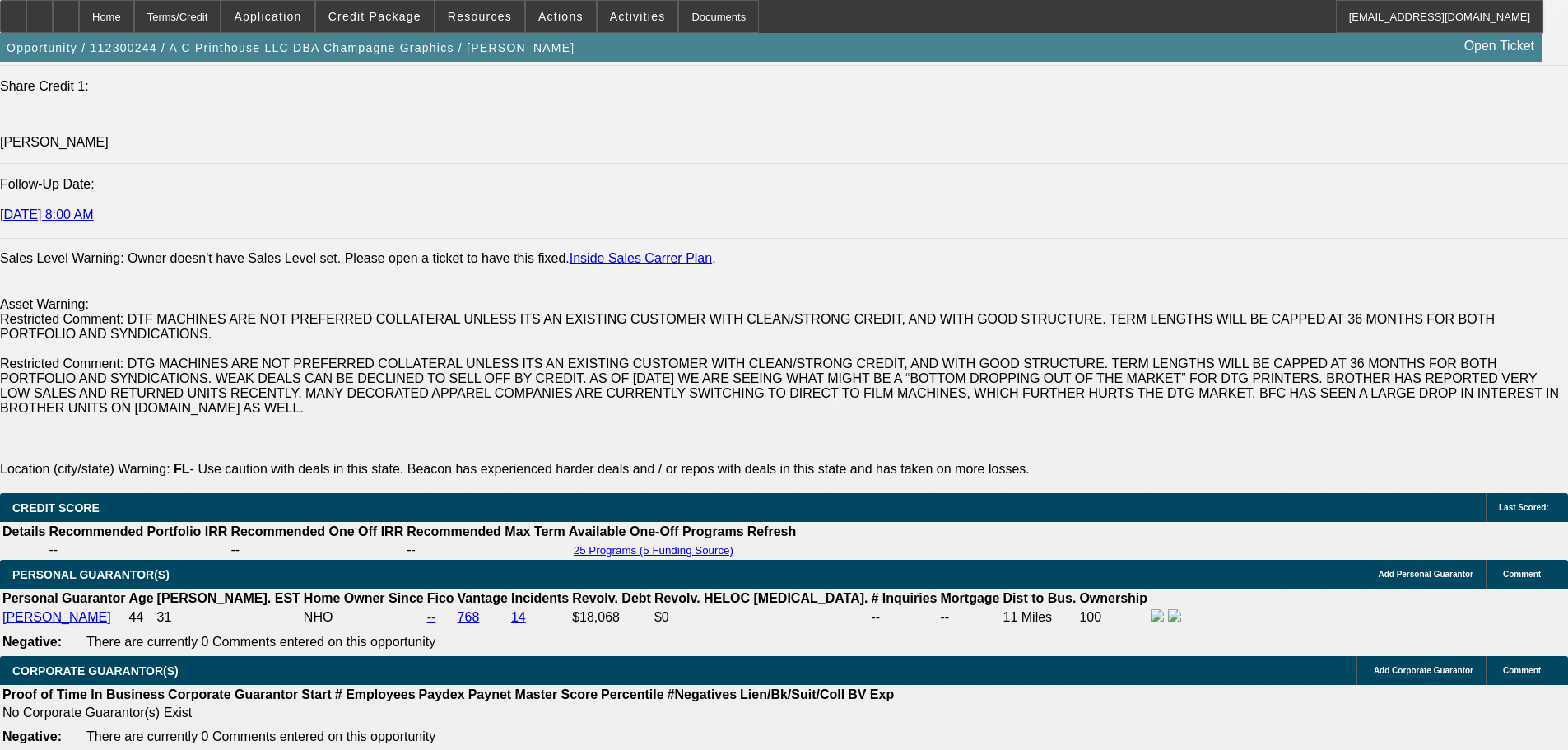
drag, startPoint x: 538, startPoint y: 223, endPoint x: 538, endPoint y: 274, distance: 51.0
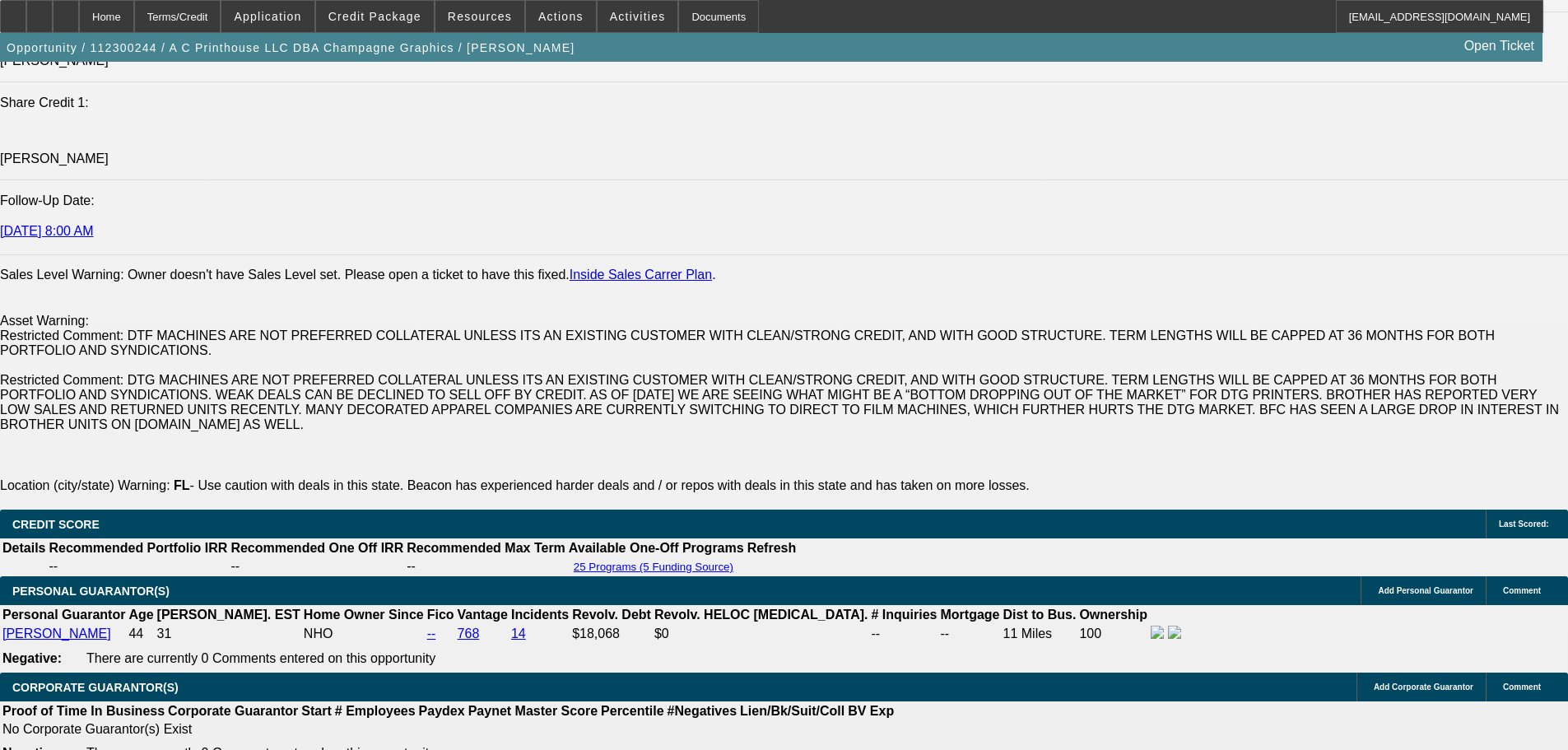
drag, startPoint x: 552, startPoint y: 569, endPoint x: 534, endPoint y: 540, distance: 34.1
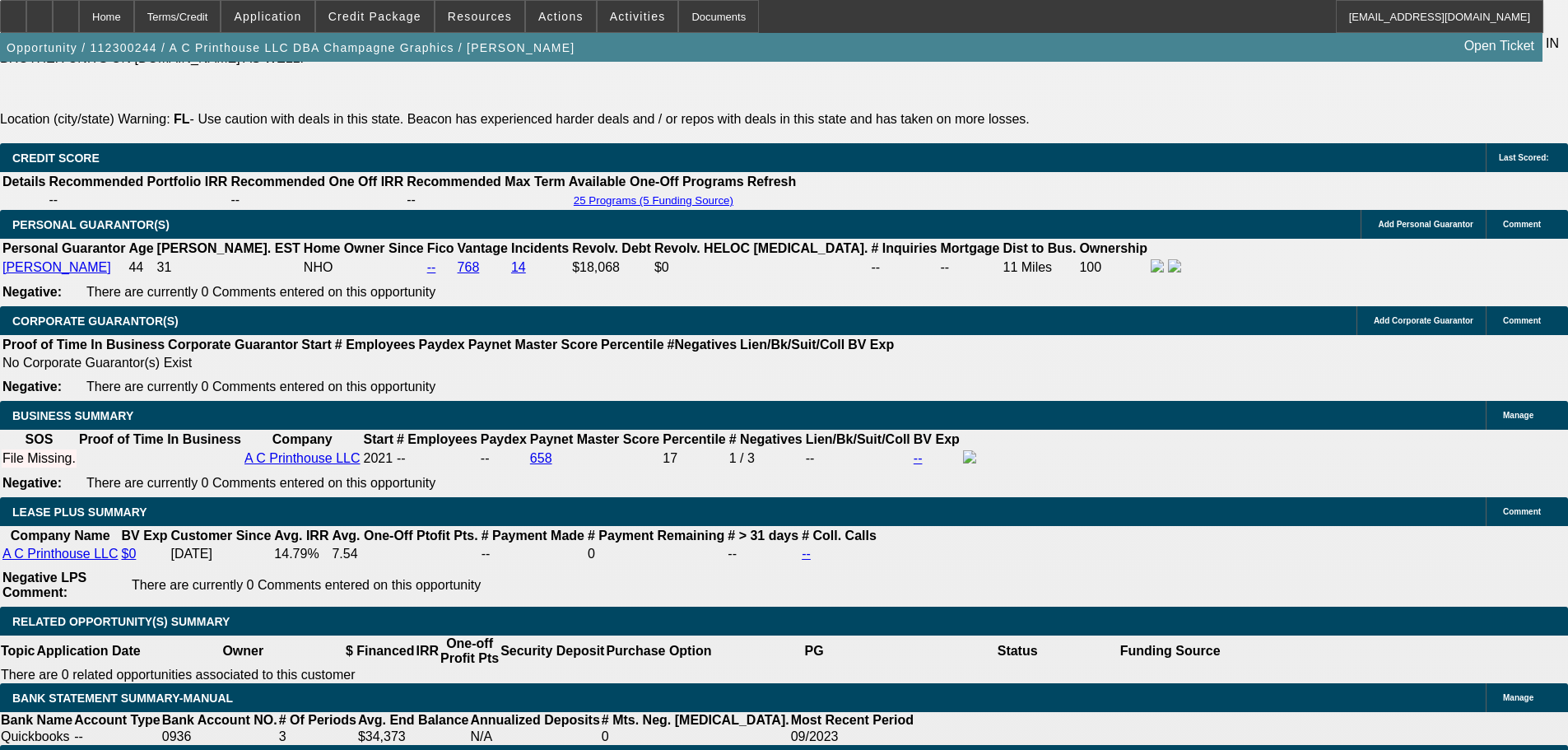
drag, startPoint x: 508, startPoint y: 424, endPoint x: 490, endPoint y: 577, distance: 154.1
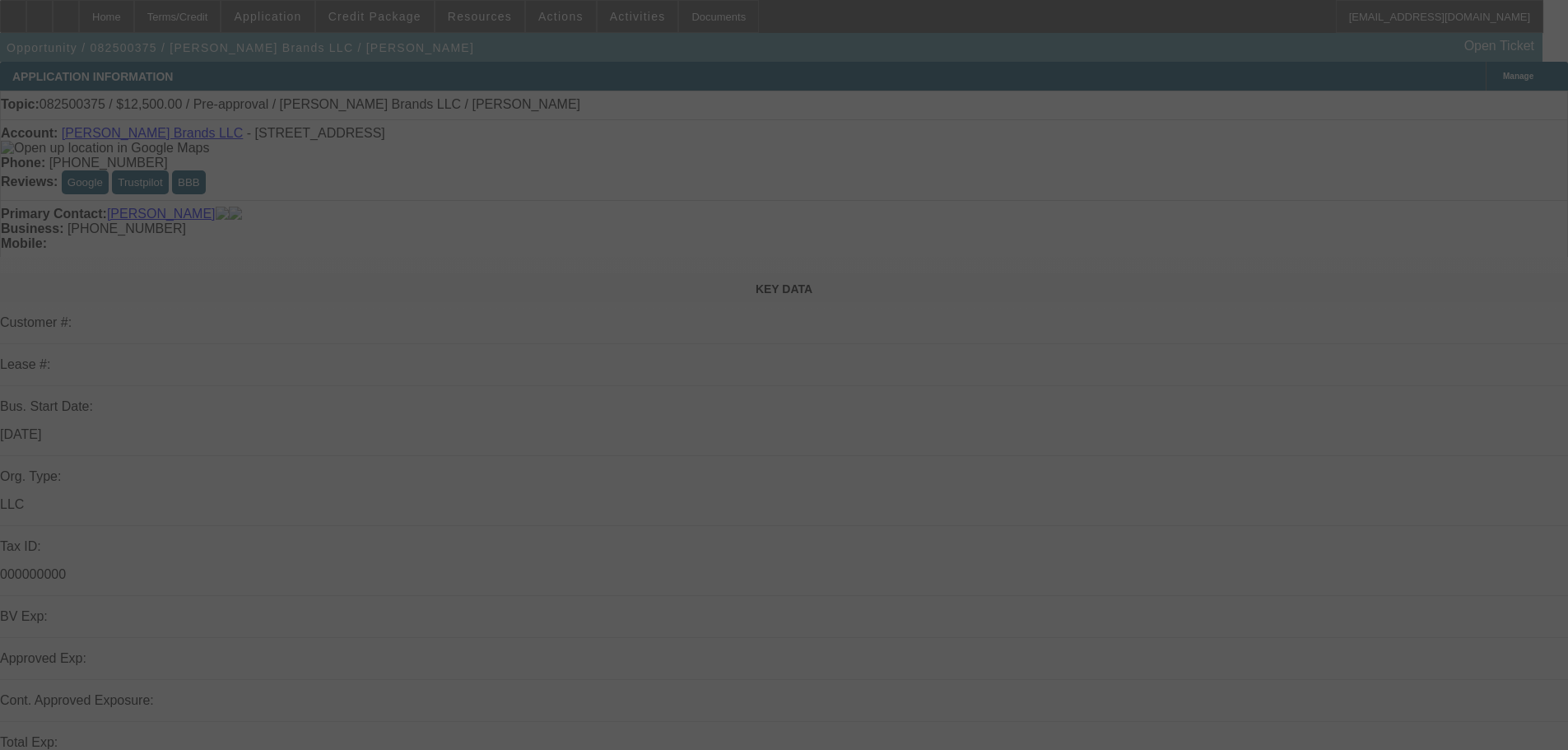
select select "0"
select select "2"
select select "0.1"
select select "4"
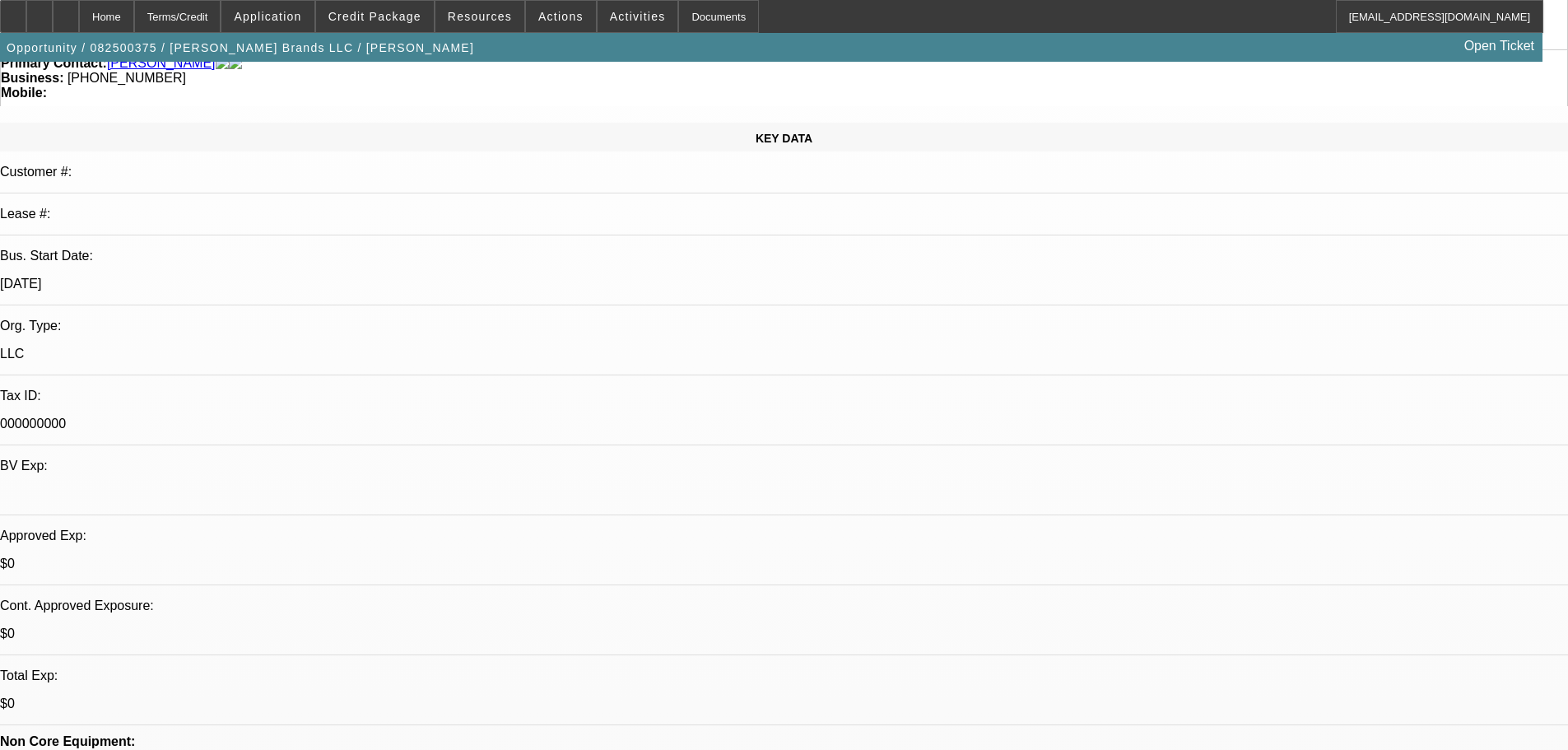
scroll to position [329, 0]
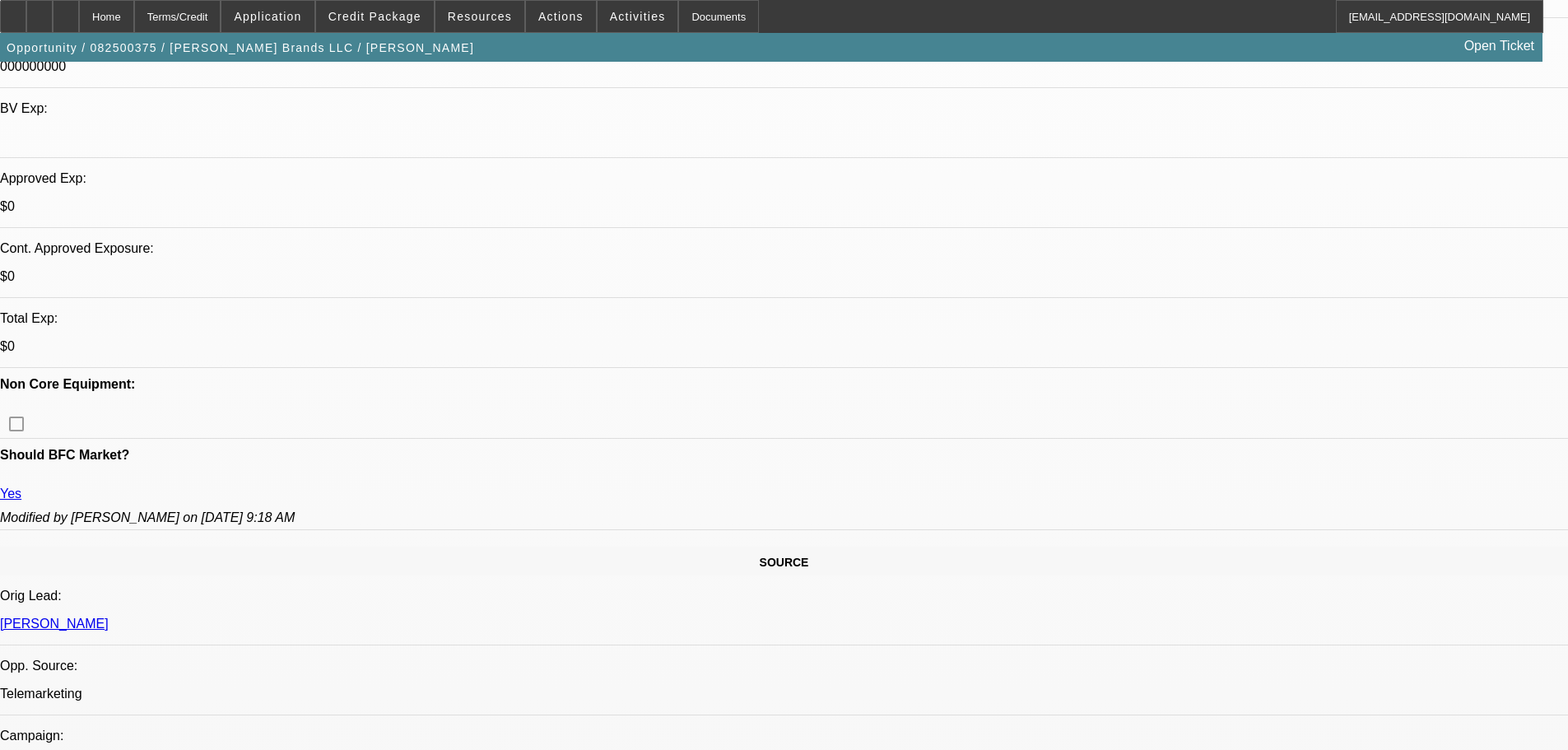
scroll to position [0, 0]
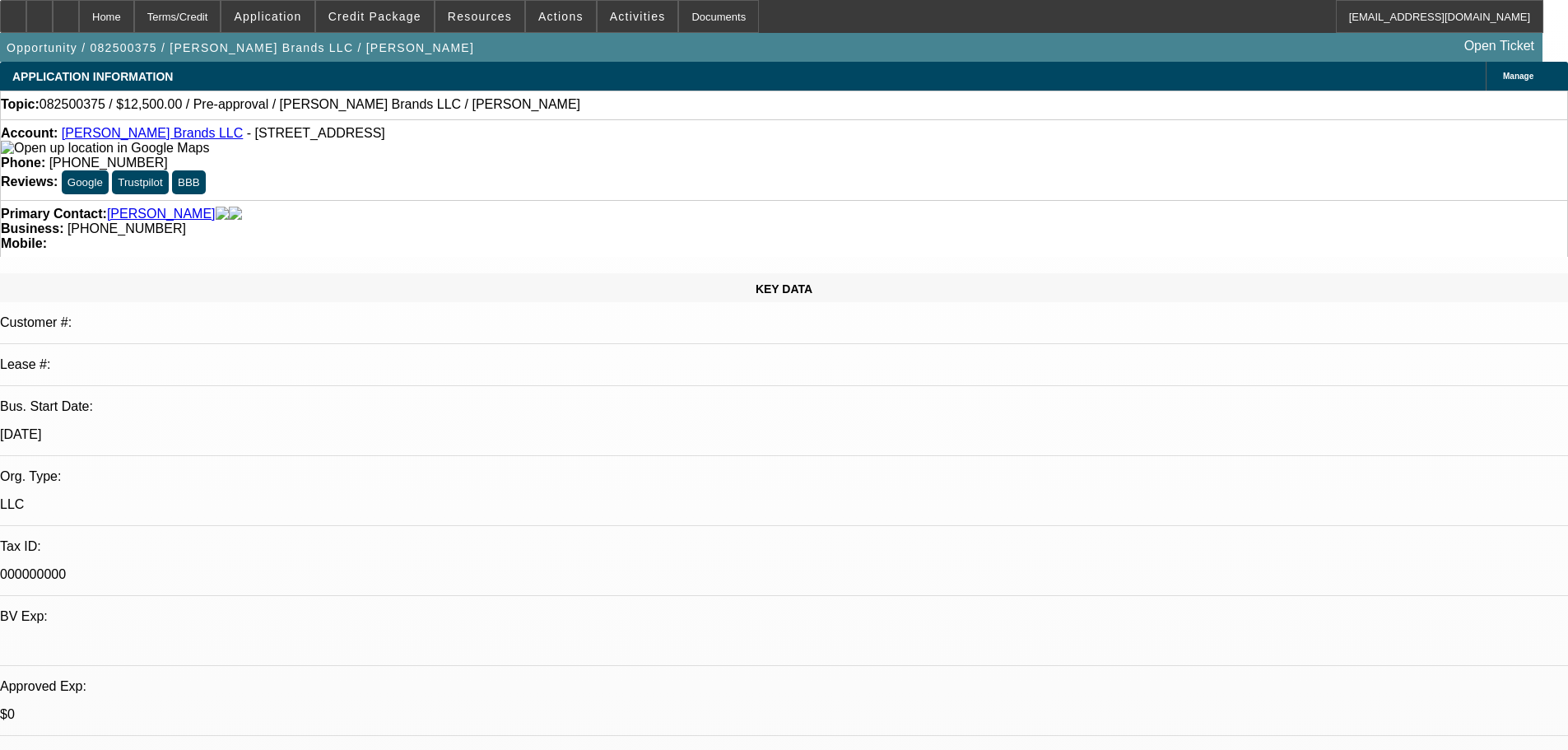
drag, startPoint x: 480, startPoint y: 500, endPoint x: 490, endPoint y: 139, distance: 361.1
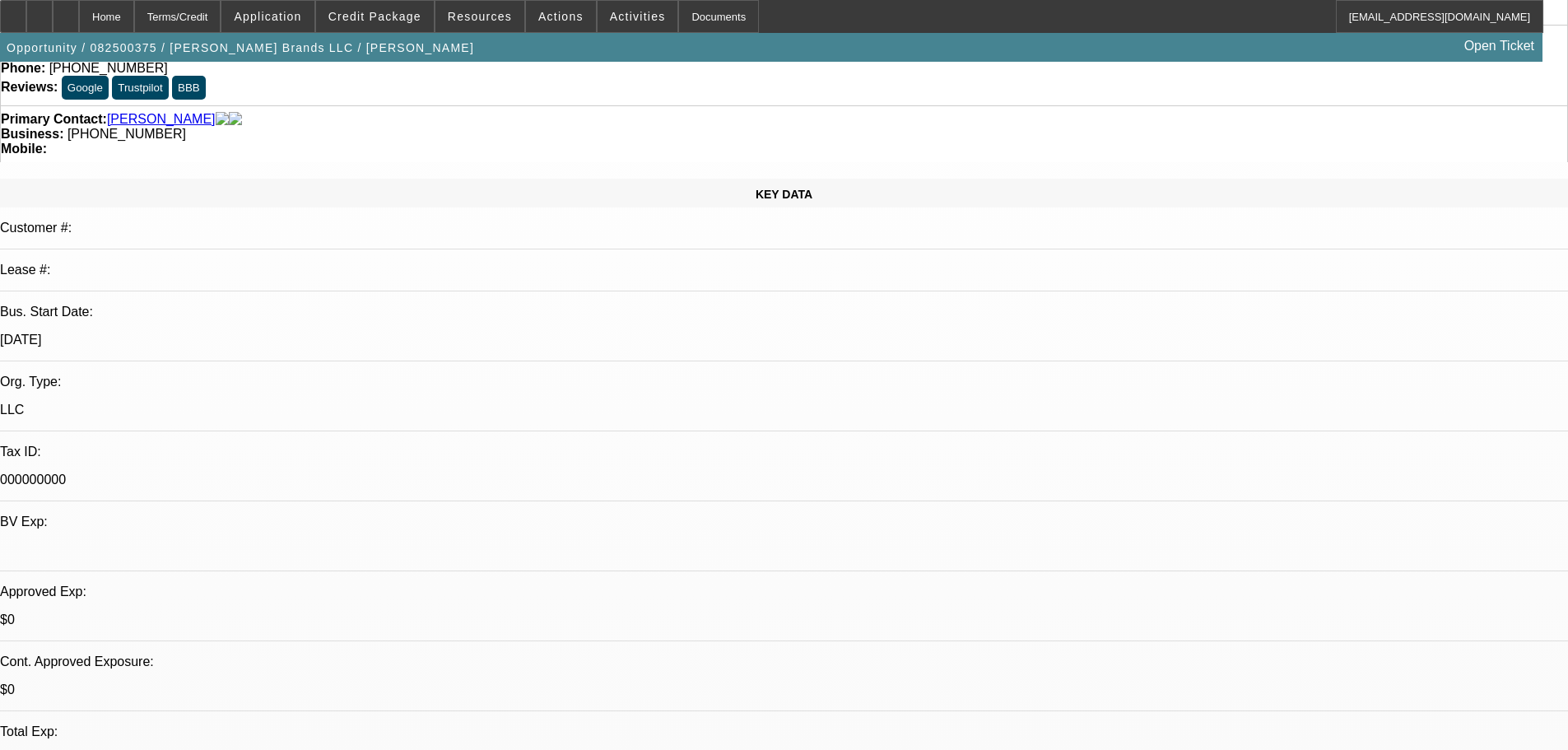
scroll to position [412, 0]
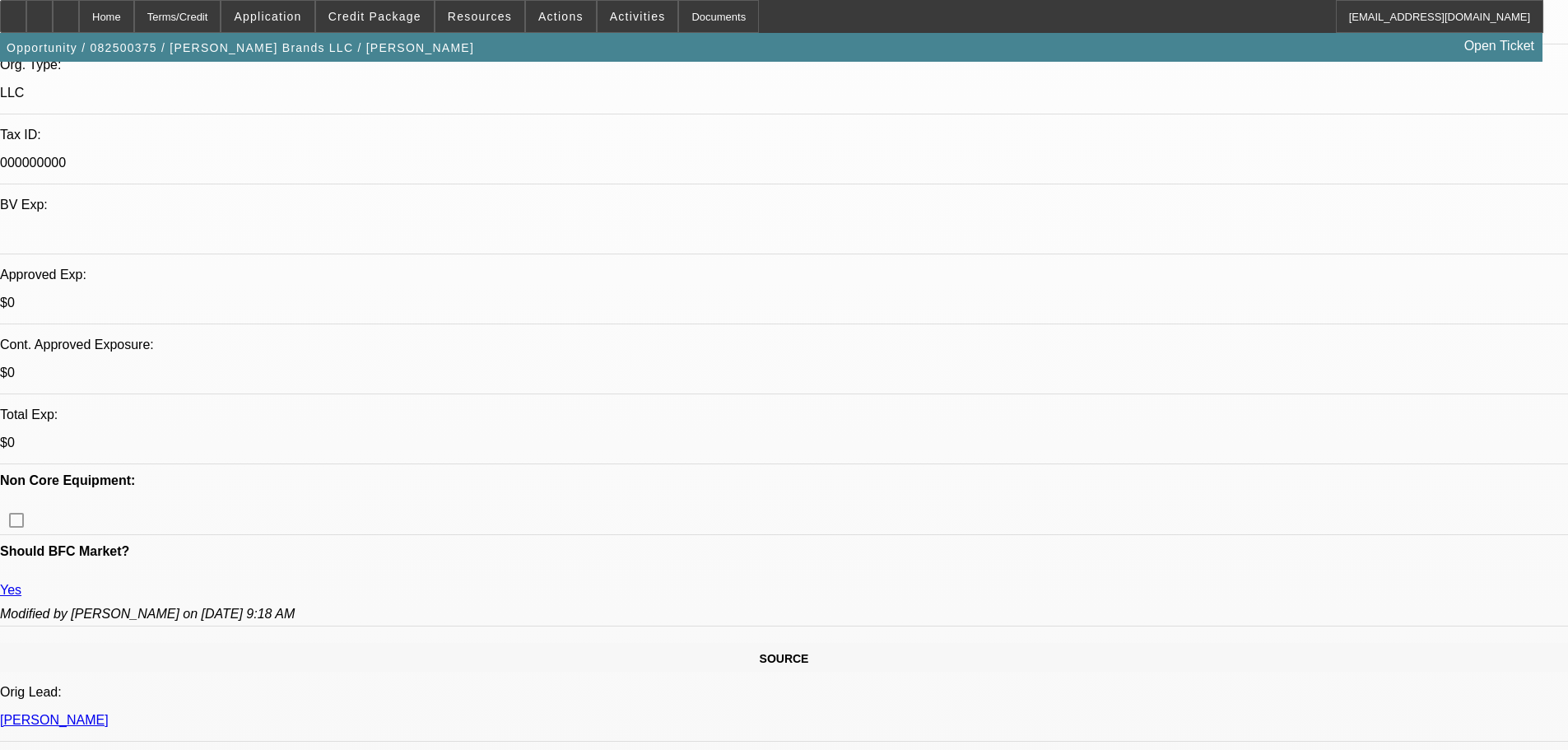
scroll to position [0, 0]
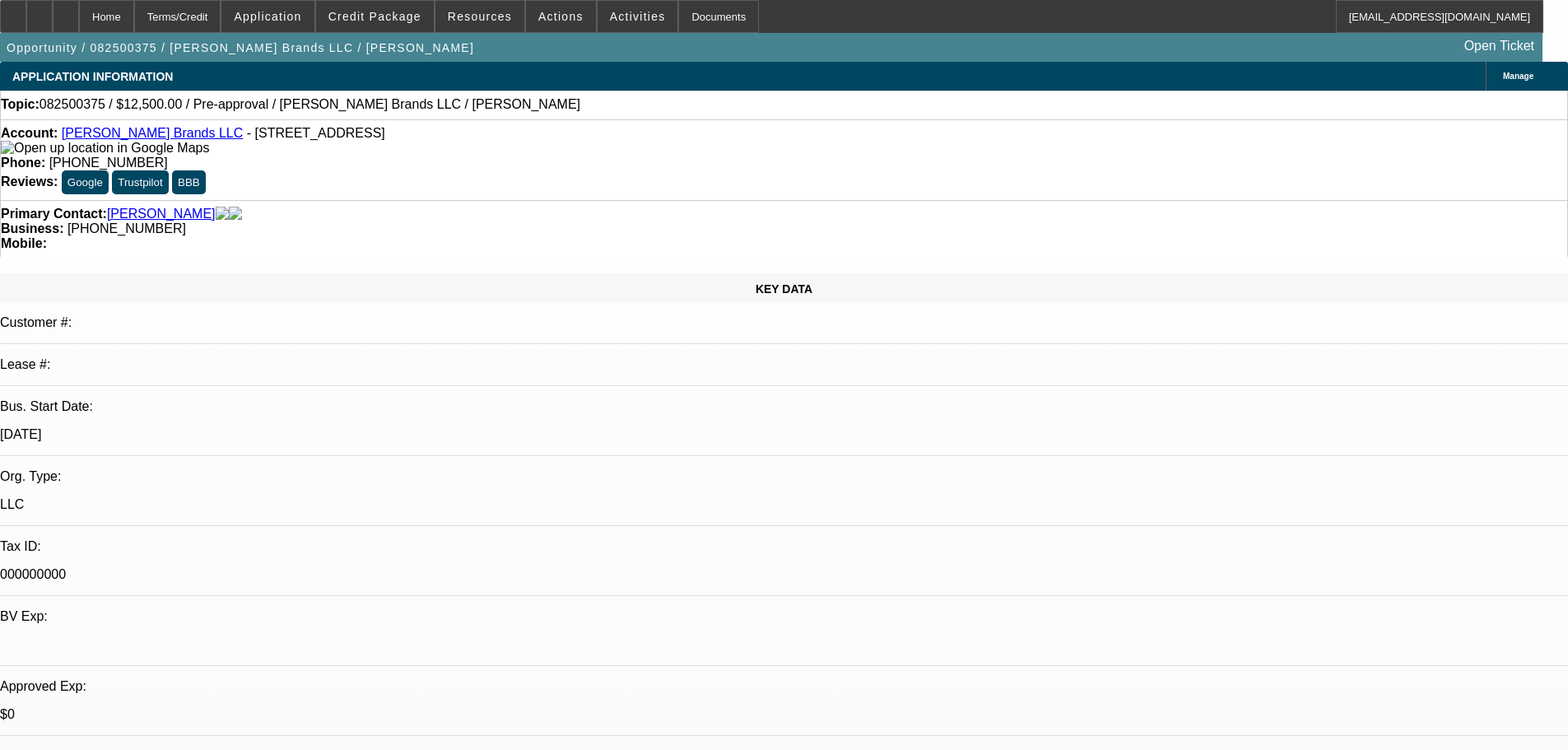
drag, startPoint x: 873, startPoint y: 498, endPoint x: 819, endPoint y: 77, distance: 424.4
click at [407, 25] on span at bounding box center [375, 16] width 118 height 40
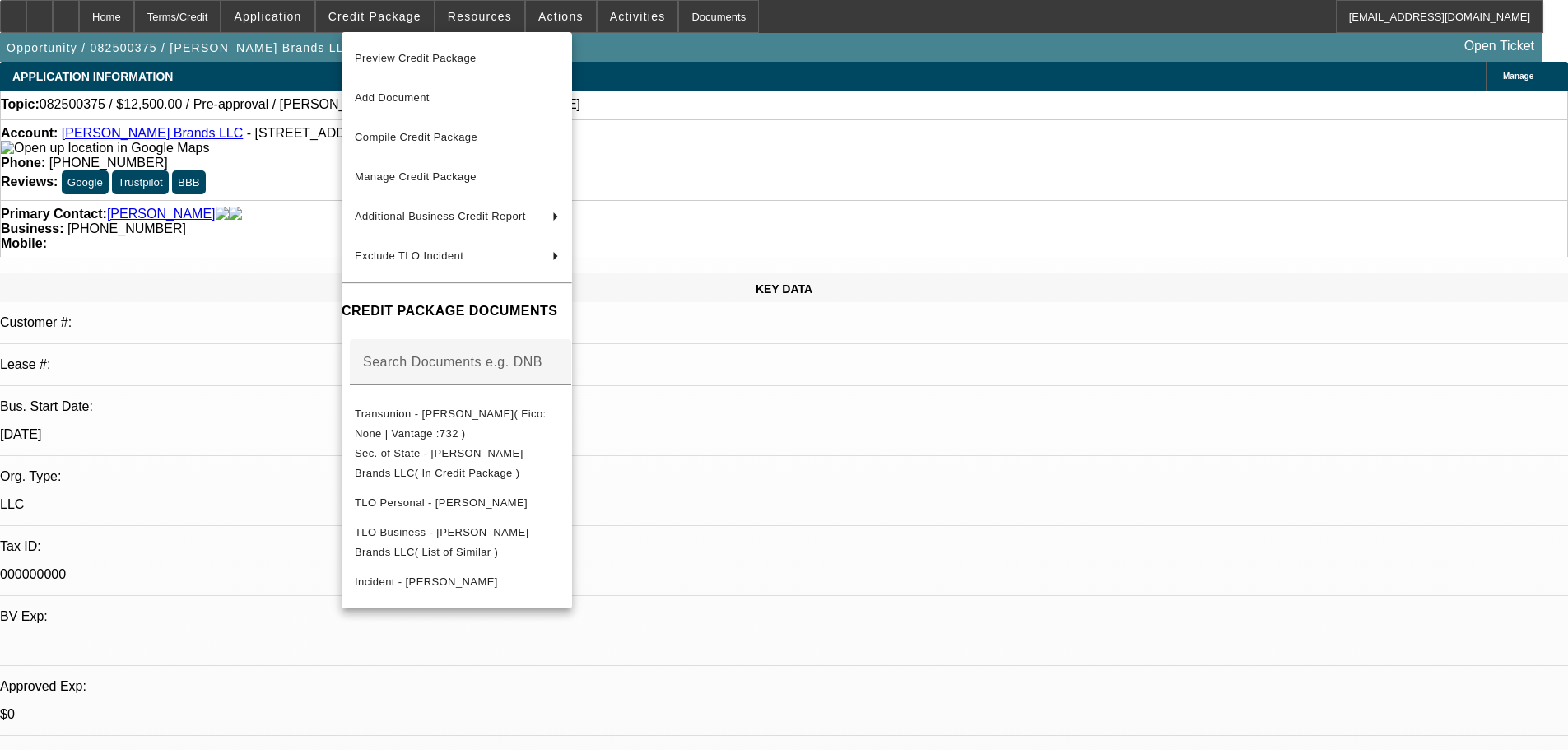
click at [859, 486] on div at bounding box center [784, 375] width 1568 height 750
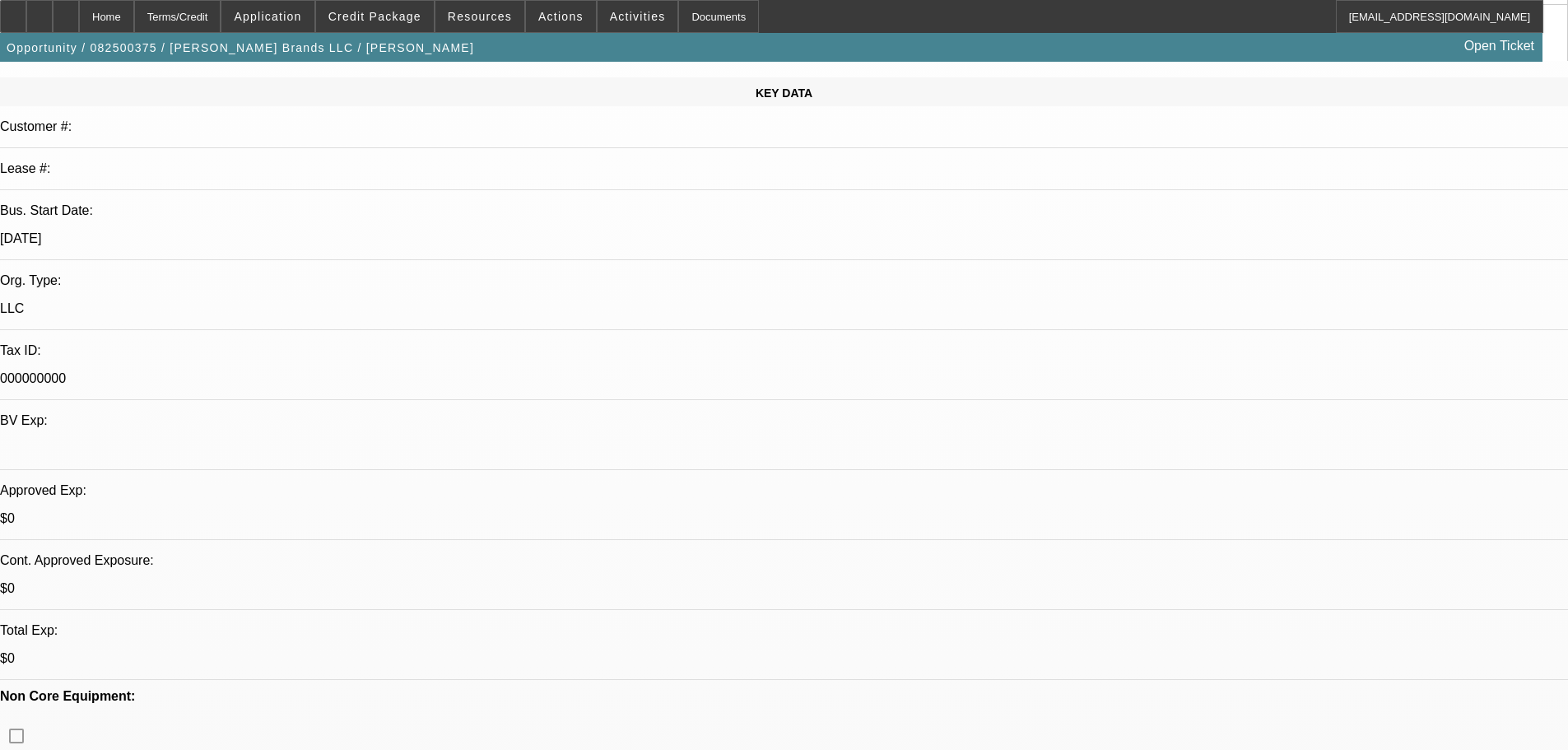
scroll to position [412, 0]
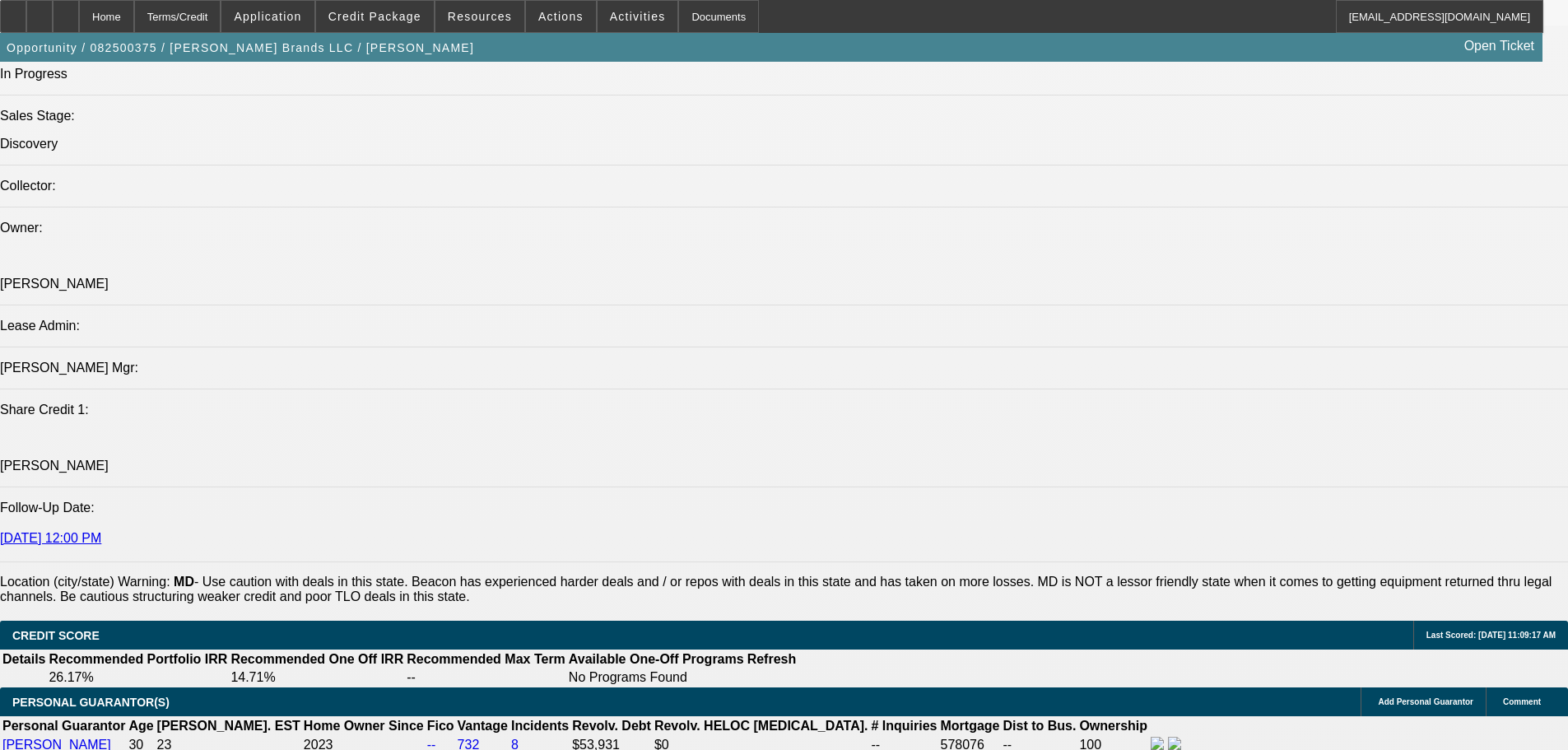
scroll to position [2058, 0]
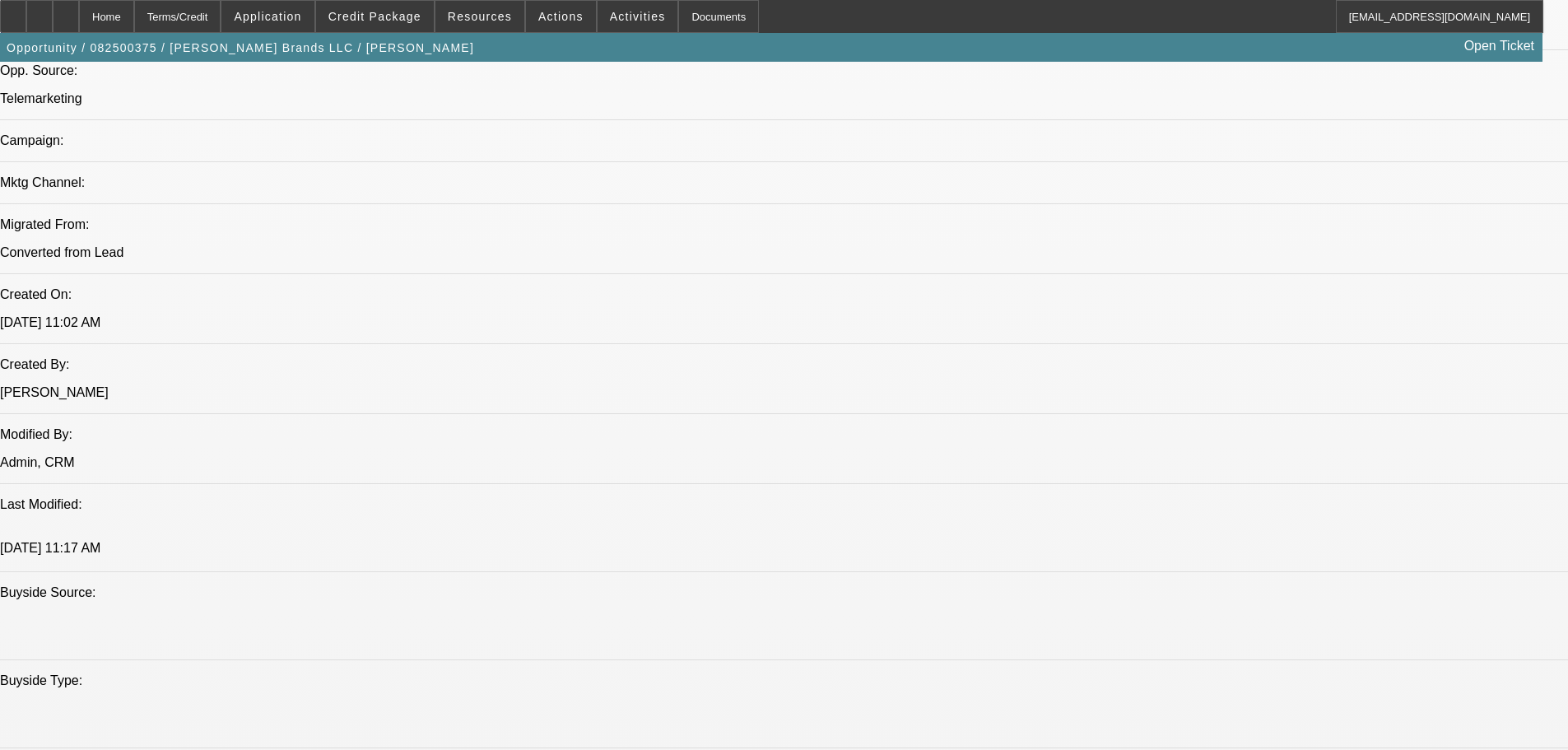
drag, startPoint x: 568, startPoint y: 478, endPoint x: 575, endPoint y: 255, distance: 223.1
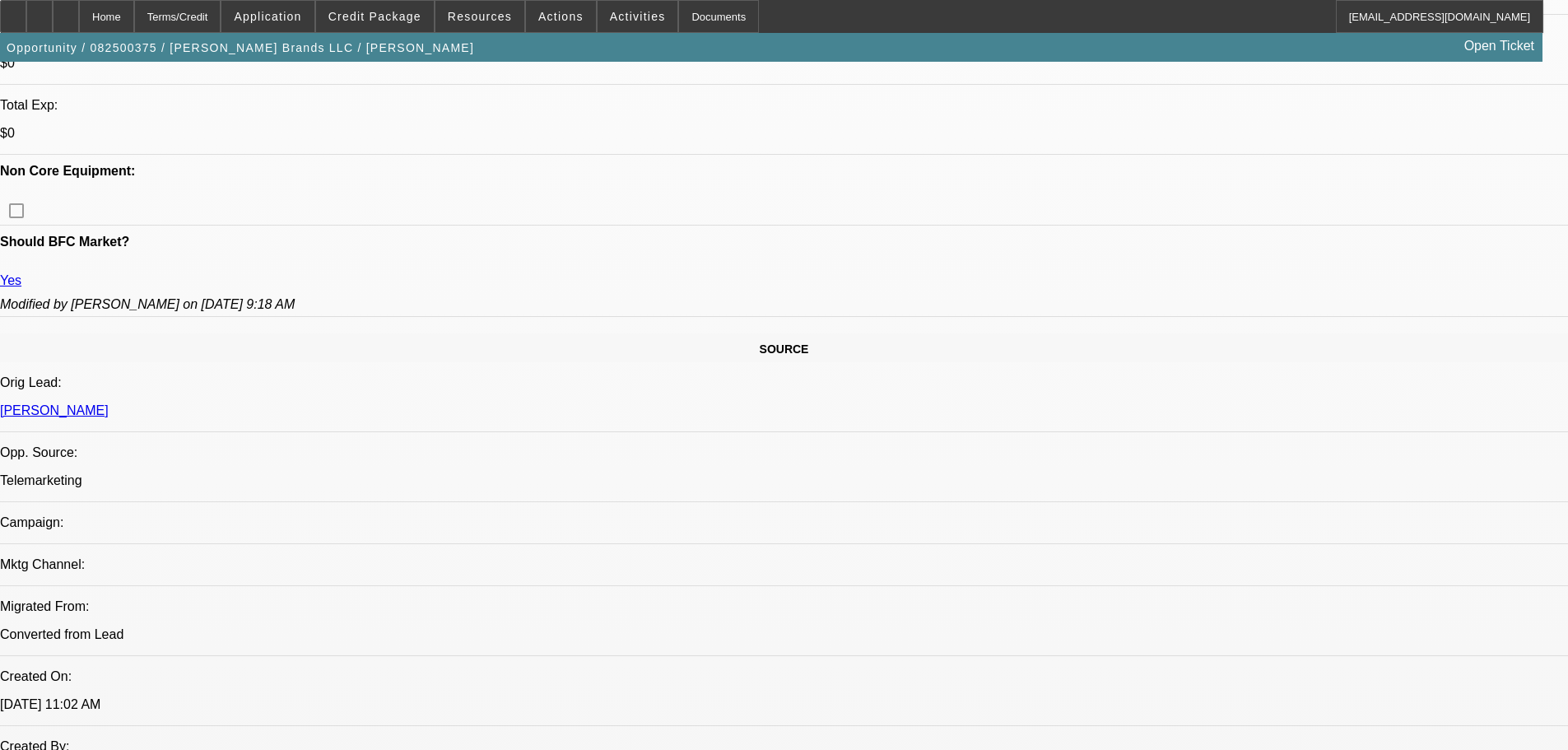
drag, startPoint x: 627, startPoint y: 438, endPoint x: 607, endPoint y: 293, distance: 146.4
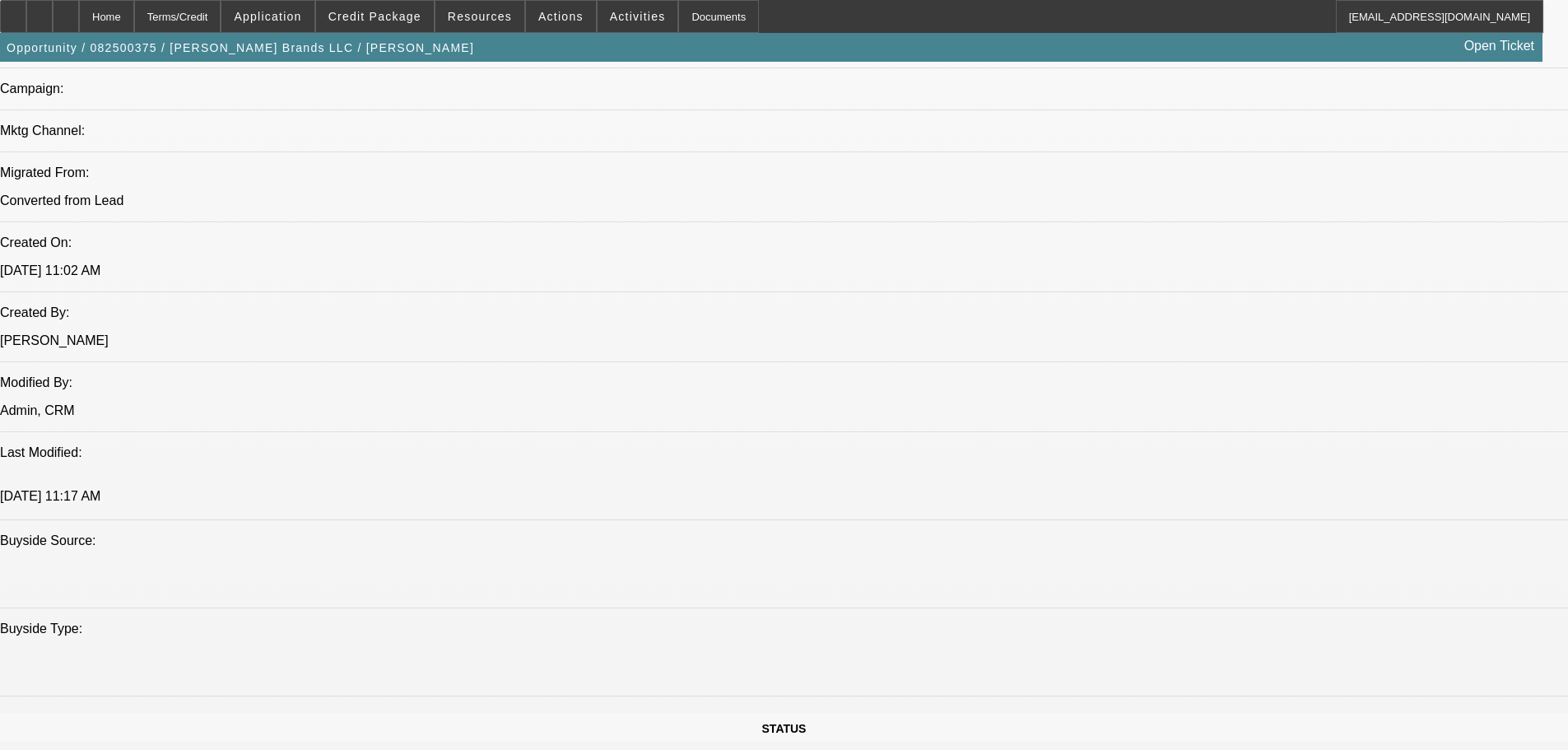
scroll to position [1293, 0]
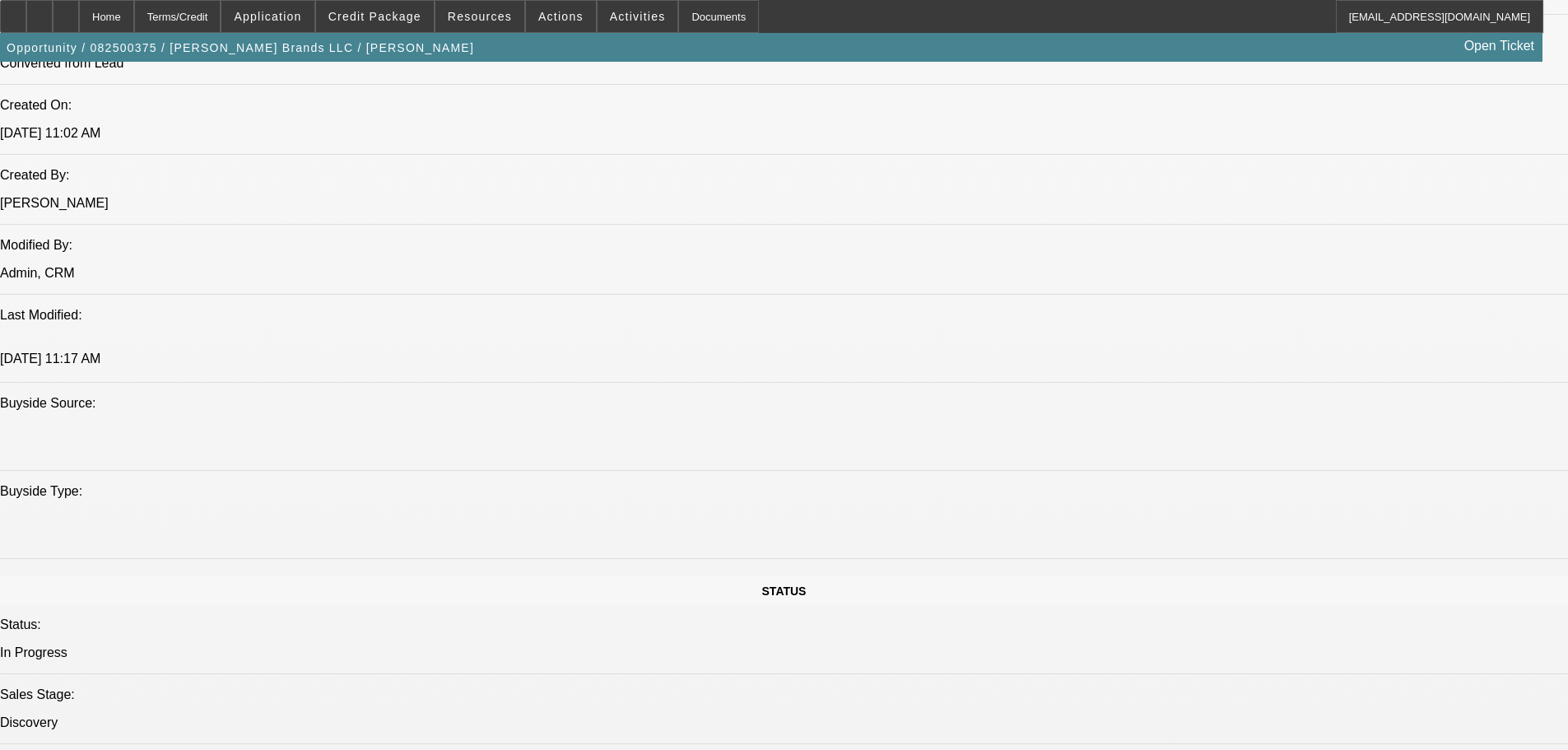
radio input "true"
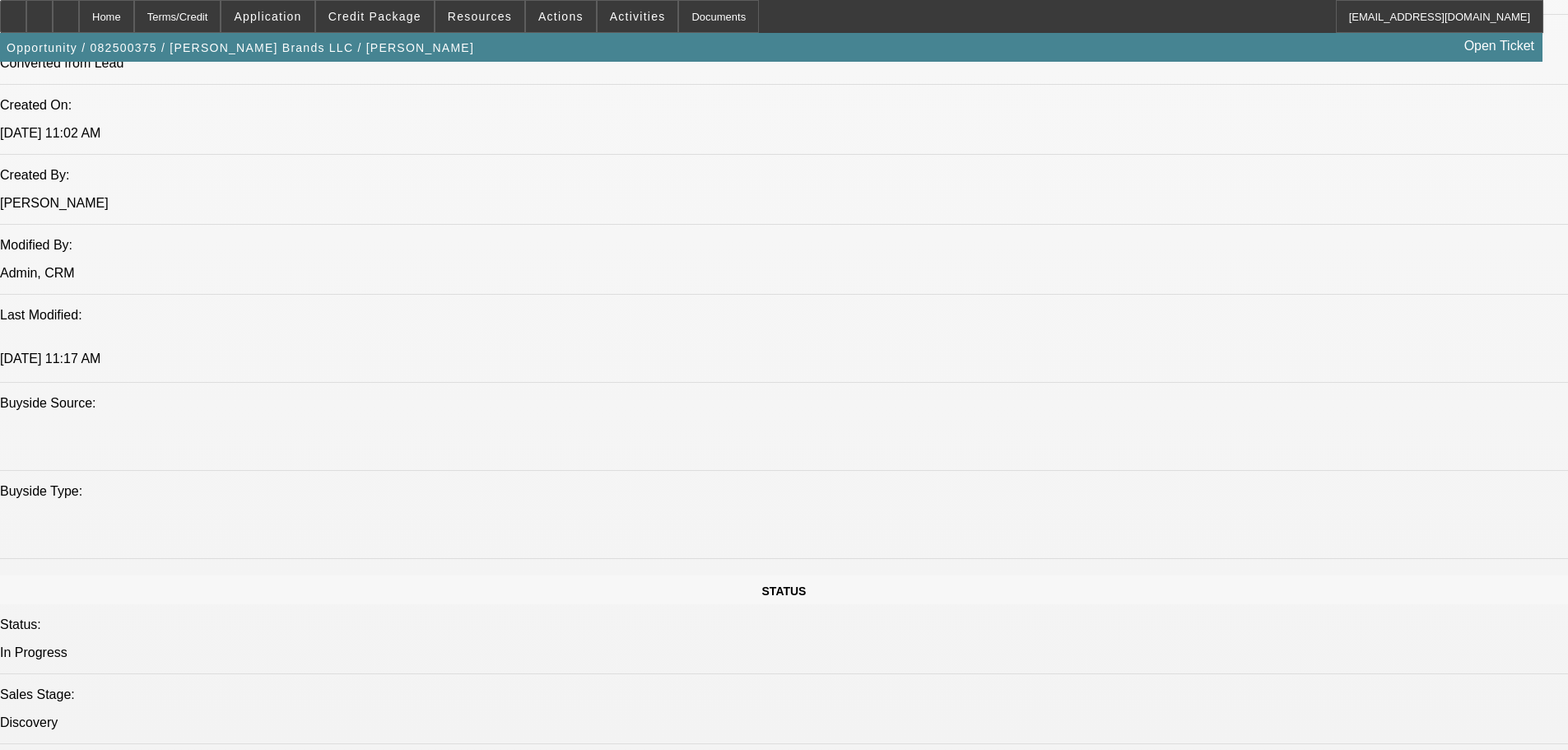
drag, startPoint x: 1281, startPoint y: 345, endPoint x: 1302, endPoint y: 359, distance: 25.2
type textarea "m&r dtf, Hirsch"
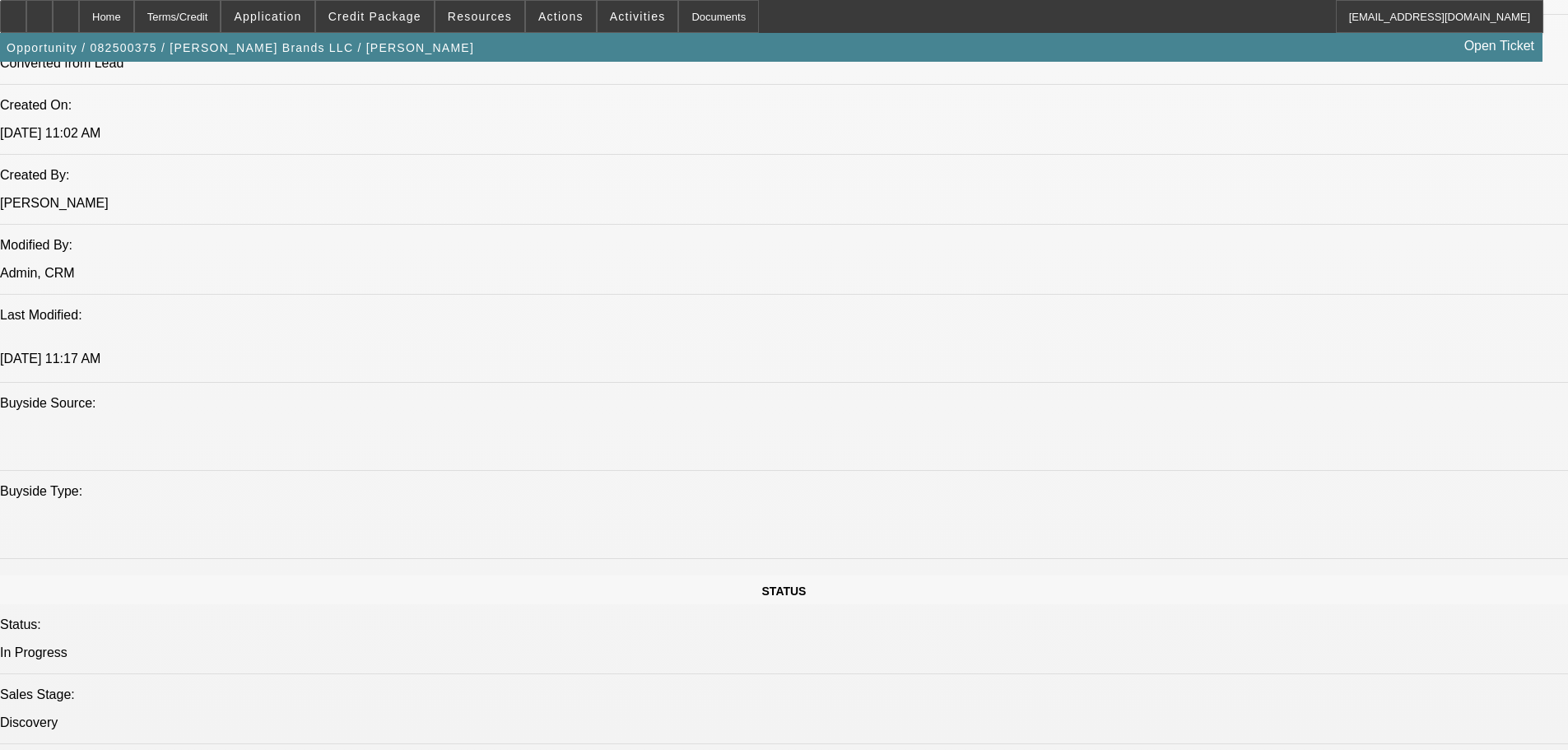
radio input "true"
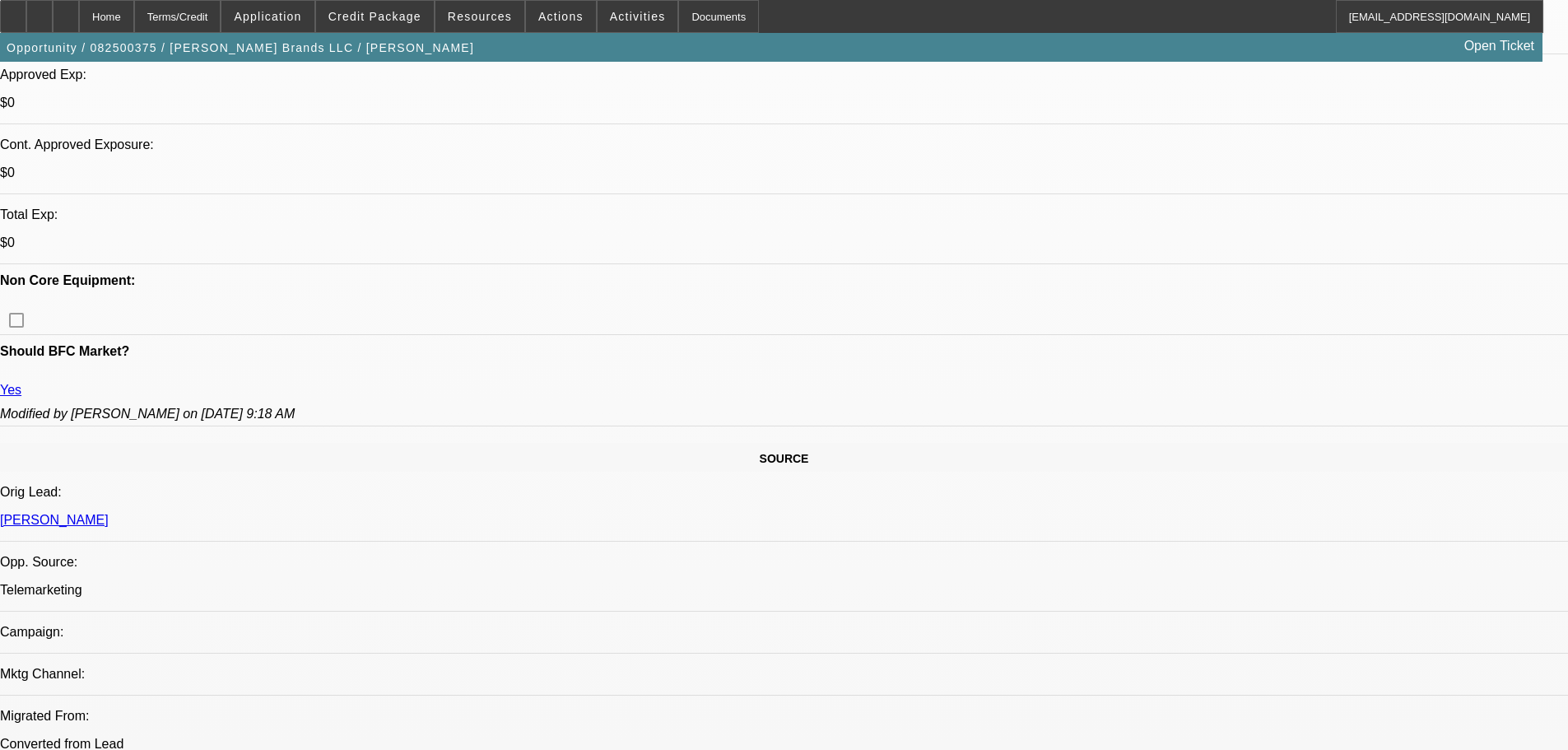
scroll to position [304, 0]
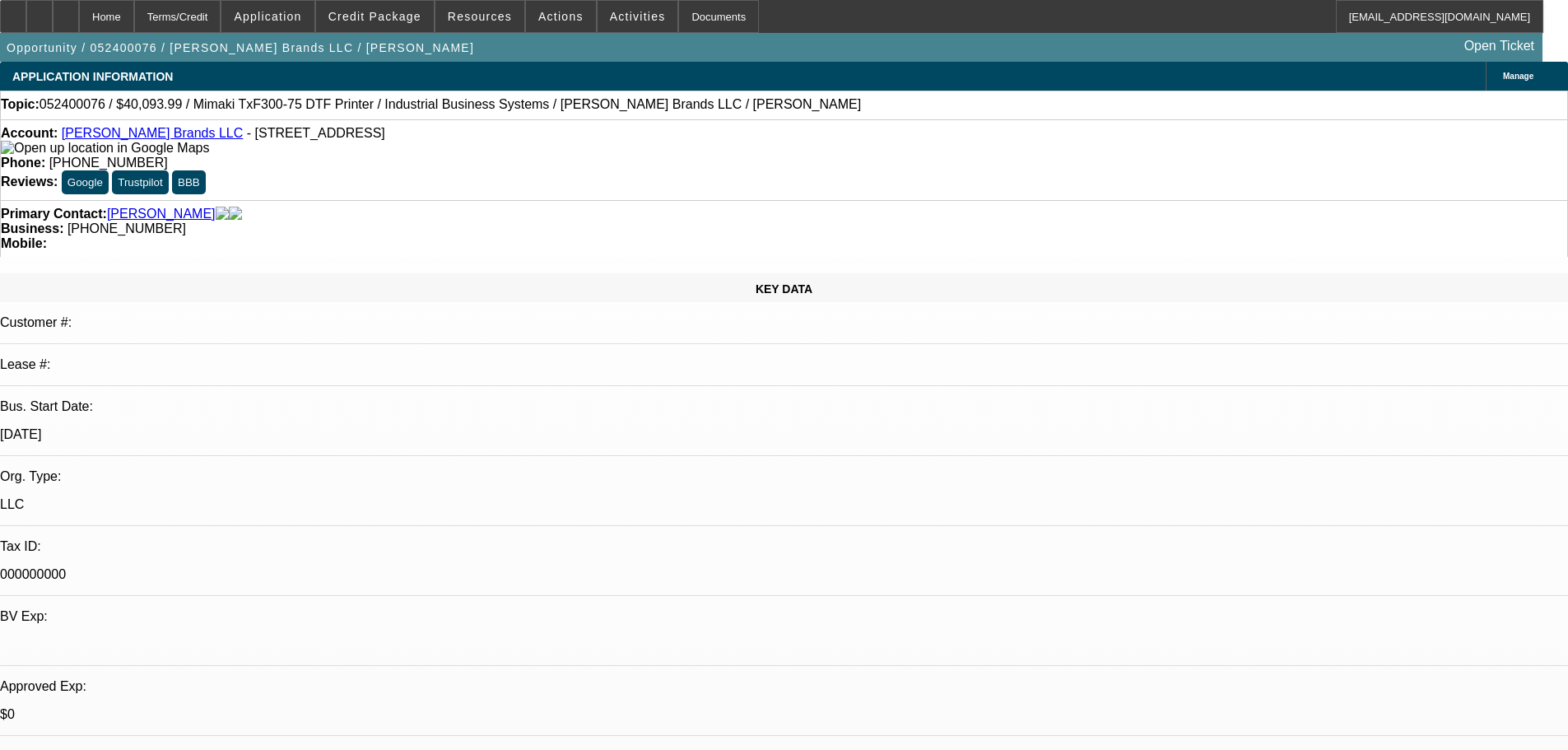
select select "0"
select select "0.1"
select select "4"
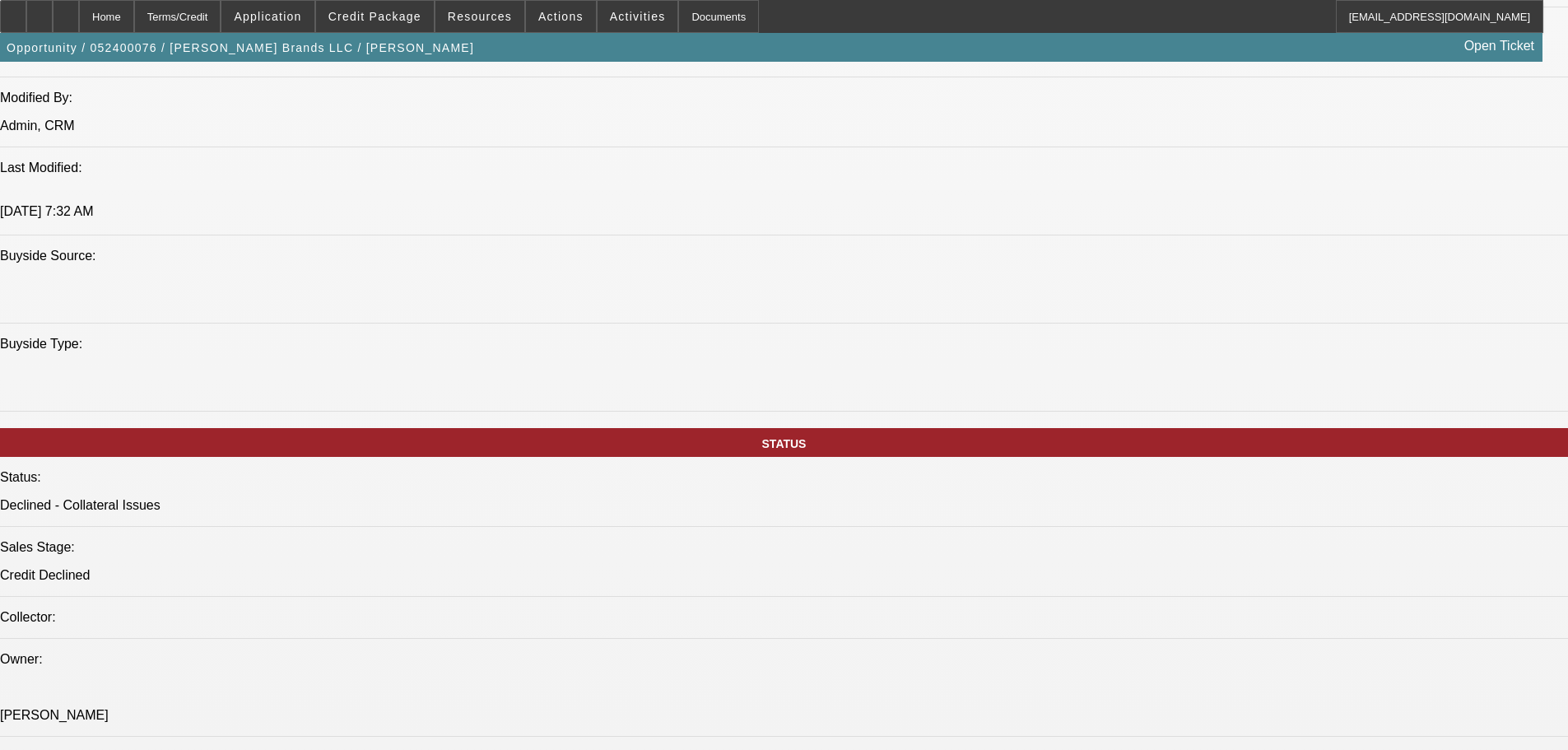
scroll to position [2281, 0]
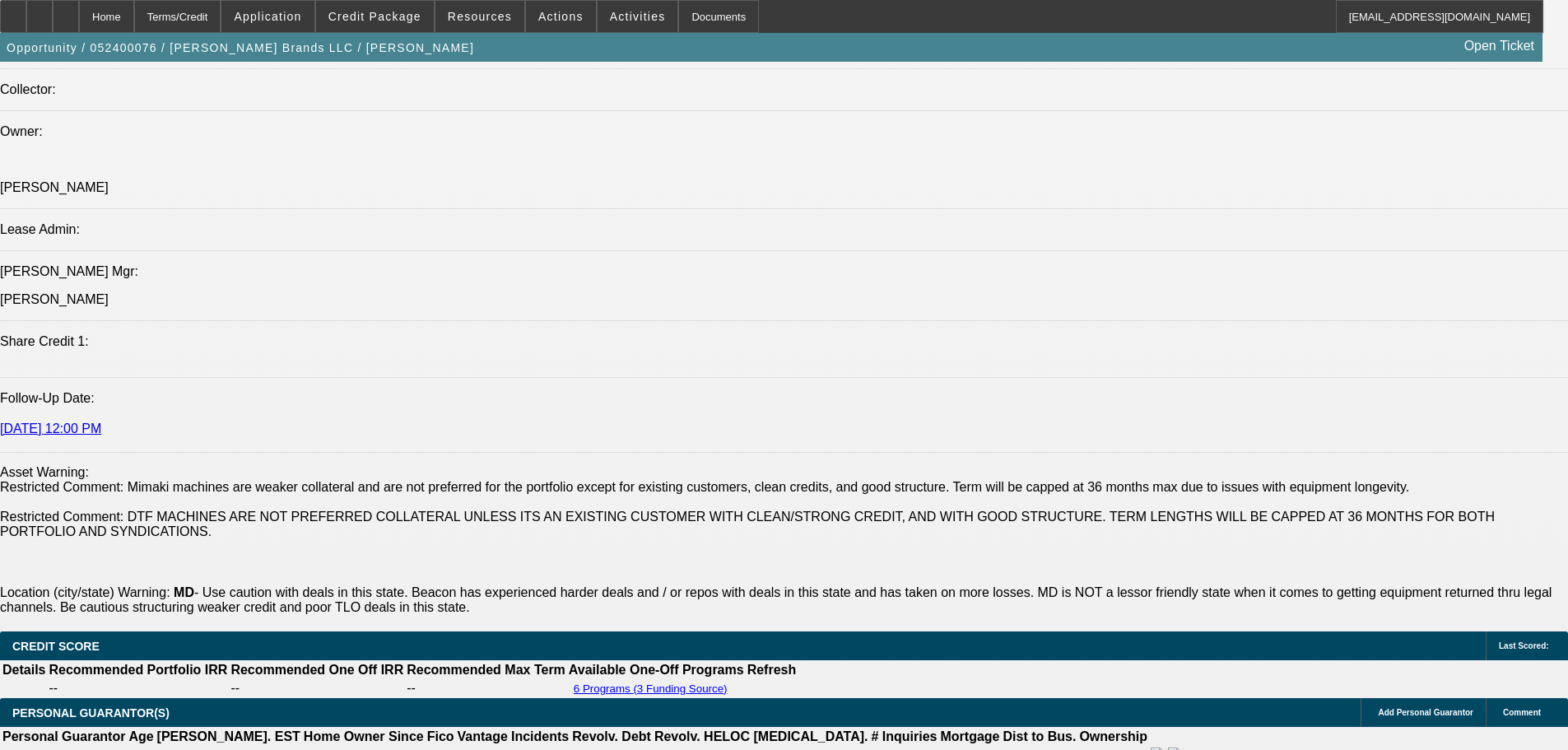
drag, startPoint x: 691, startPoint y: 553, endPoint x: 707, endPoint y: 608, distance: 57.3
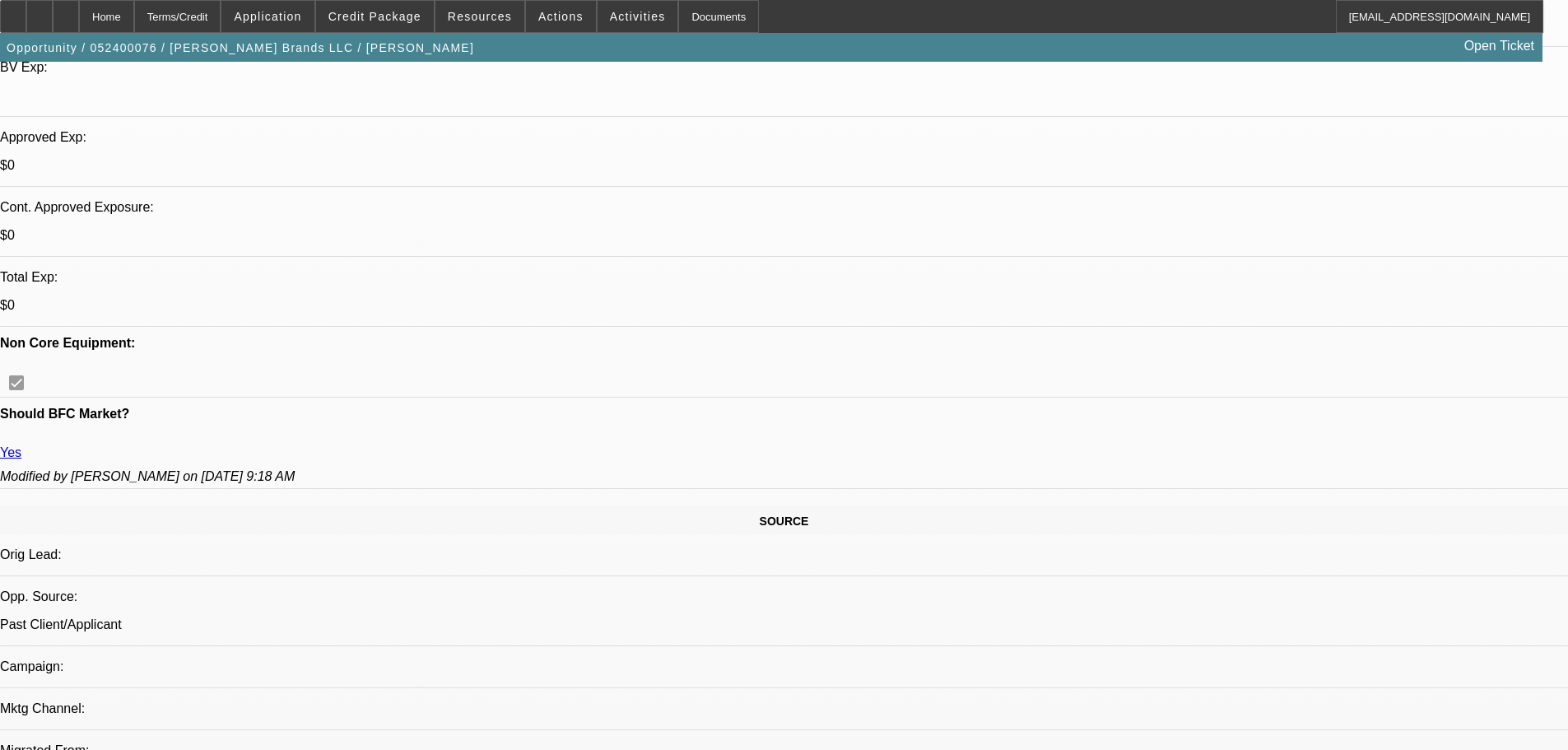
drag, startPoint x: 666, startPoint y: 586, endPoint x: 680, endPoint y: 271, distance: 315.3
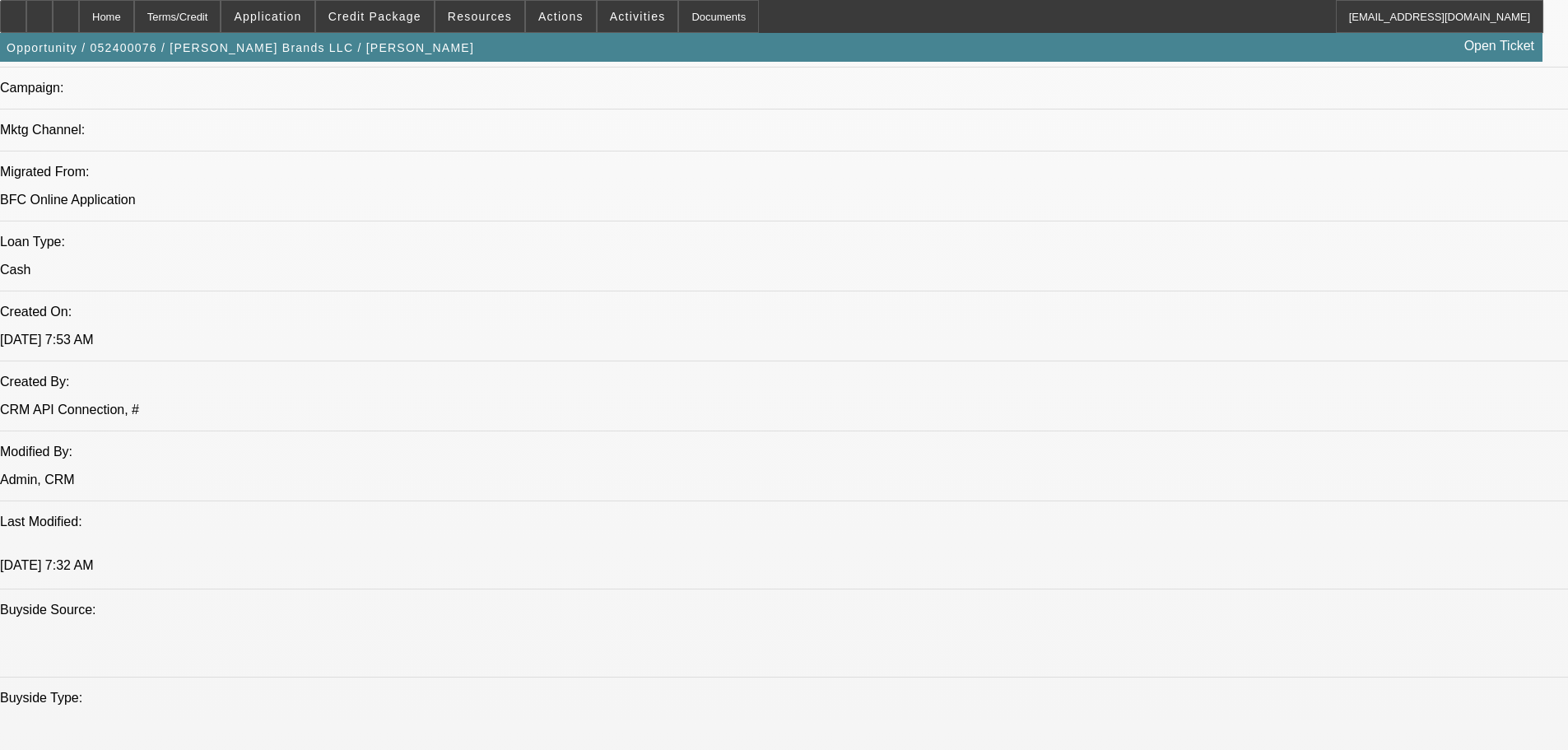
drag, startPoint x: 599, startPoint y: 416, endPoint x: 610, endPoint y: 633, distance: 217.3
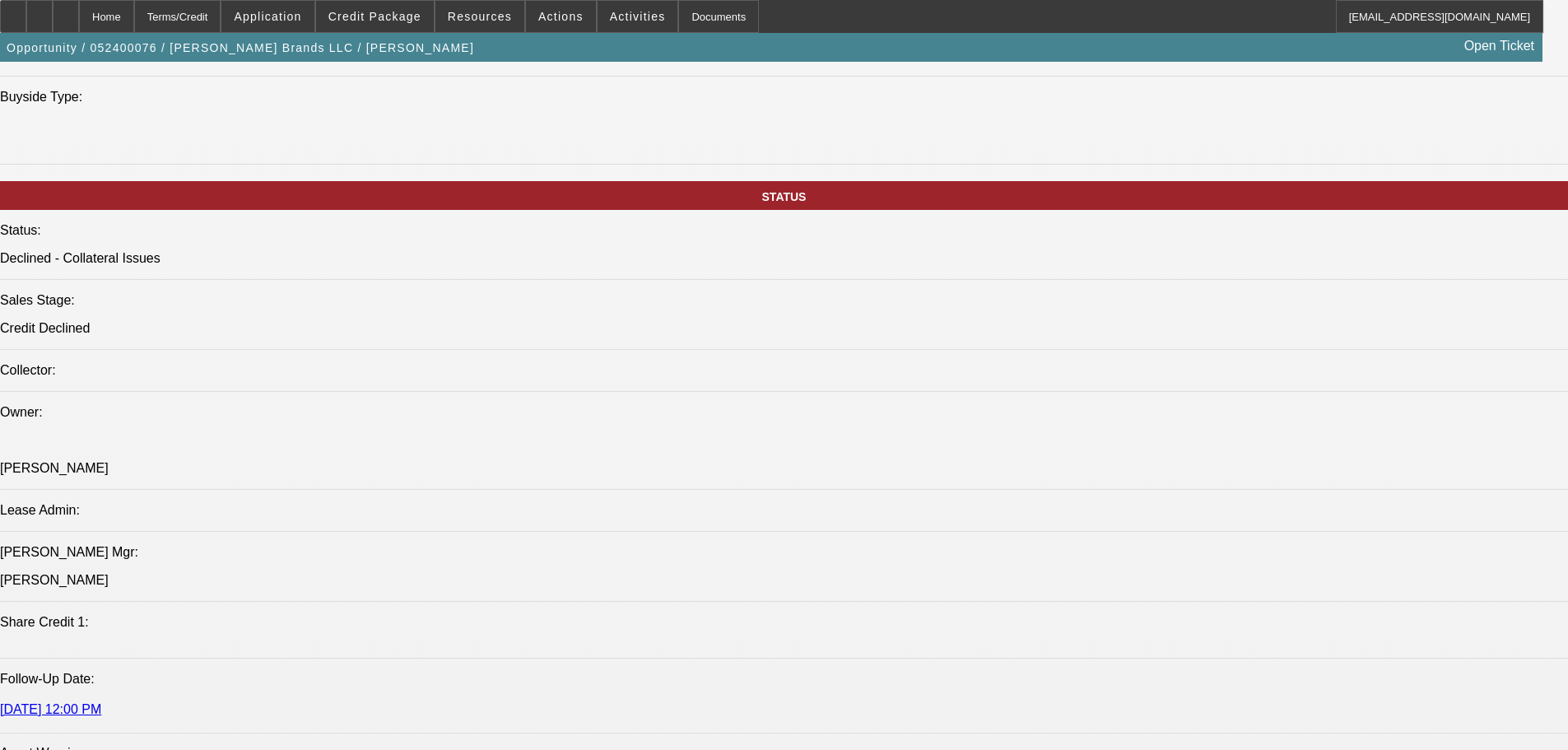
drag, startPoint x: 642, startPoint y: 481, endPoint x: 642, endPoint y: 513, distance: 32.0
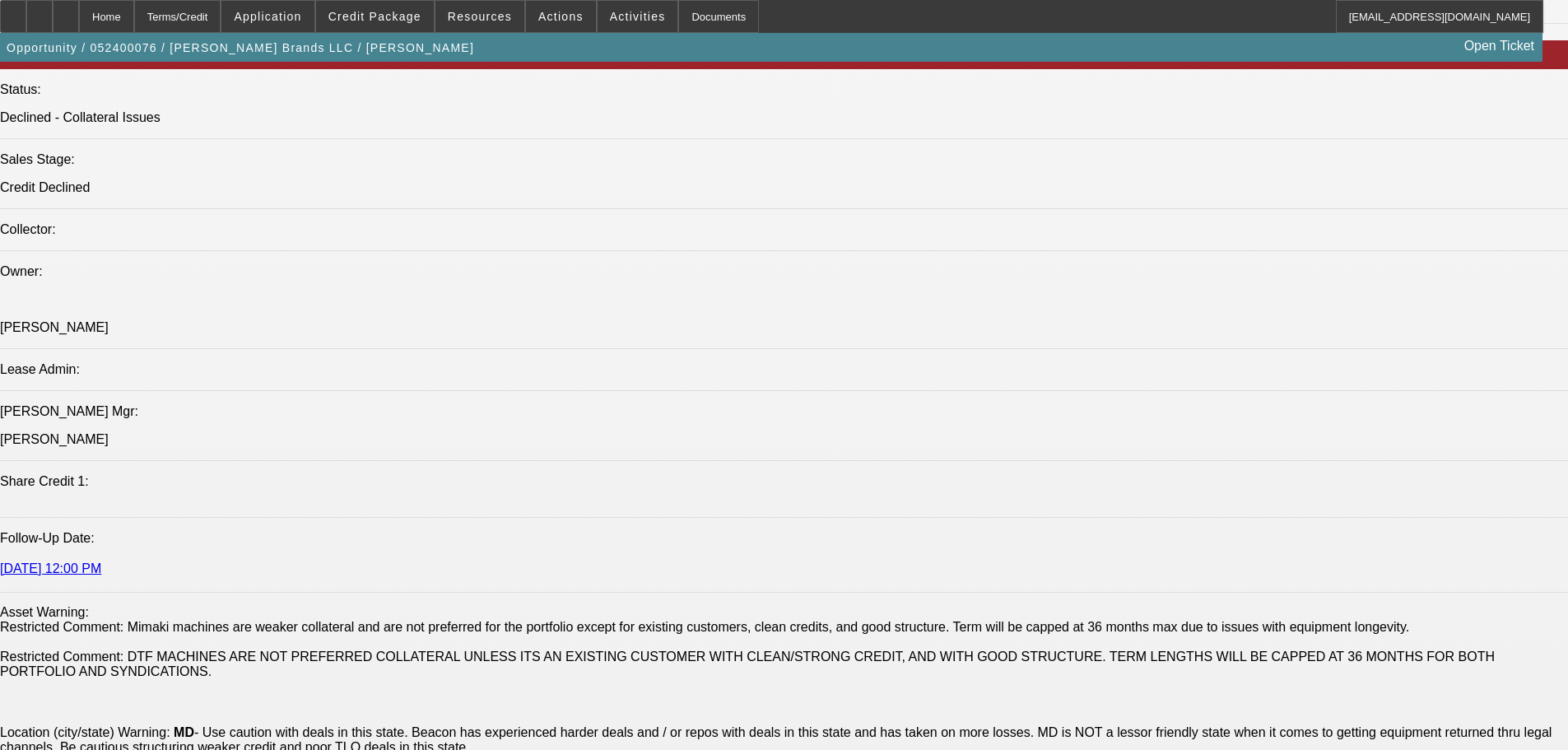
drag, startPoint x: 576, startPoint y: 507, endPoint x: 573, endPoint y: 170, distance: 337.0
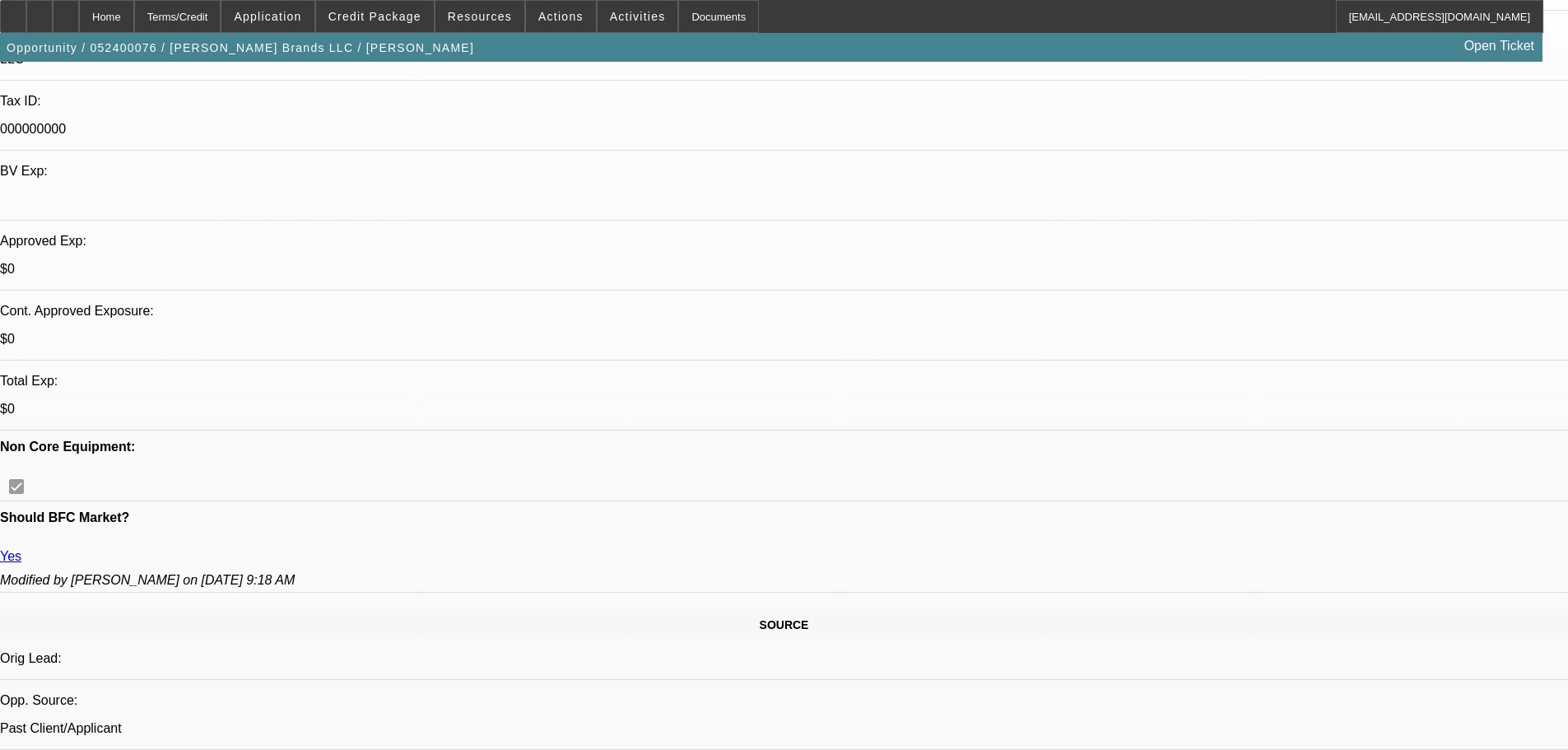
drag, startPoint x: 565, startPoint y: 275, endPoint x: 538, endPoint y: 337, distance: 67.6
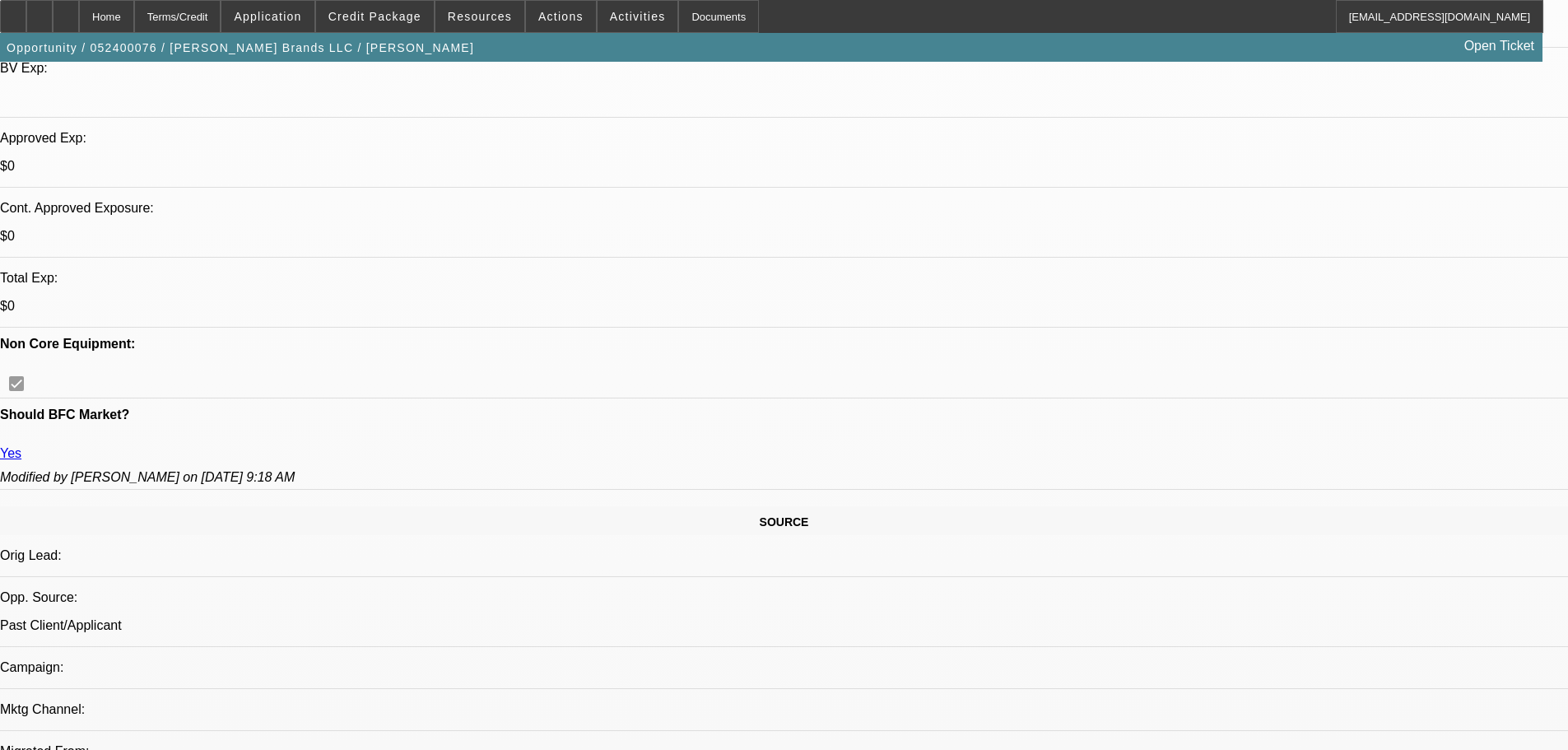
drag, startPoint x: 530, startPoint y: 249, endPoint x: 459, endPoint y: 424, distance: 188.9
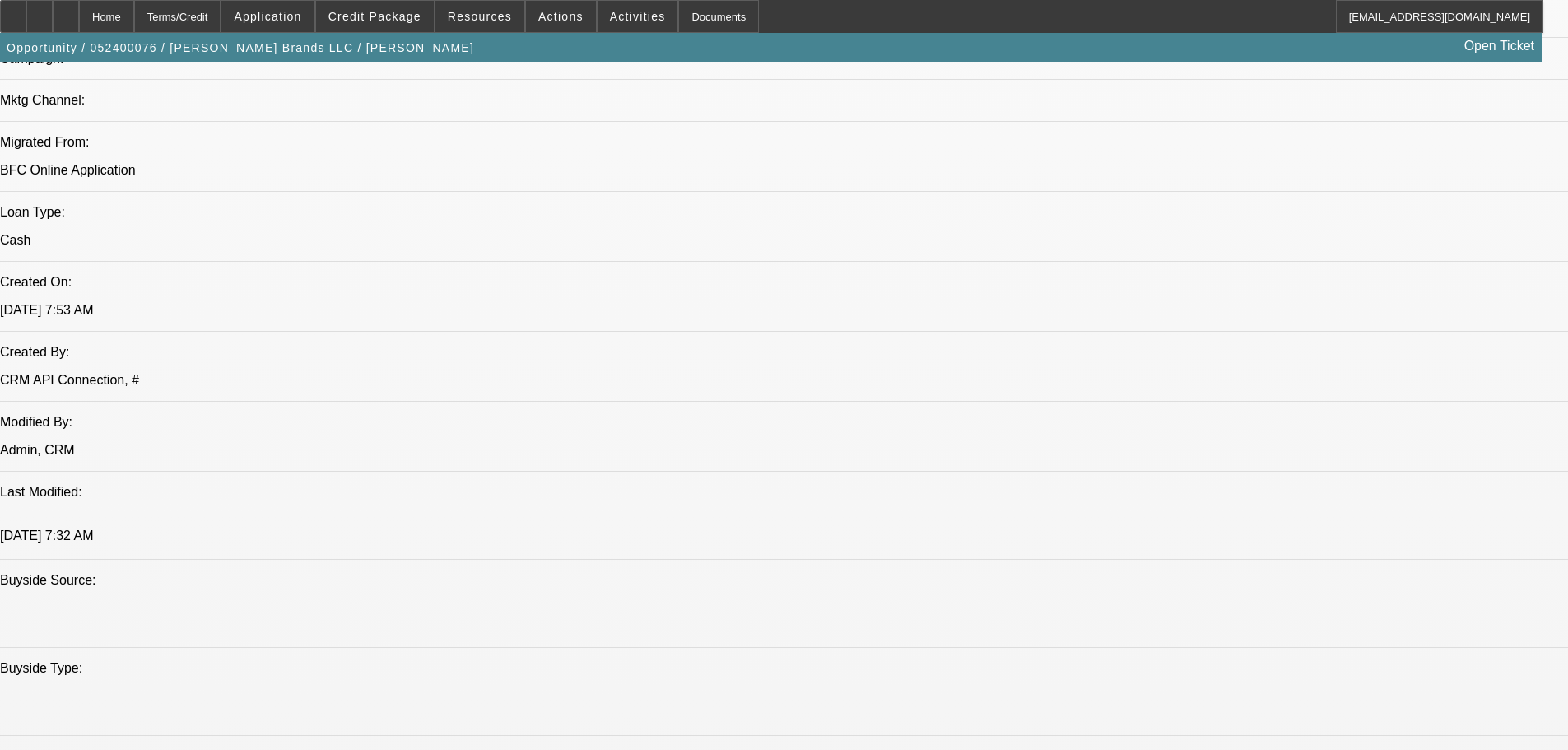
drag, startPoint x: 414, startPoint y: 470, endPoint x: 403, endPoint y: 487, distance: 20.2
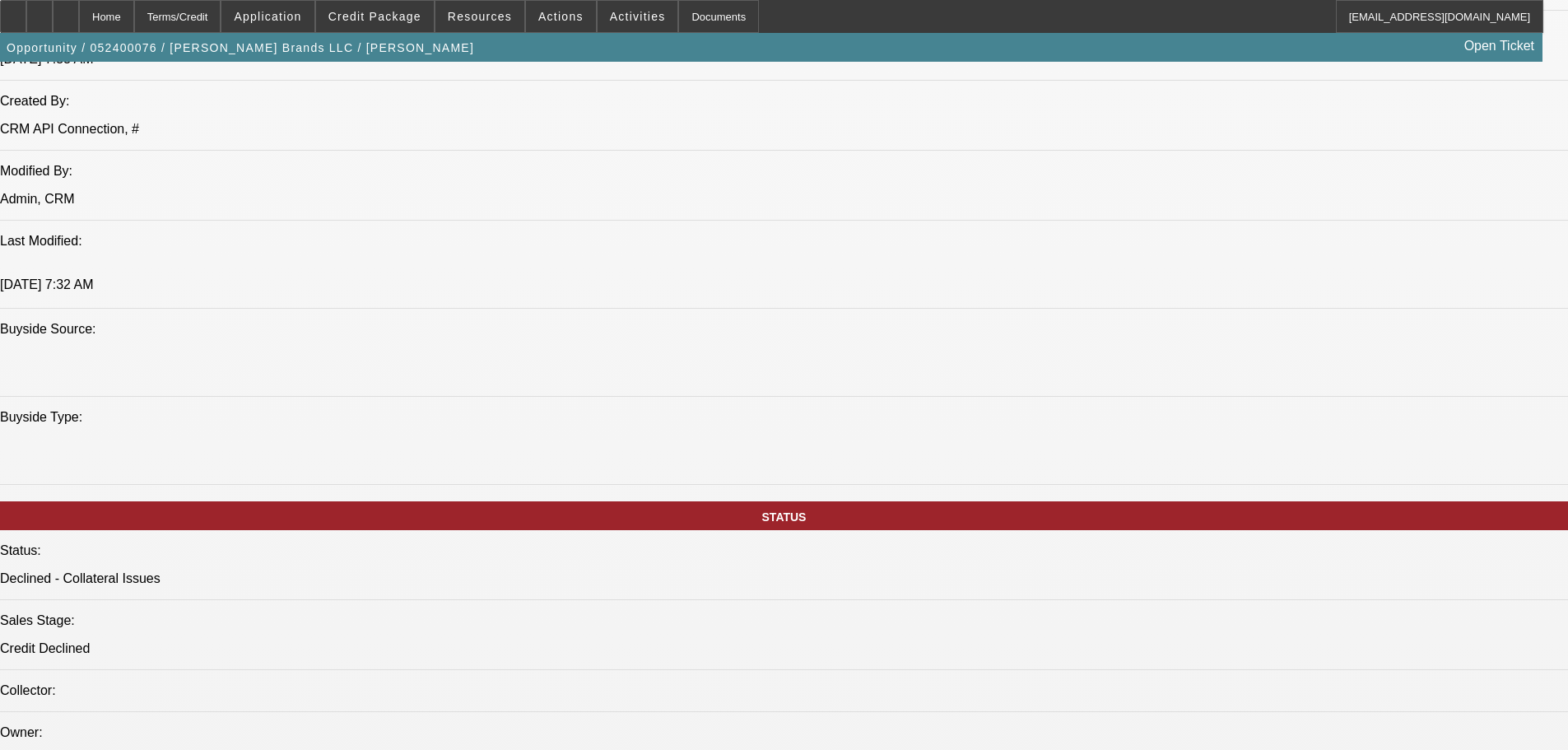
drag, startPoint x: 435, startPoint y: 627, endPoint x: 446, endPoint y: 647, distance: 22.8
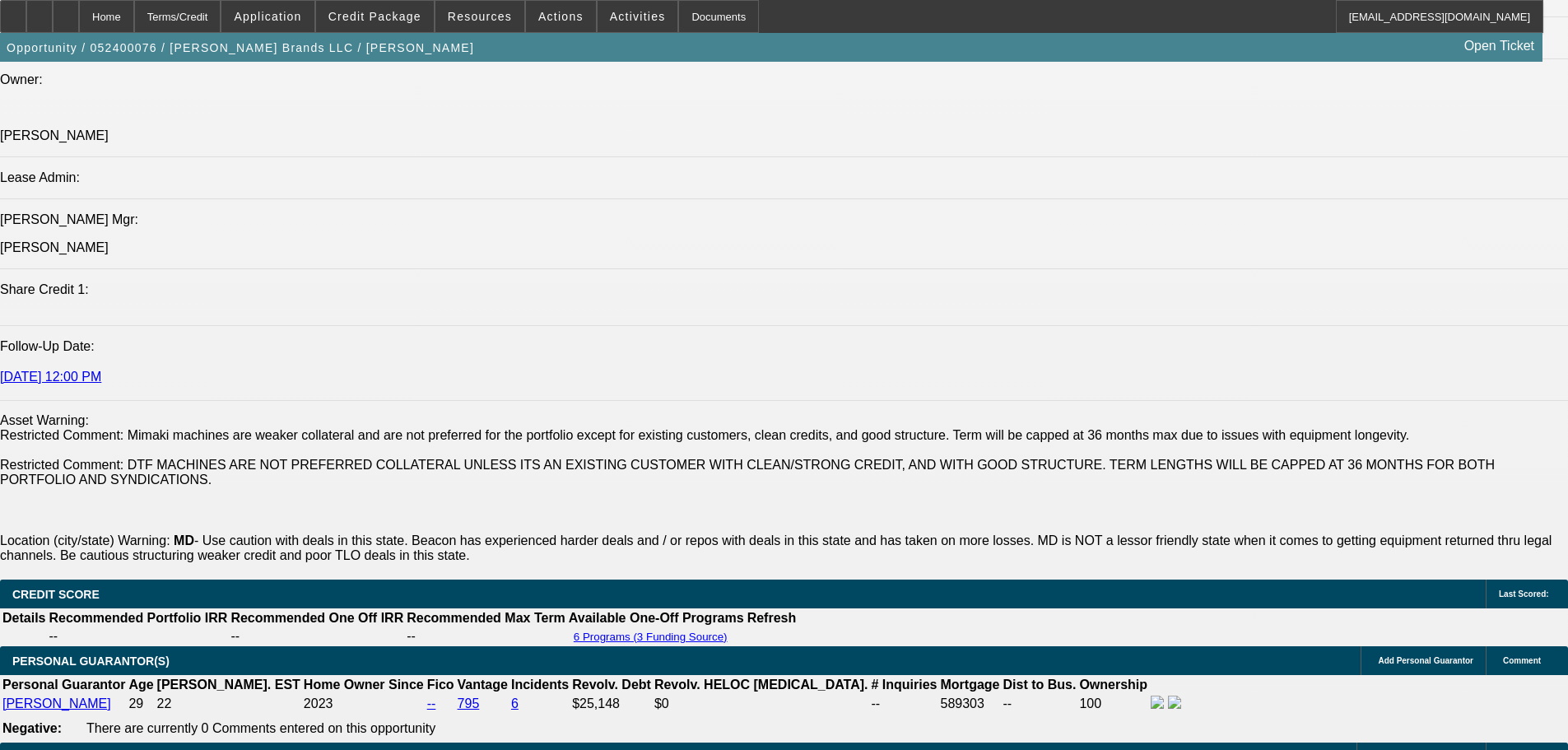
scroll to position [1297, 0]
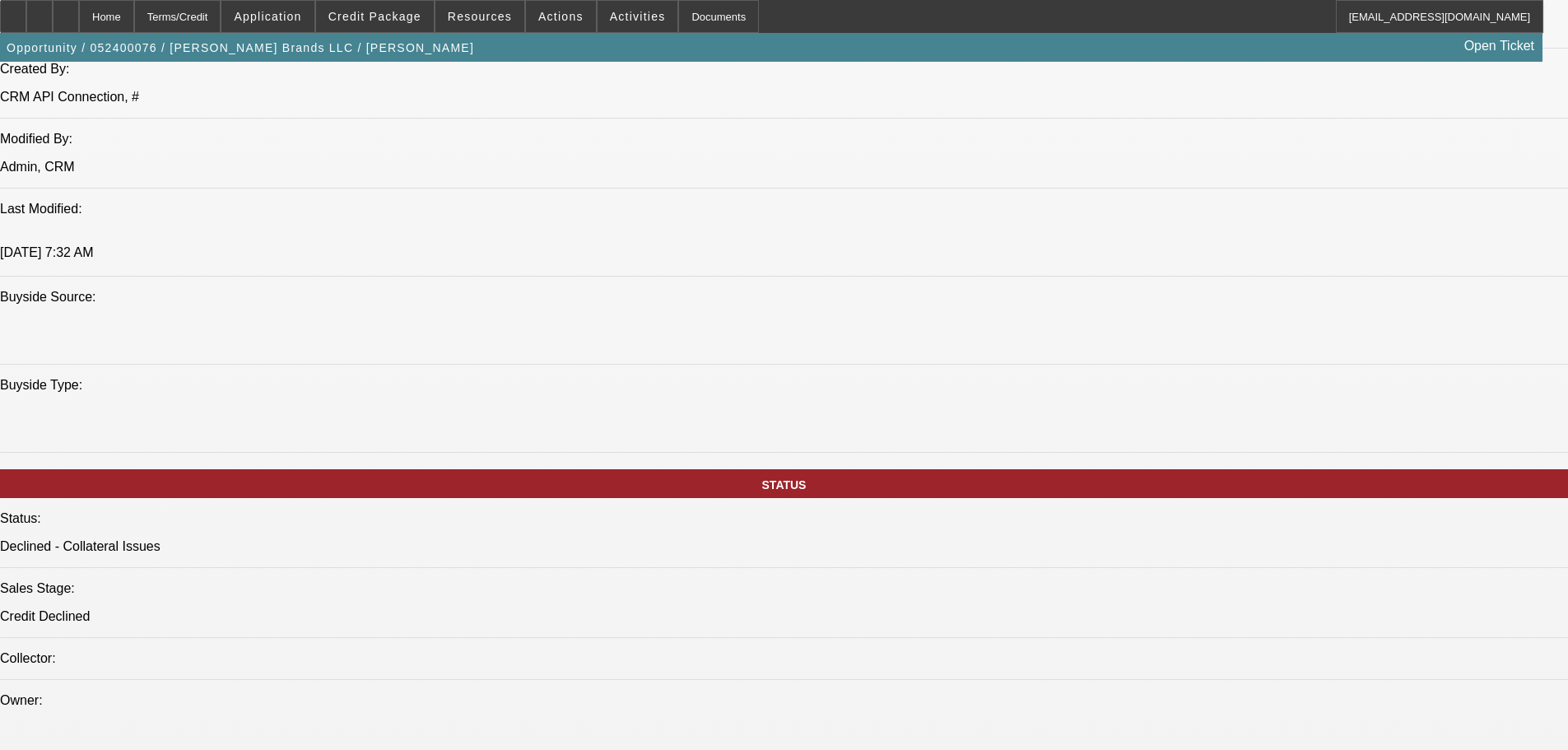
drag, startPoint x: 533, startPoint y: 549, endPoint x: 561, endPoint y: 355, distance: 196.0
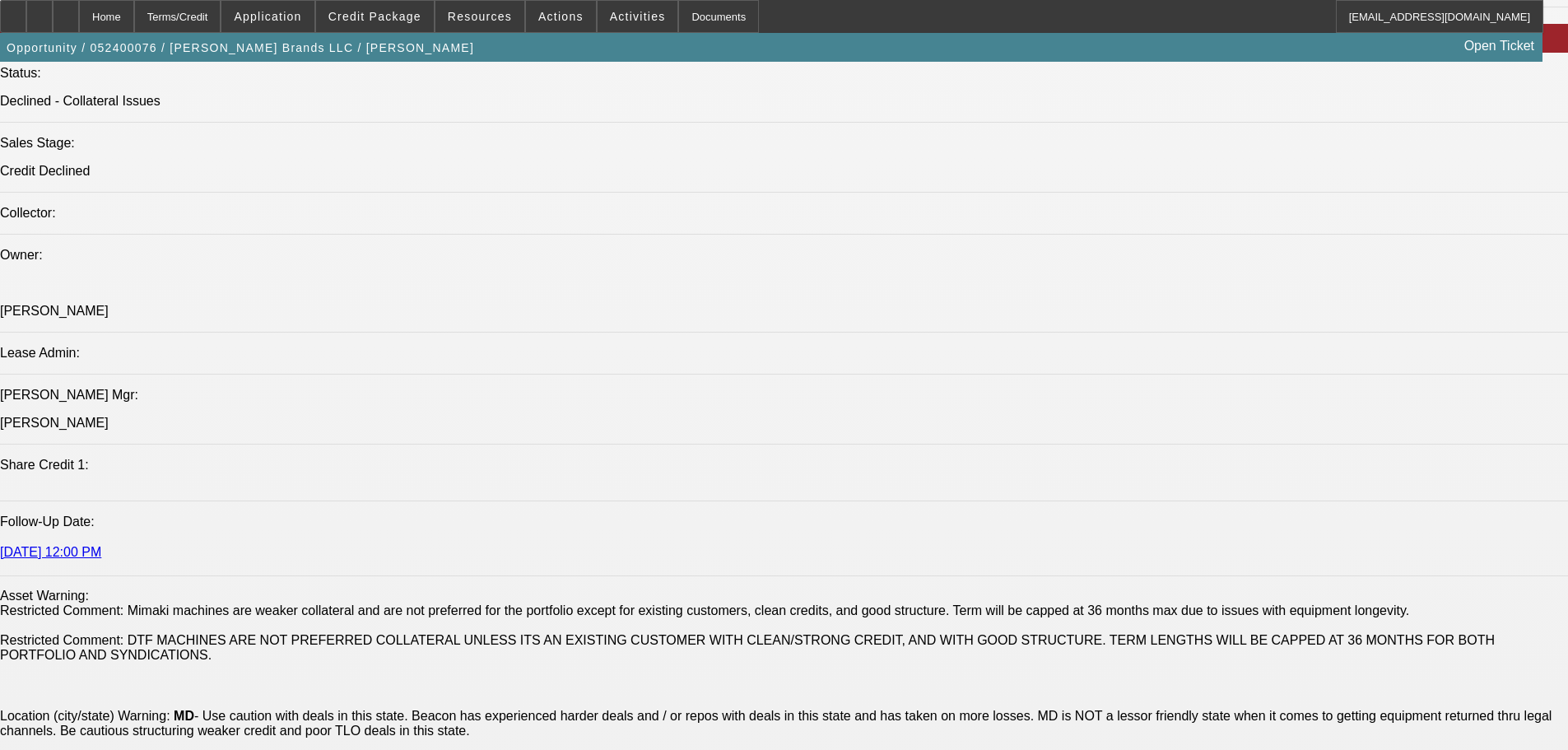
drag, startPoint x: 586, startPoint y: 429, endPoint x: 703, endPoint y: 584, distance: 194.2
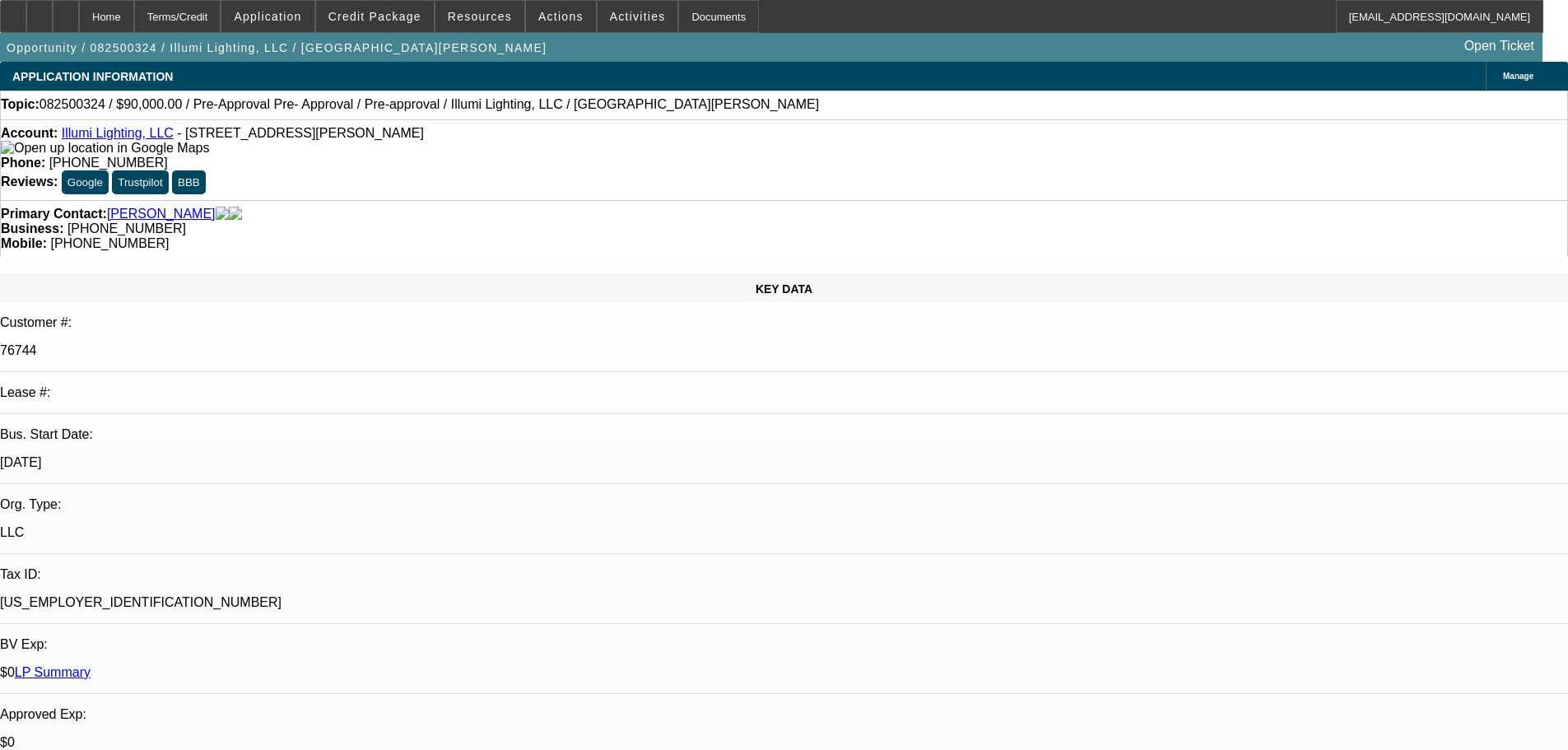
select select "0"
select select "3"
select select "0"
select select "6"
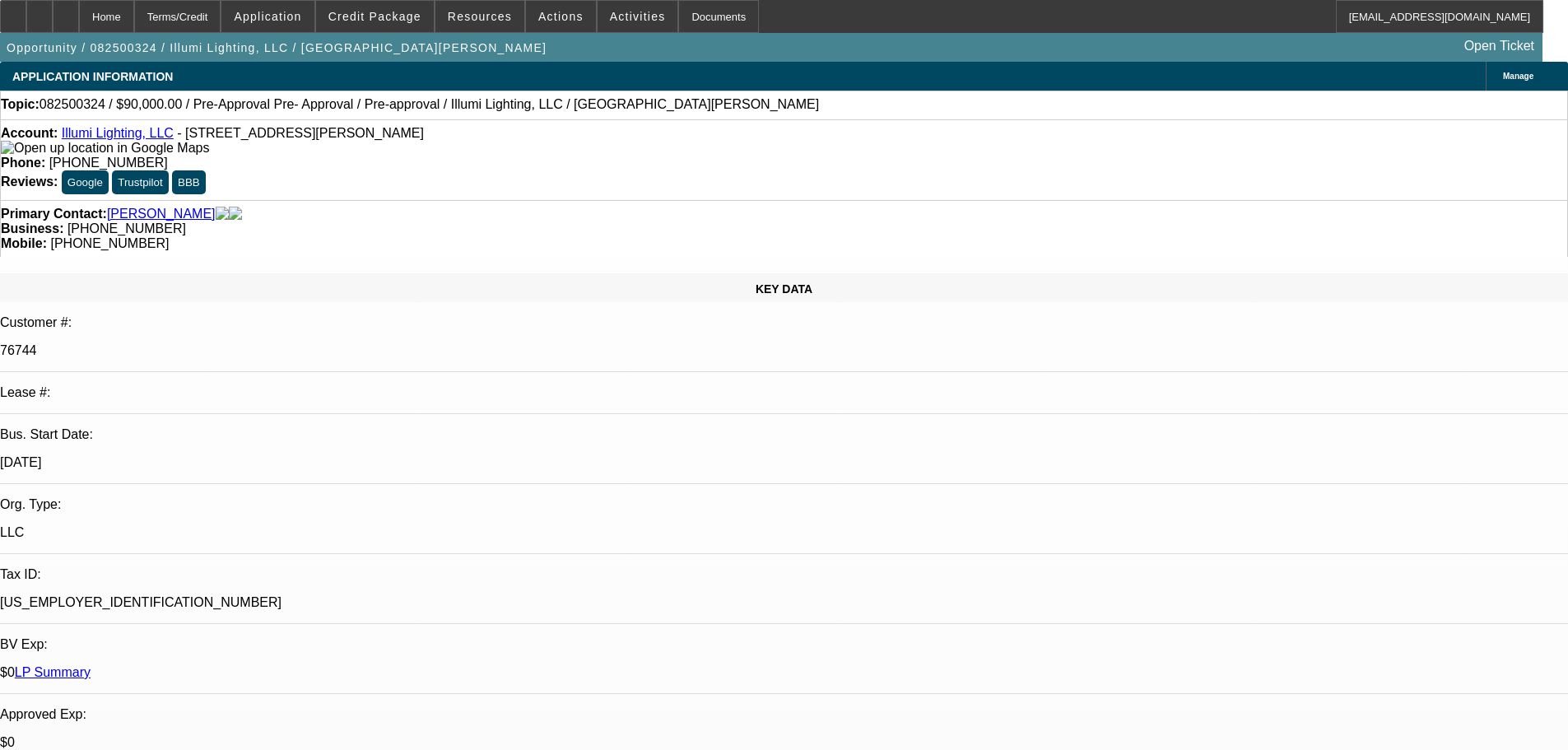
select select "0"
select select "3"
select select "0"
select select "6"
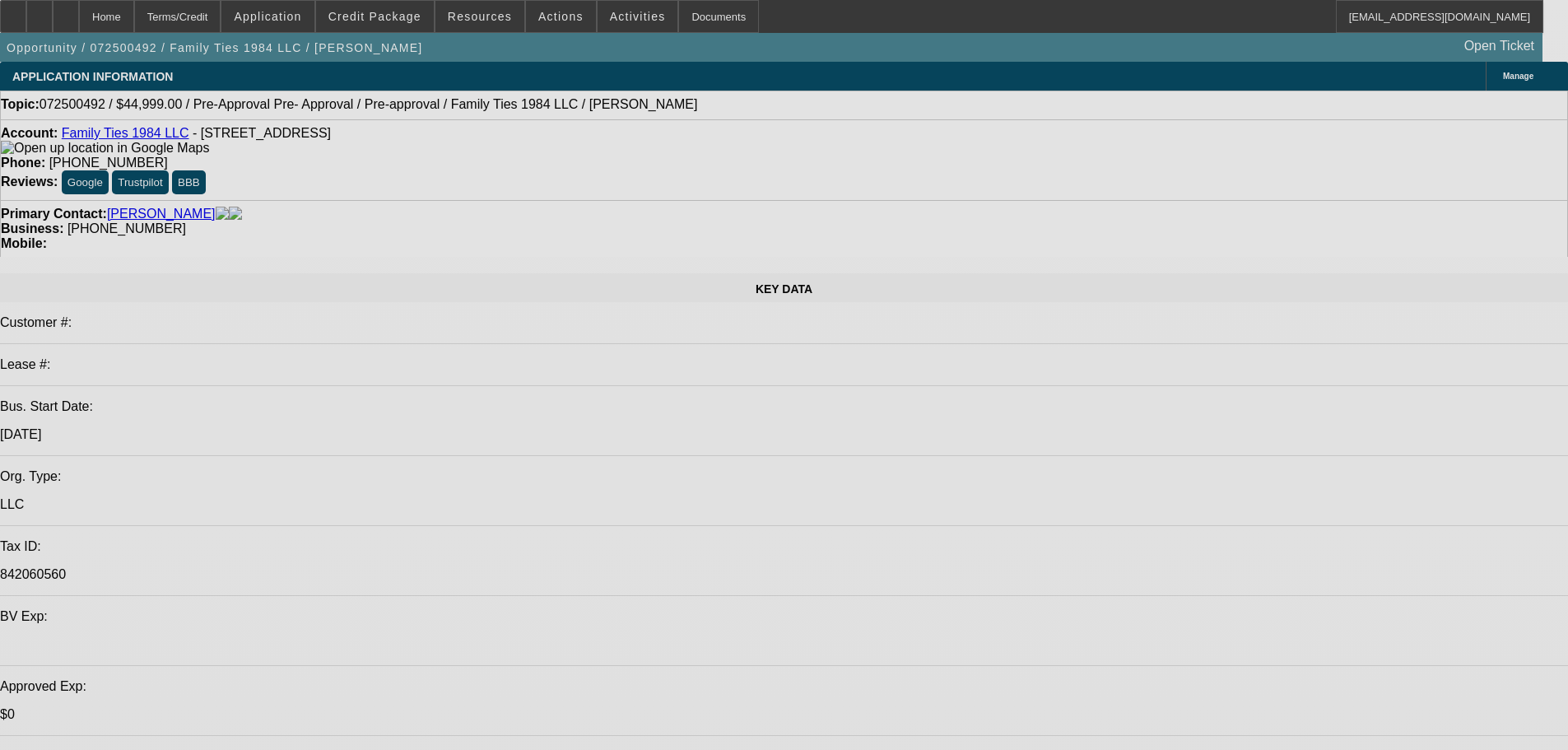
select select "0"
select select "2"
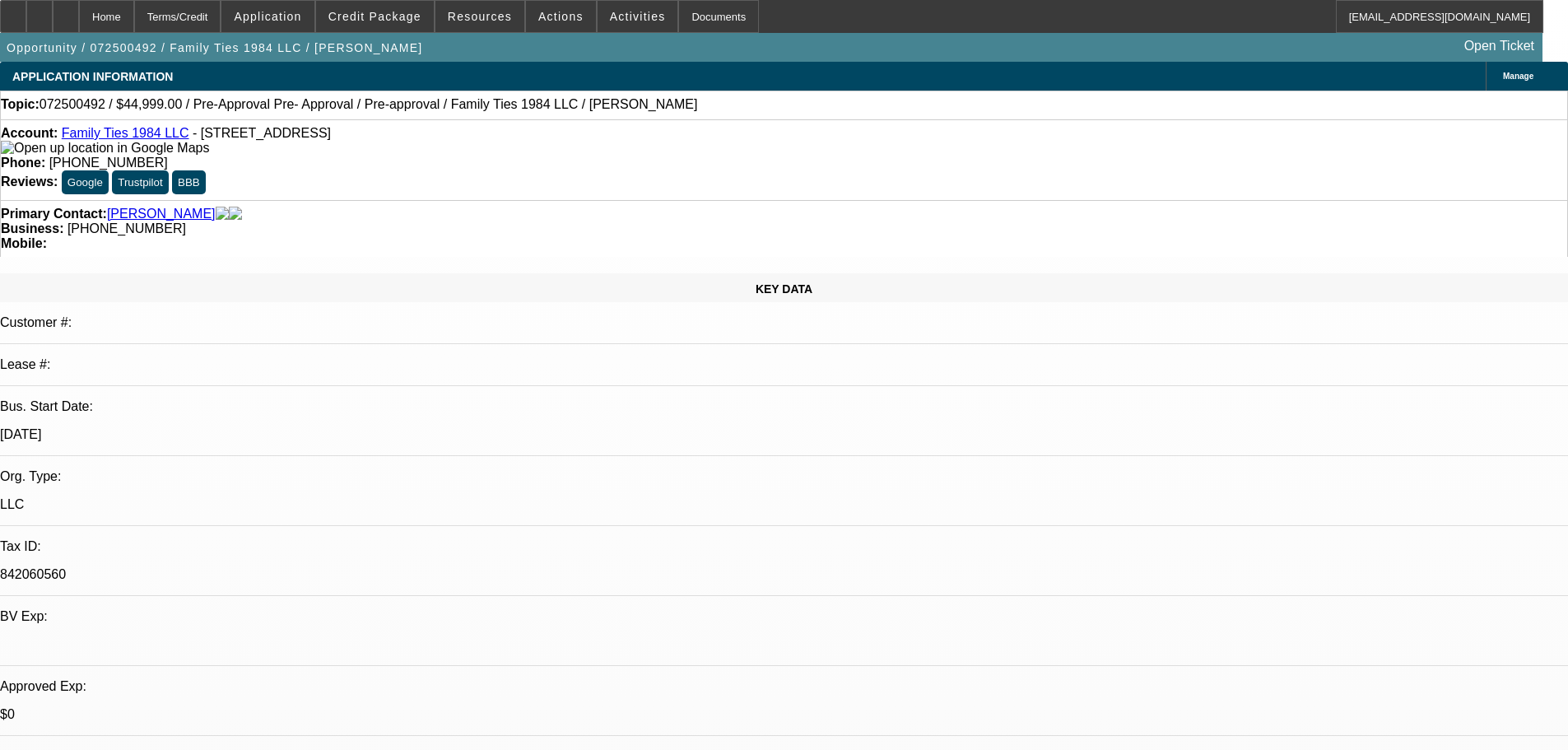
select select "2"
select select "0.1"
select select "4"
select select "0"
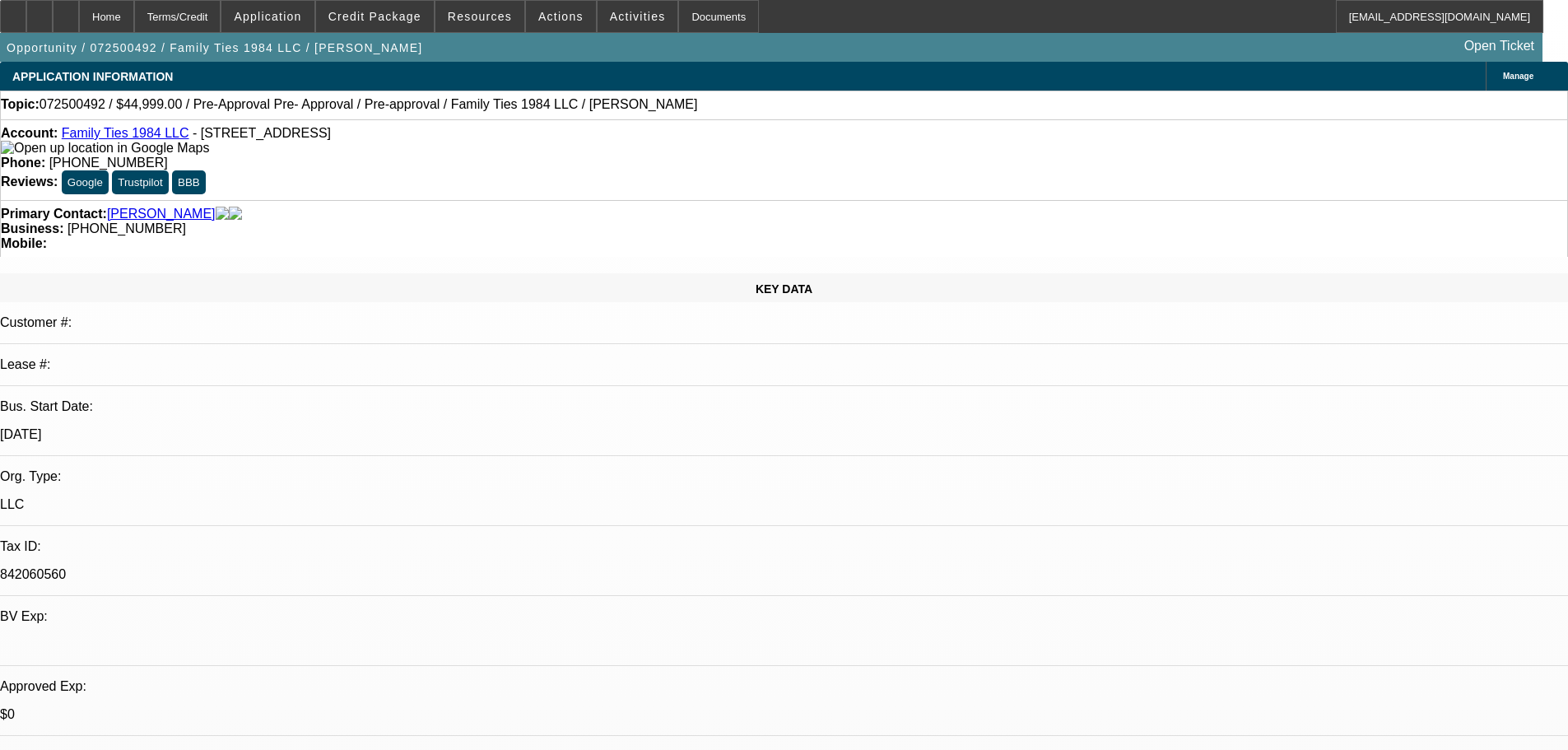
select select "0.1"
select select "4"
select select "0.2"
select select "2"
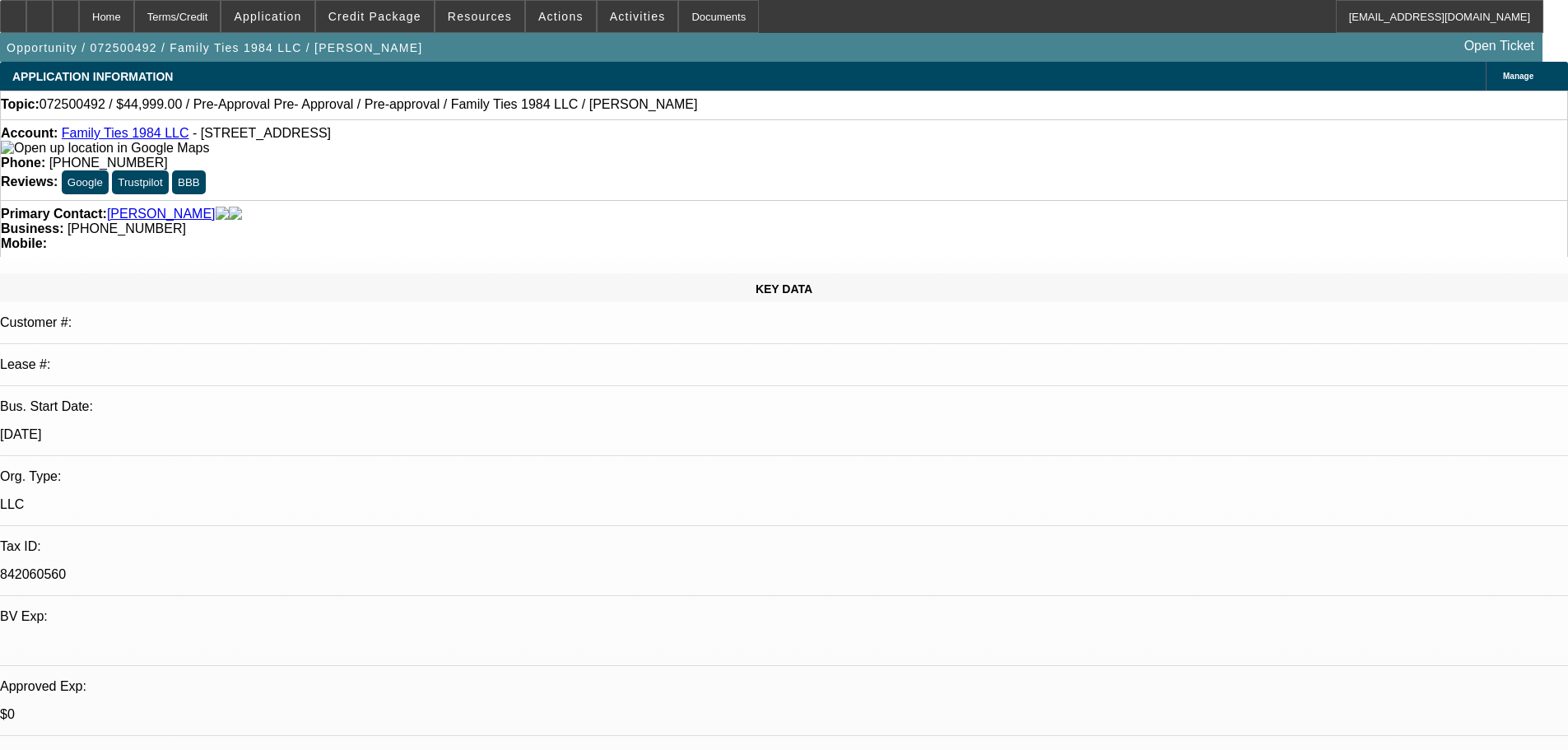
select select "0.1"
select select "4"
select select "0.1"
select select "2"
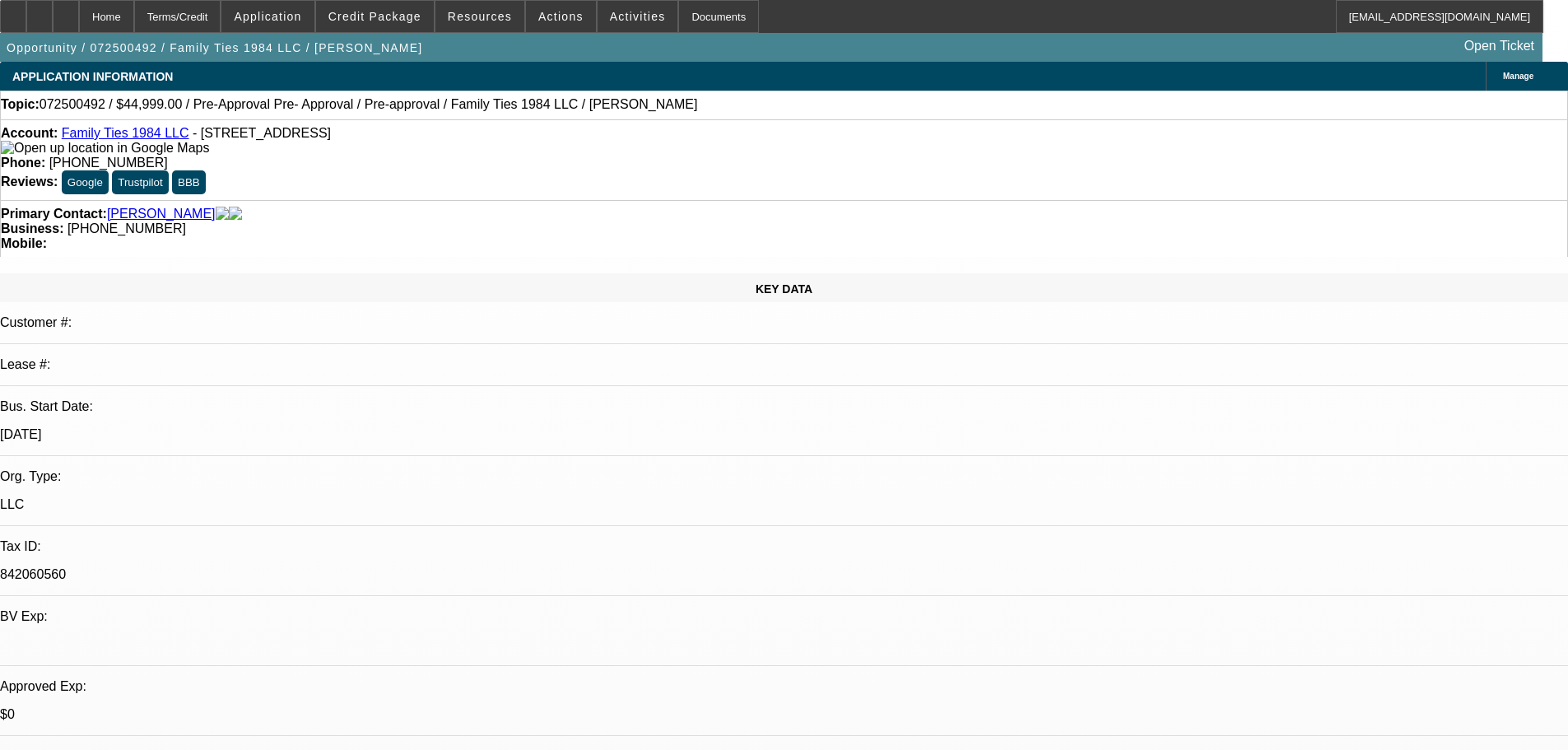
select select "0.1"
select select "4"
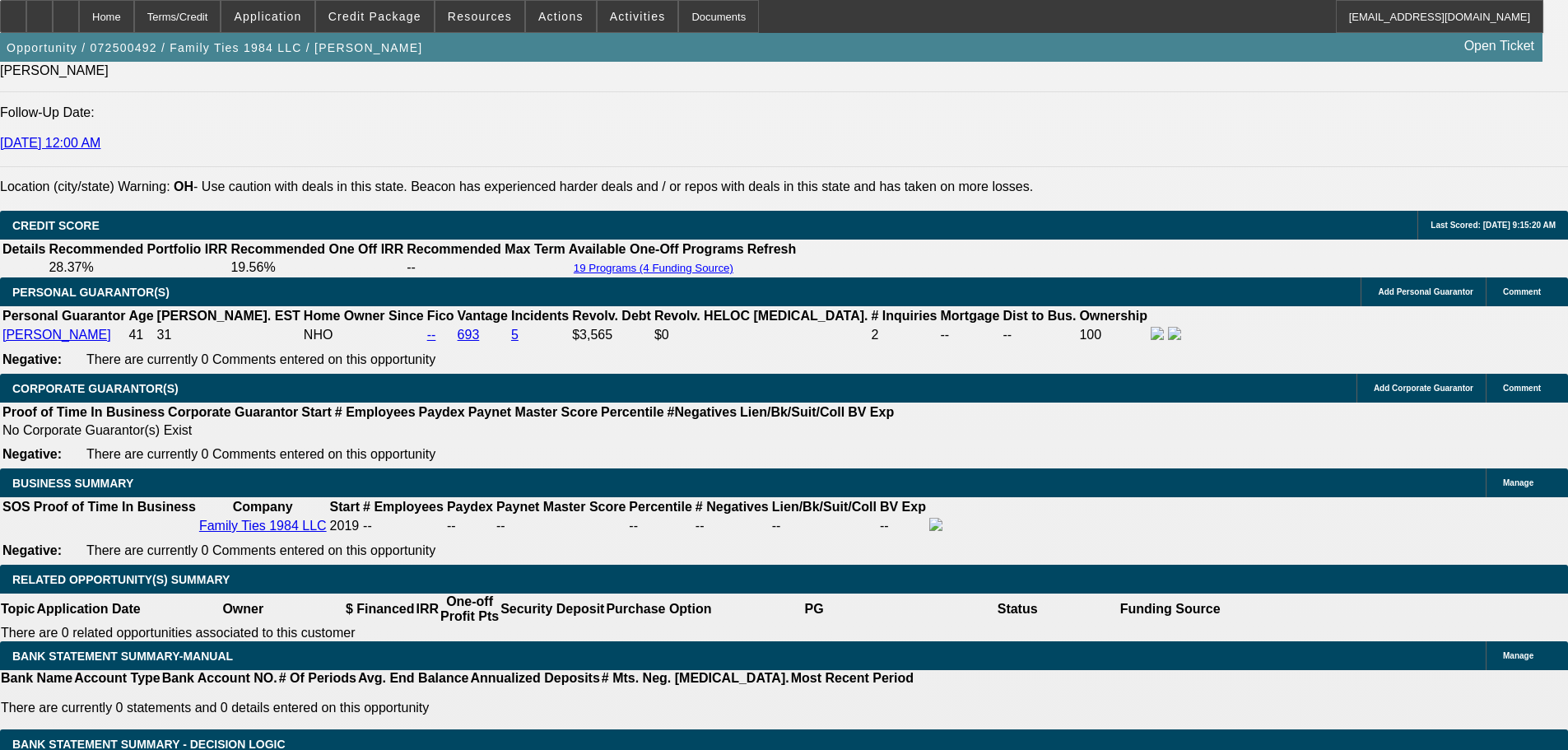
scroll to position [2223, 0]
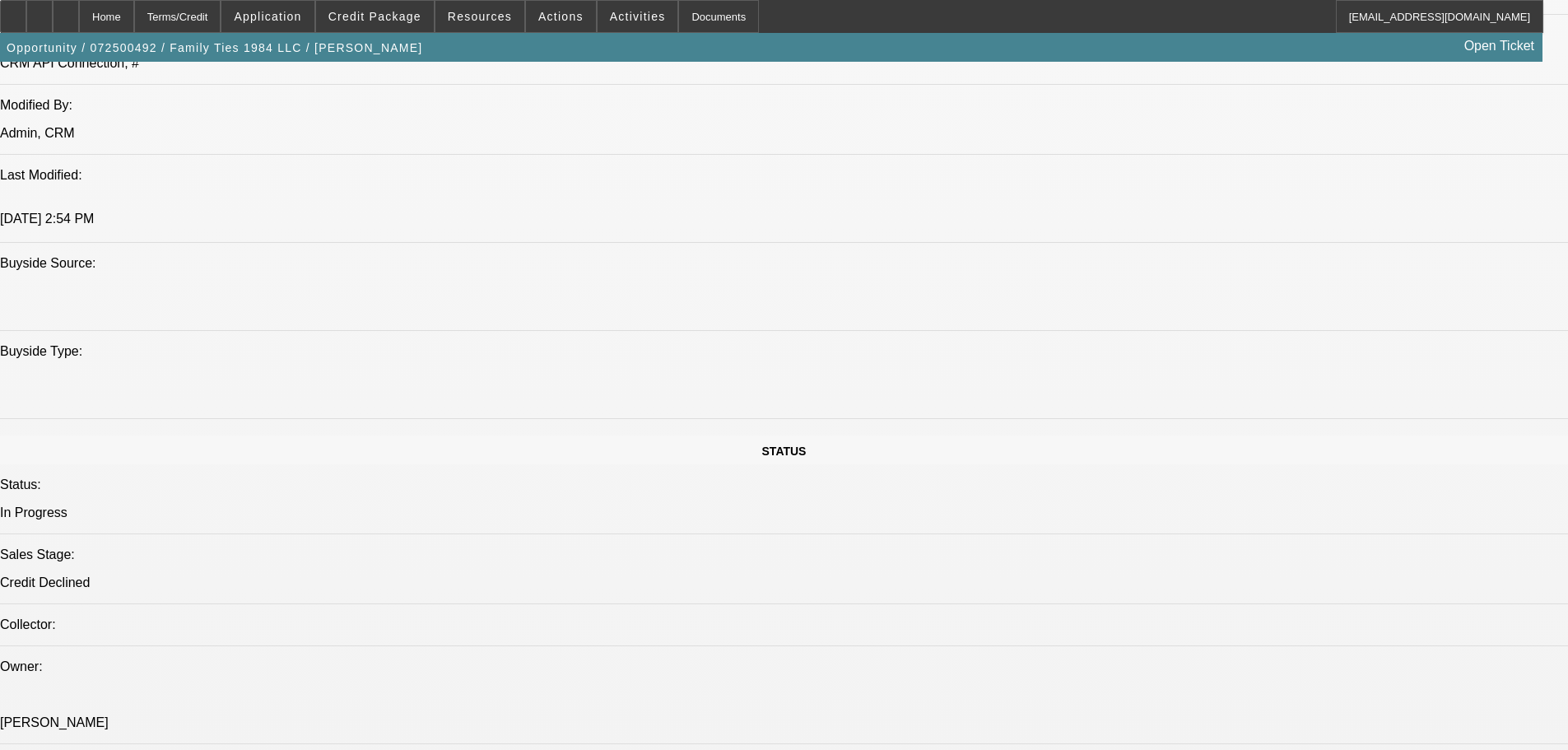
scroll to position [1234, 0]
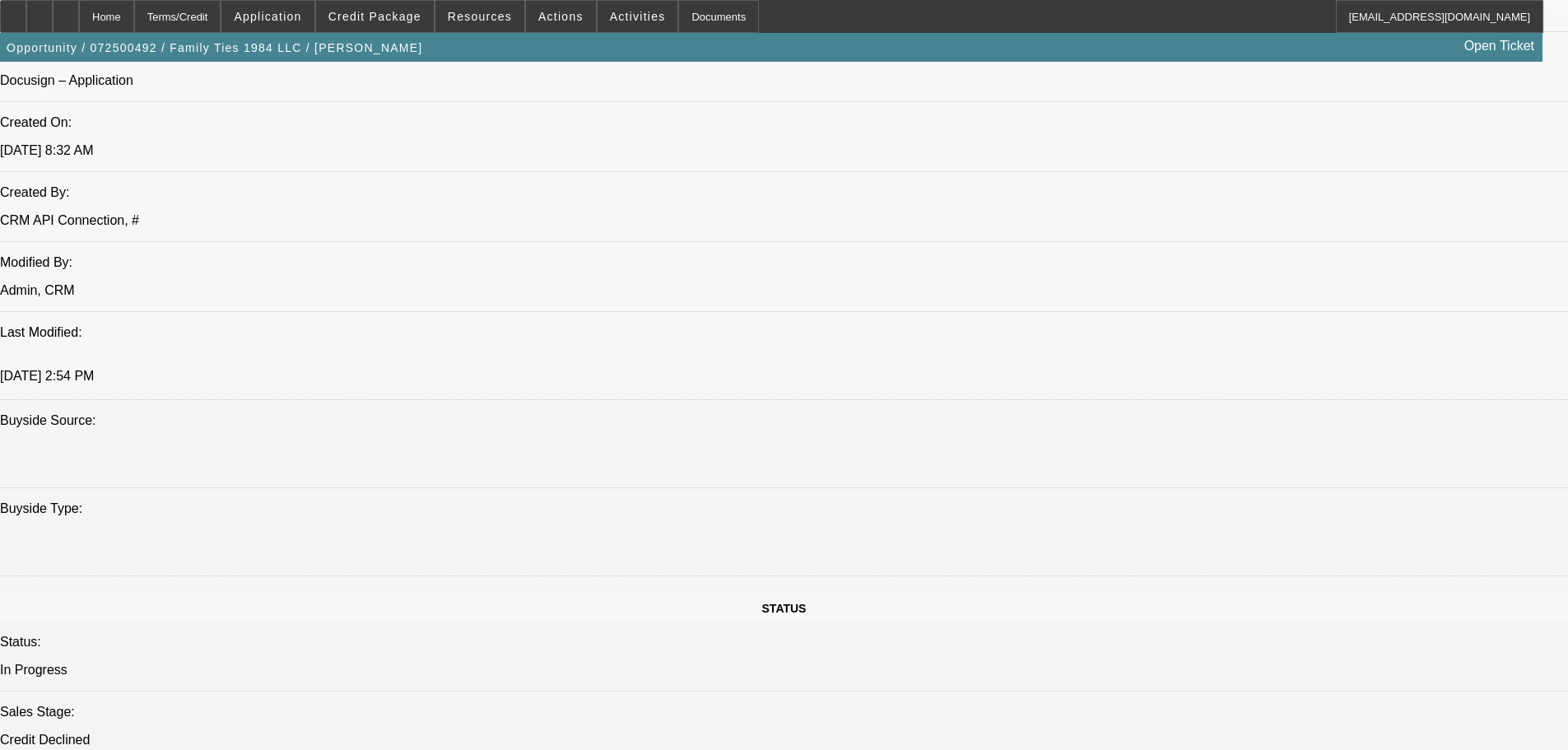
scroll to position [160, 0]
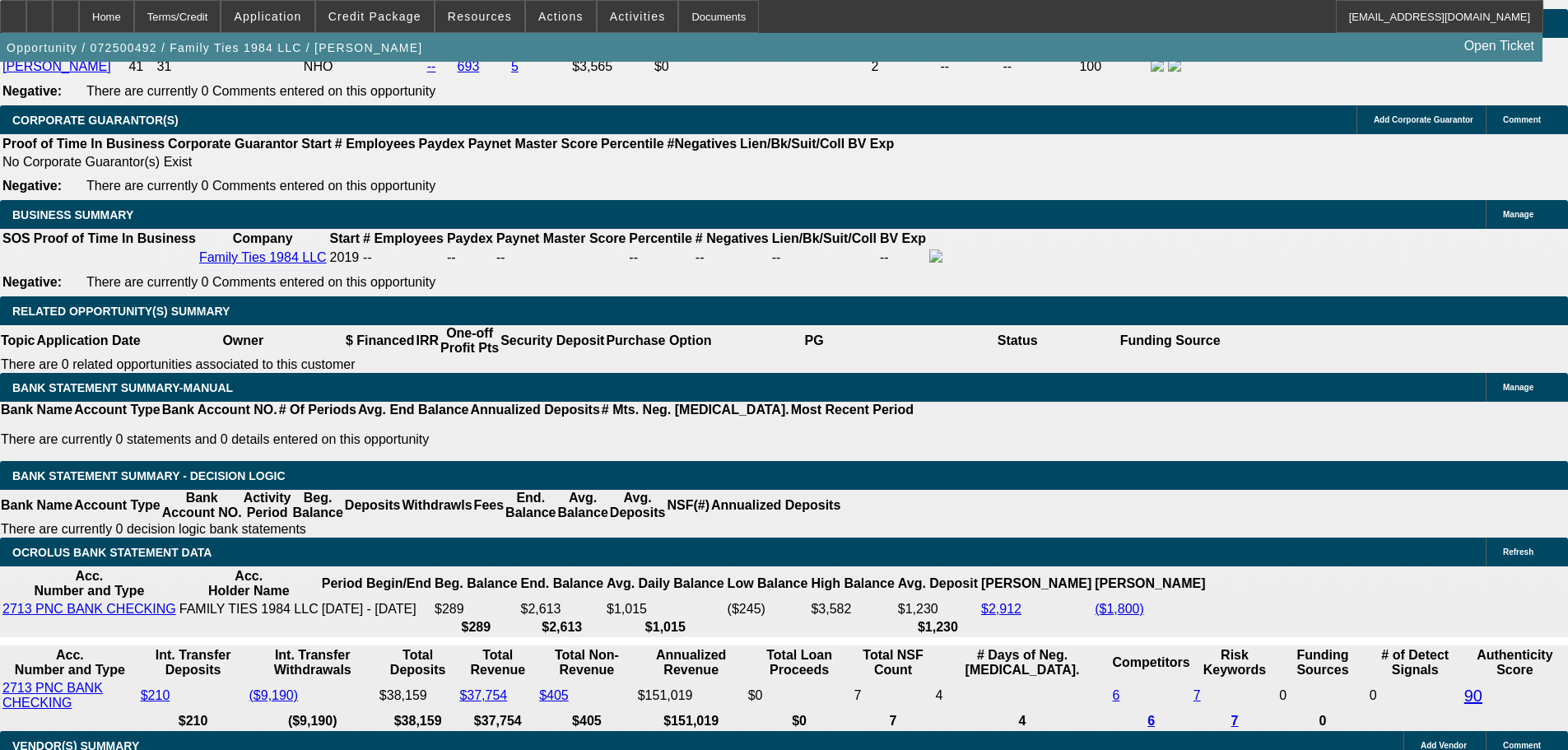
scroll to position [2415, 0]
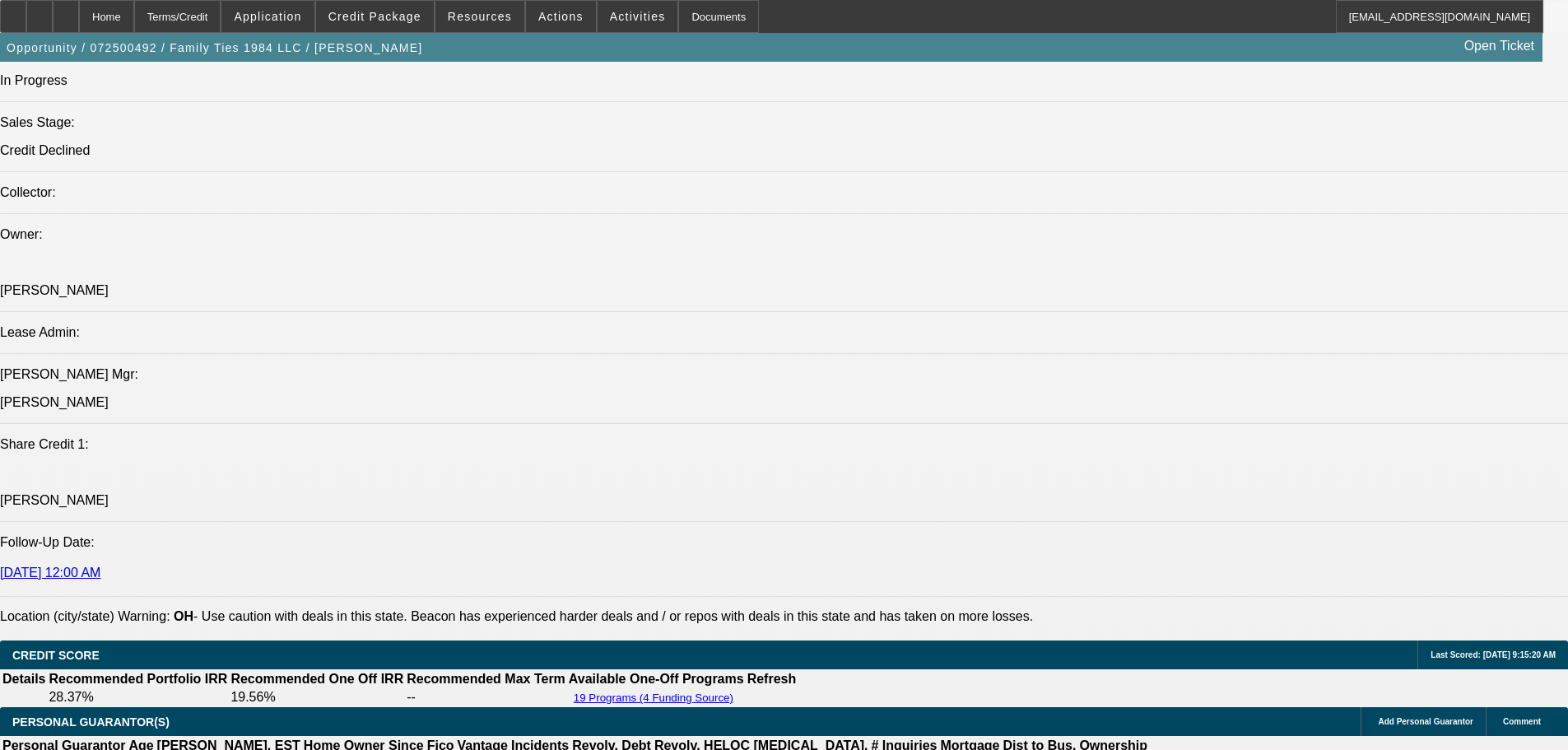
scroll to position [594, 0]
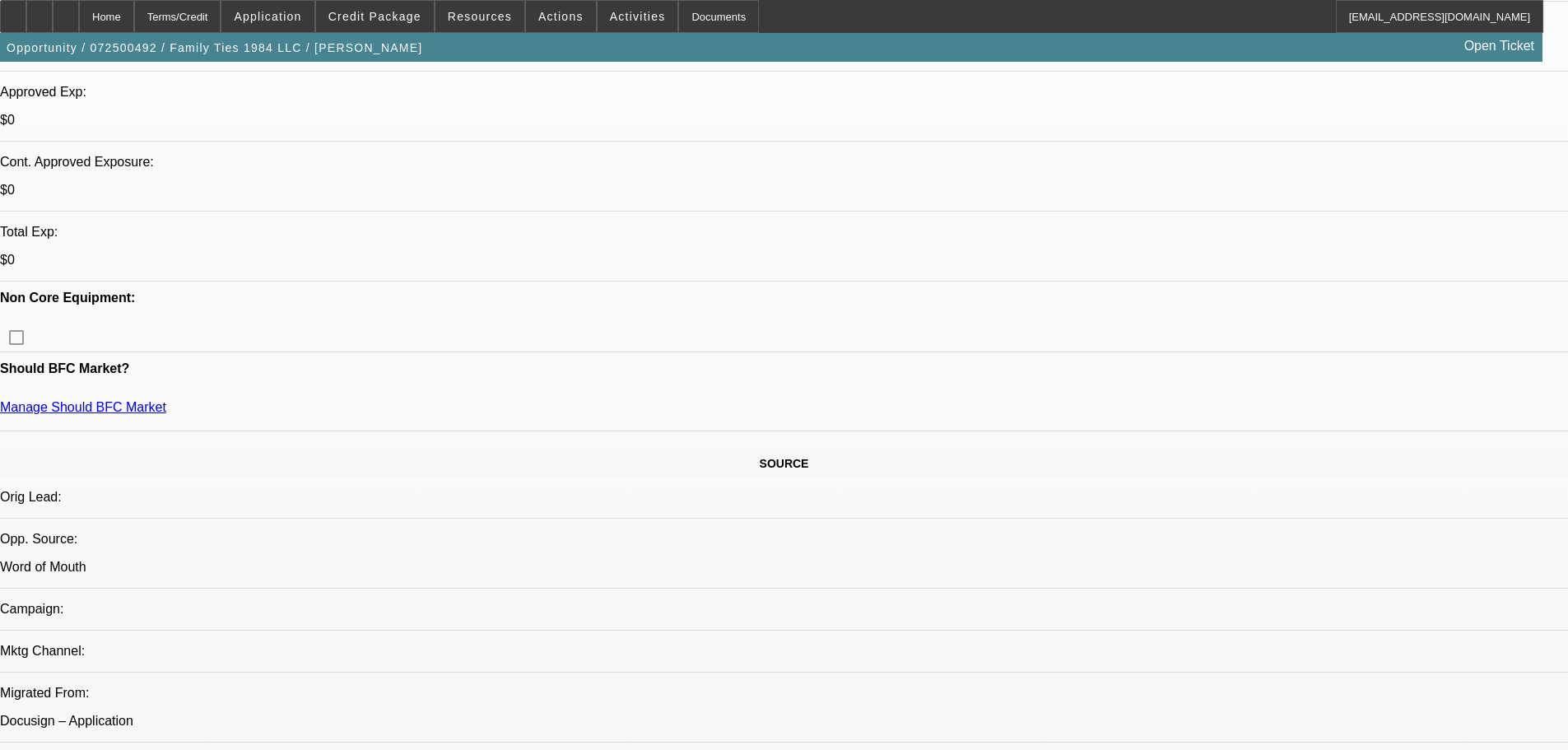
drag, startPoint x: 703, startPoint y: -9, endPoint x: 697, endPoint y: -60, distance: 51.4
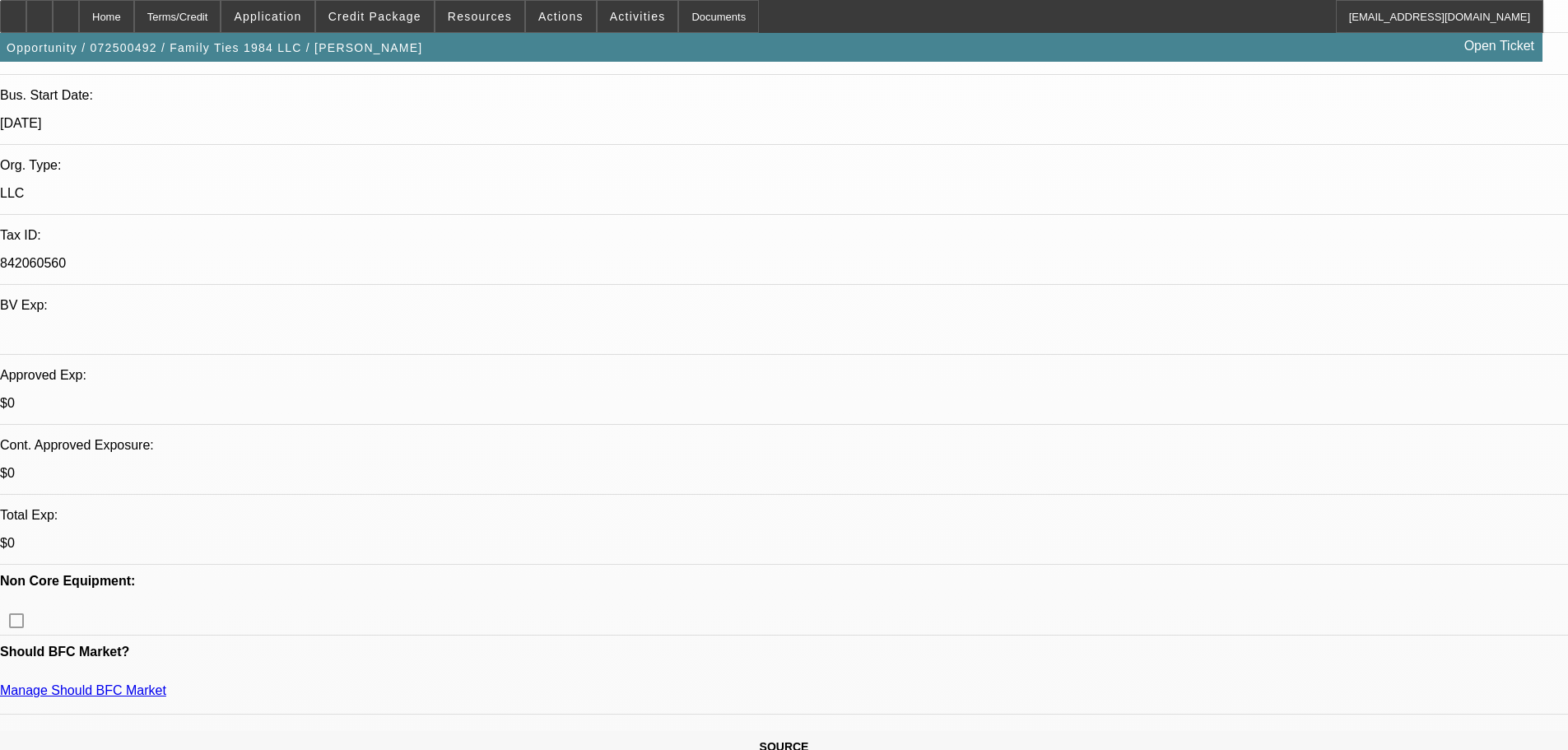
scroll to position [412, 0]
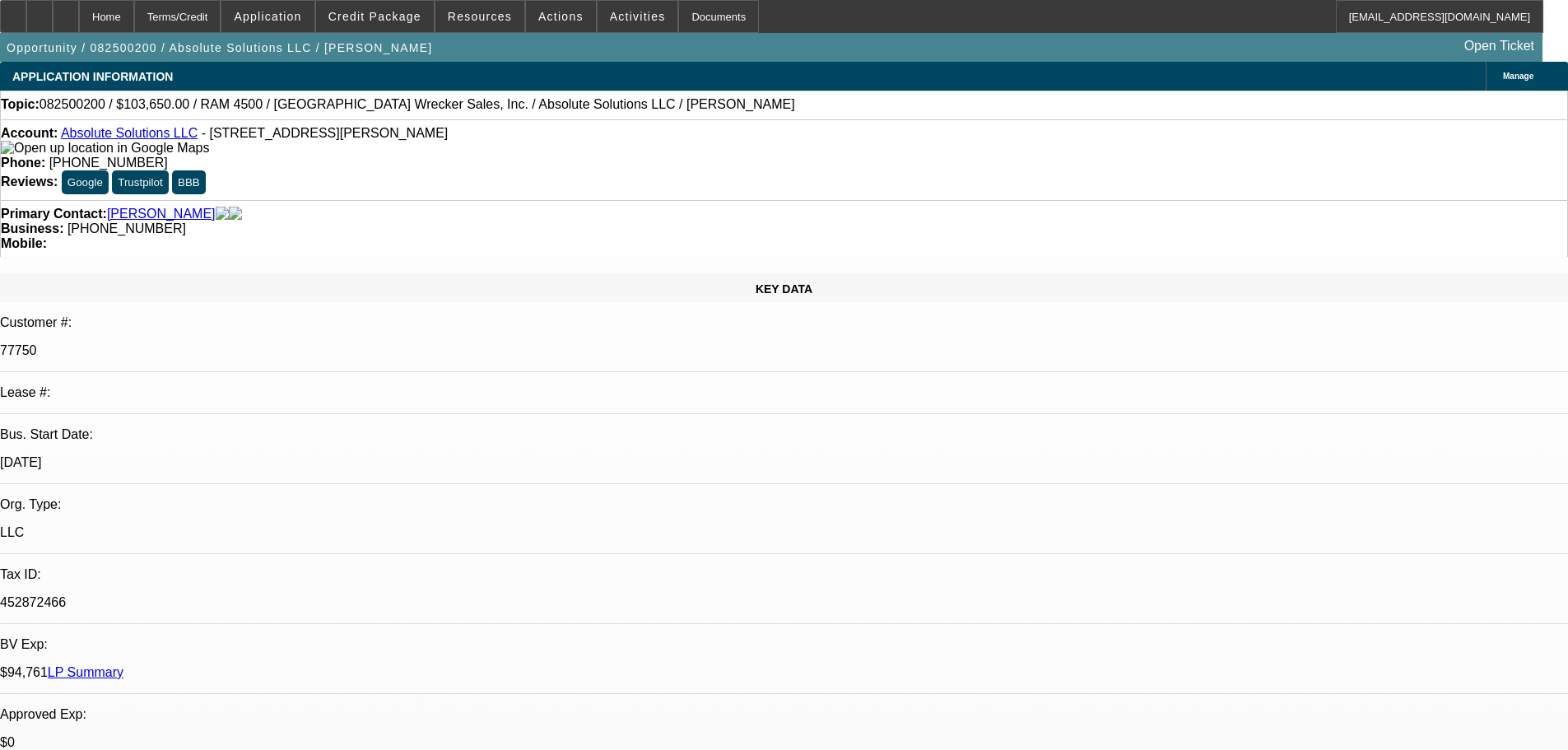
select select "0"
select select "6"
select select "0"
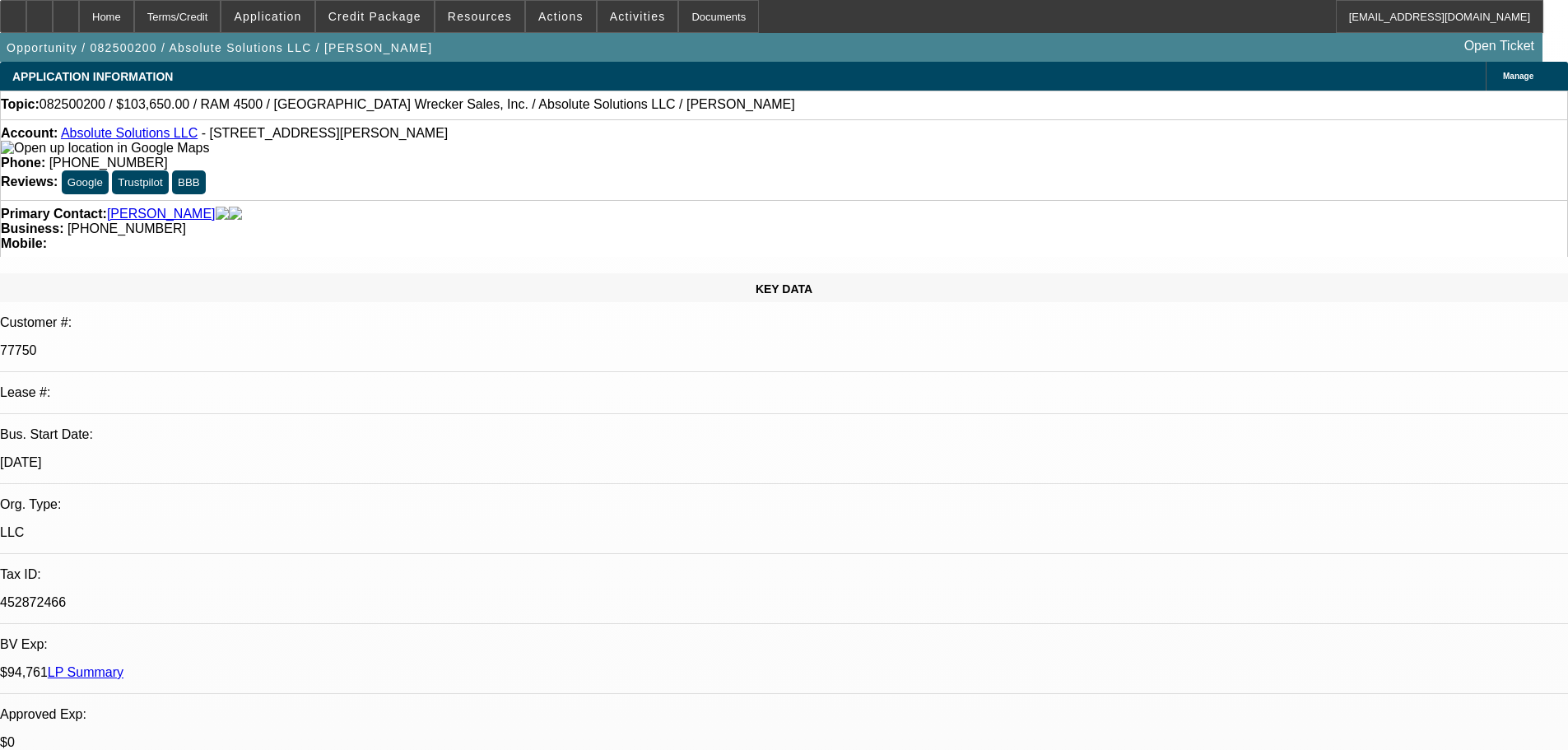
select select "0"
select select "6"
select select "0"
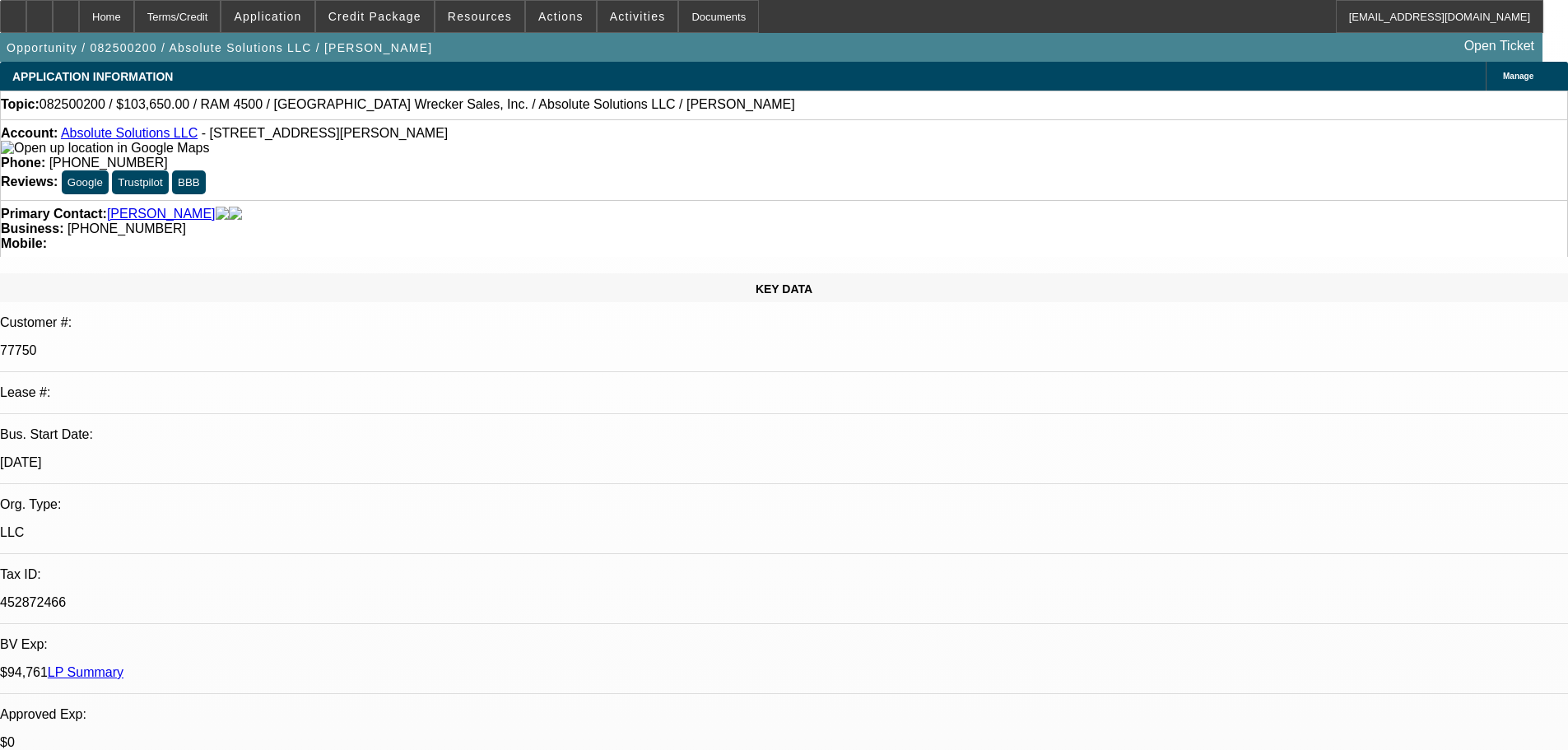
select select "0"
select select "6"
select select "0"
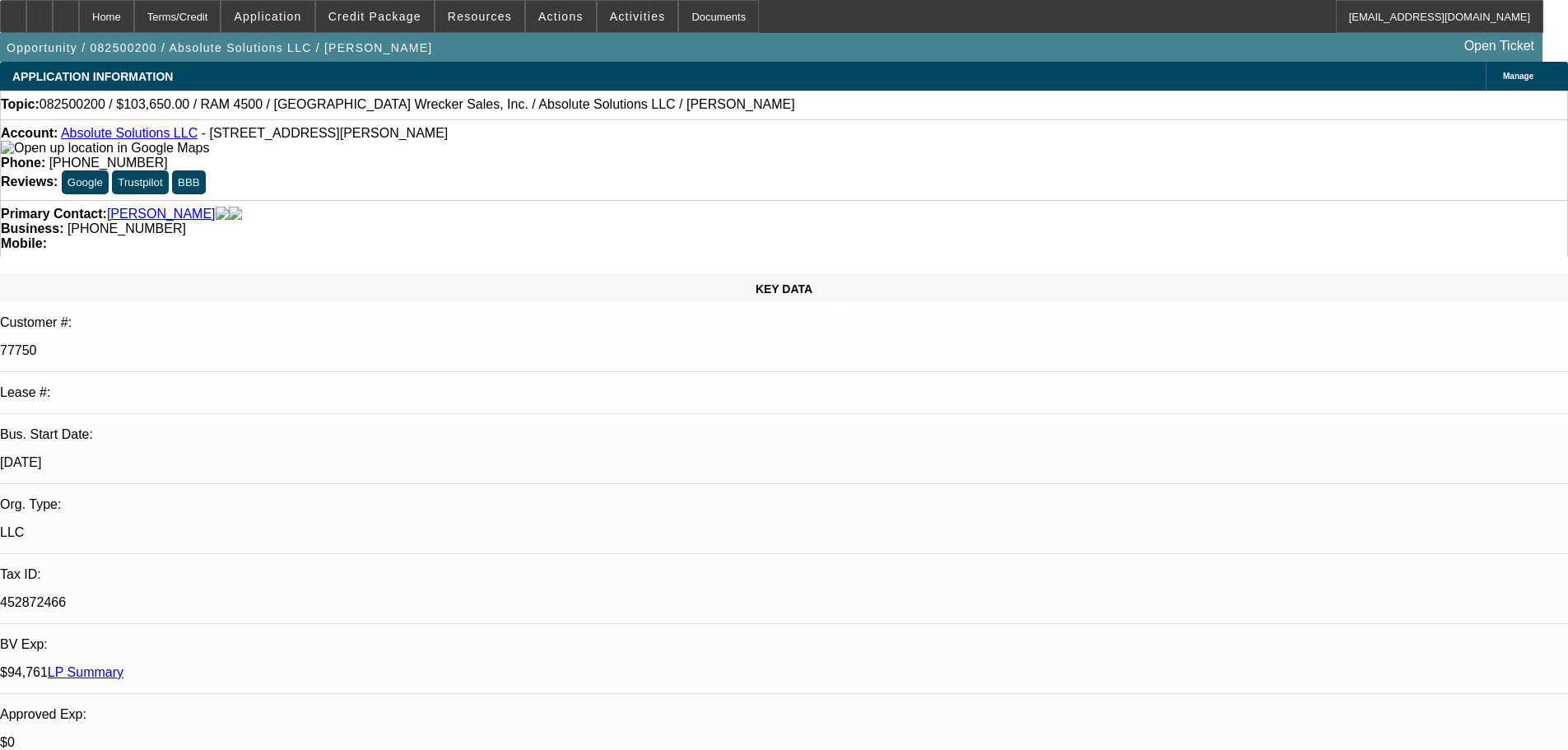
select select "6"
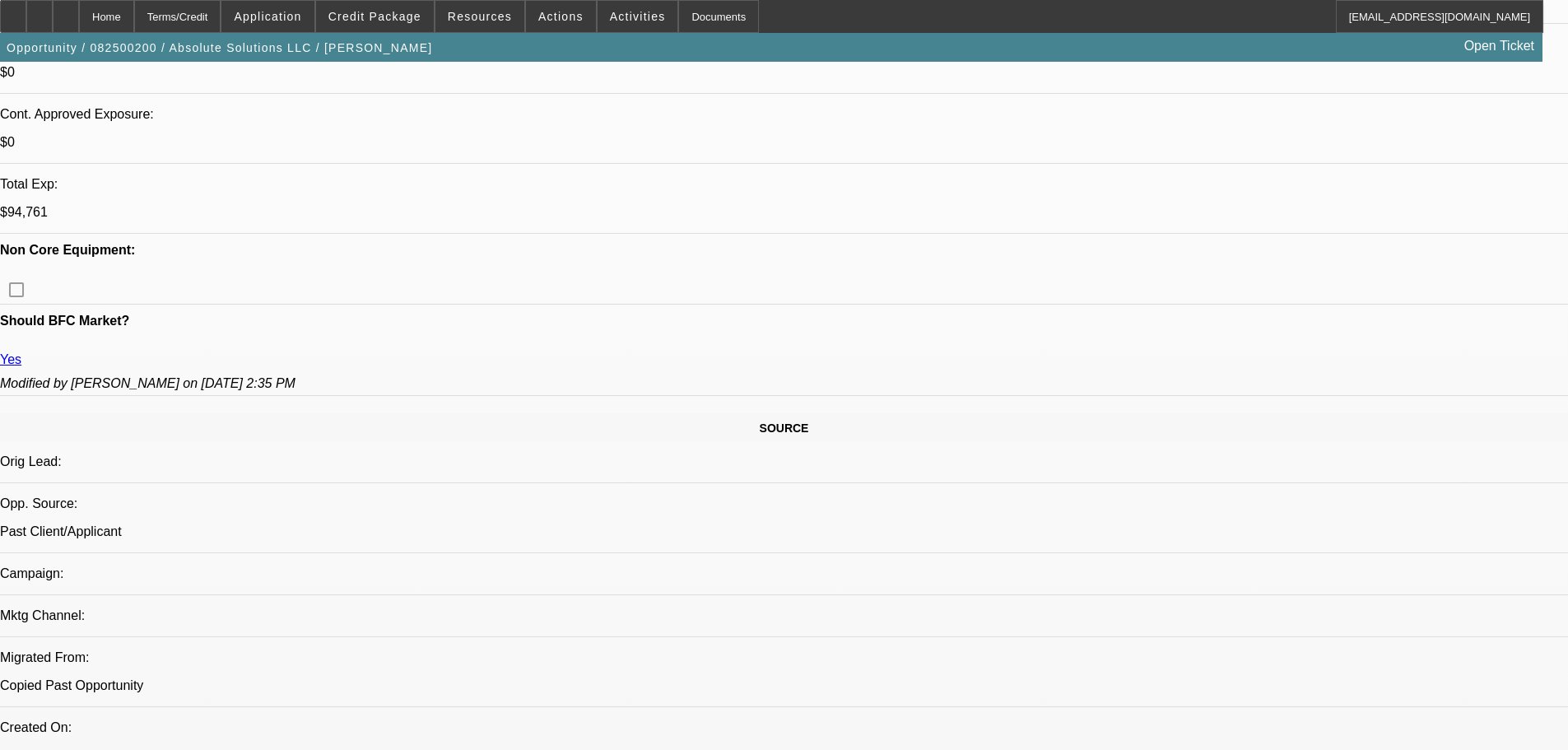
drag, startPoint x: 573, startPoint y: 556, endPoint x: 600, endPoint y: 624, distance: 73.2
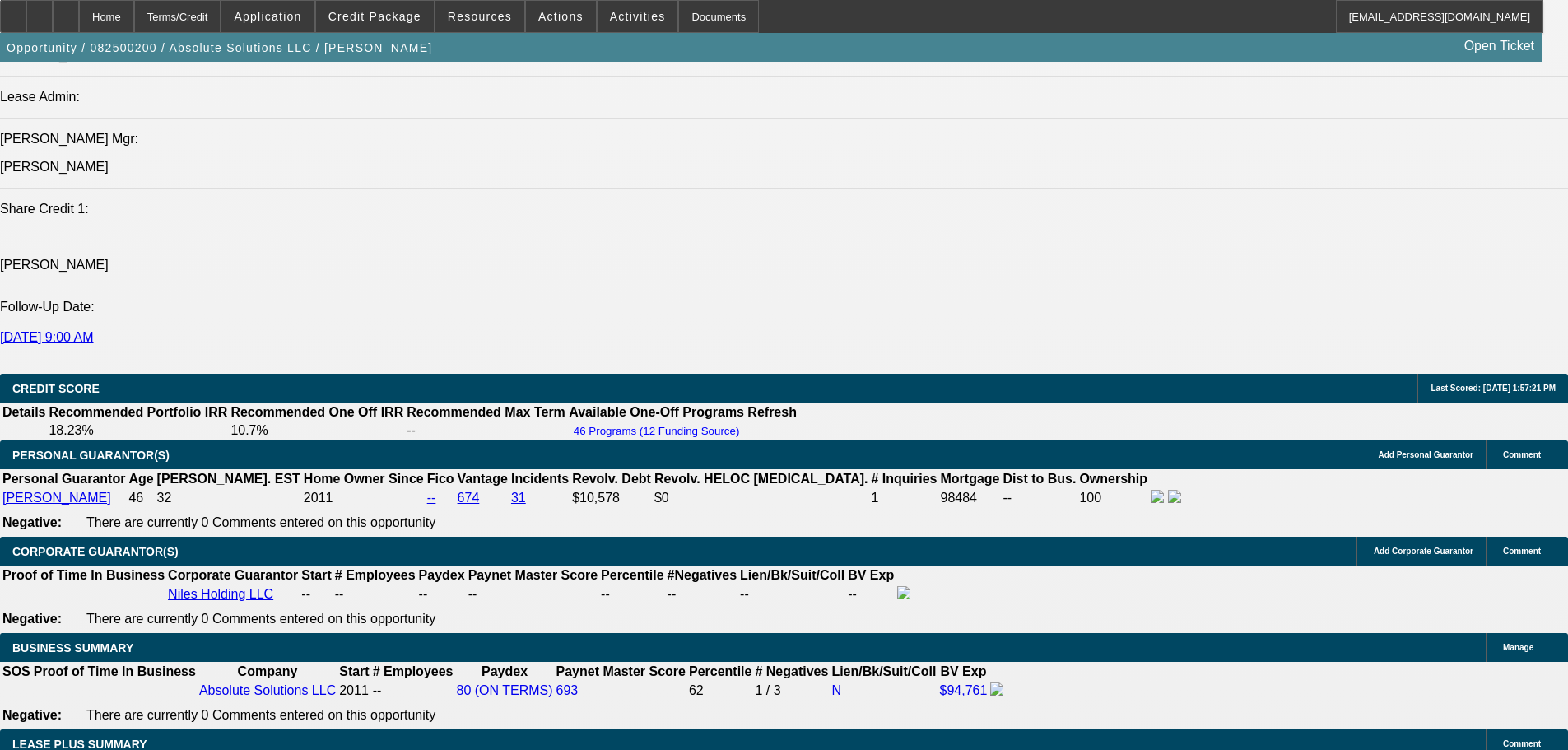
drag, startPoint x: 654, startPoint y: 741, endPoint x: 708, endPoint y: 734, distance: 54.5
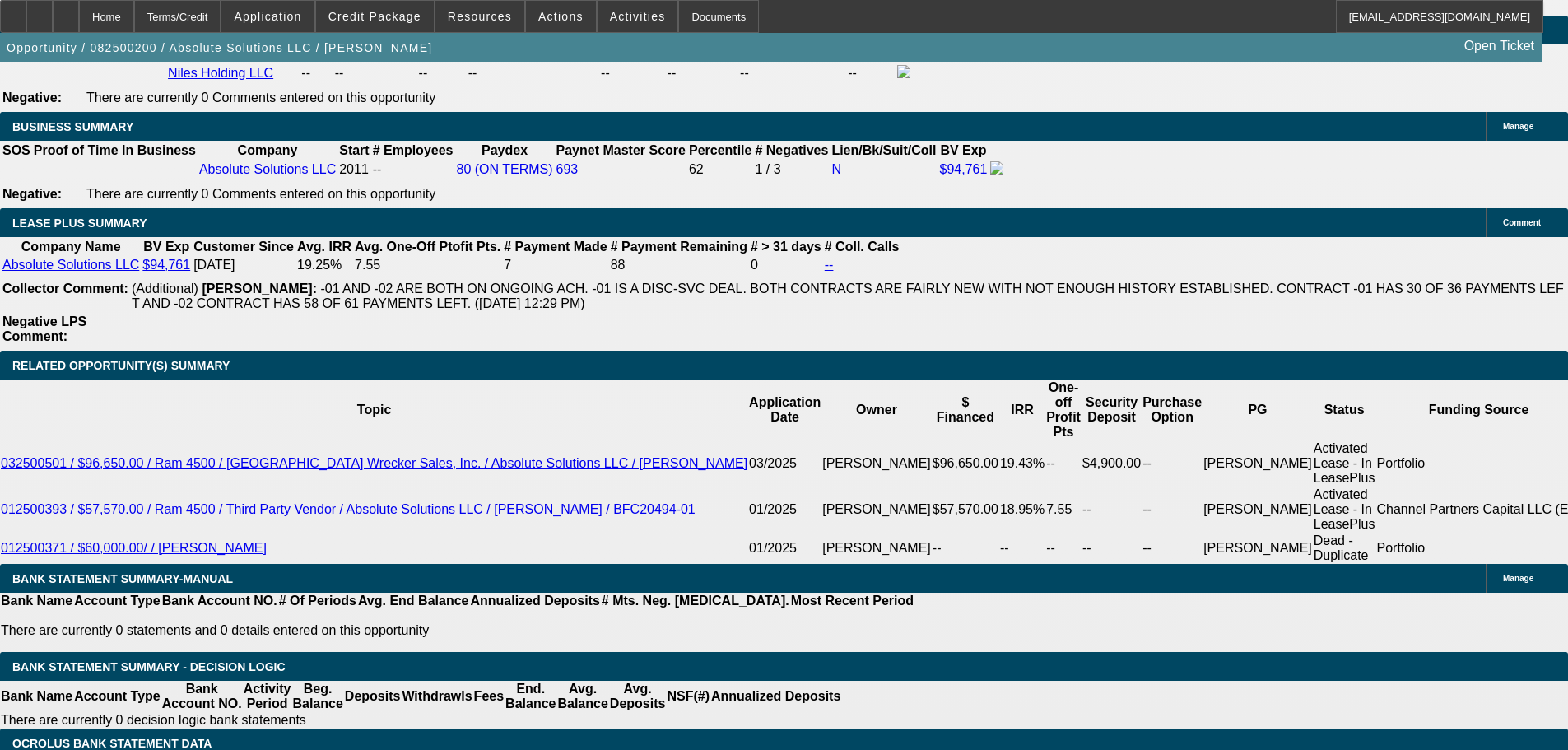
scroll to position [2532, 0]
